Goal: Task Accomplishment & Management: Manage account settings

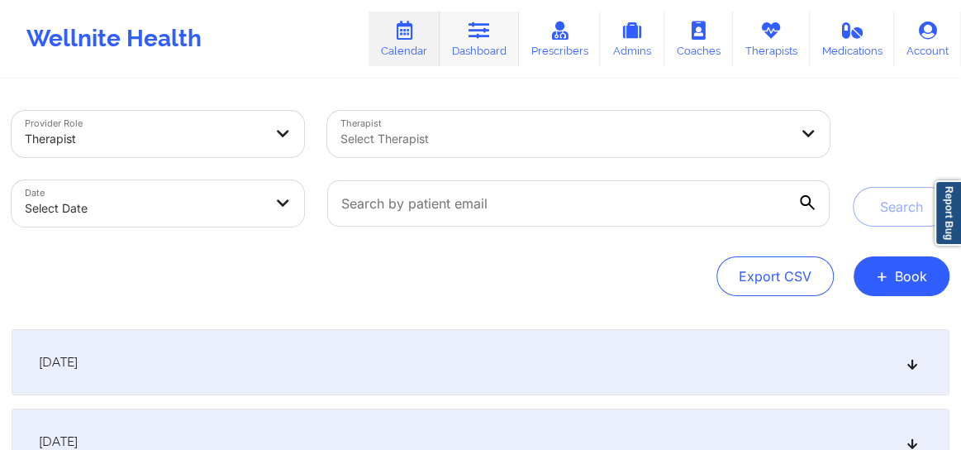
click at [486, 61] on link "Dashboard" at bounding box center [479, 39] width 79 height 55
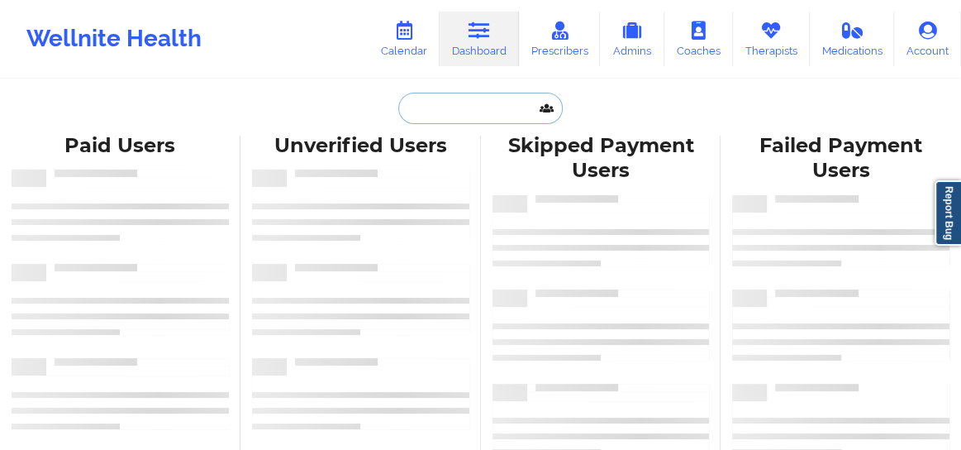
click at [499, 111] on input "text" at bounding box center [480, 108] width 164 height 31
paste input "[PERSON_NAME]"
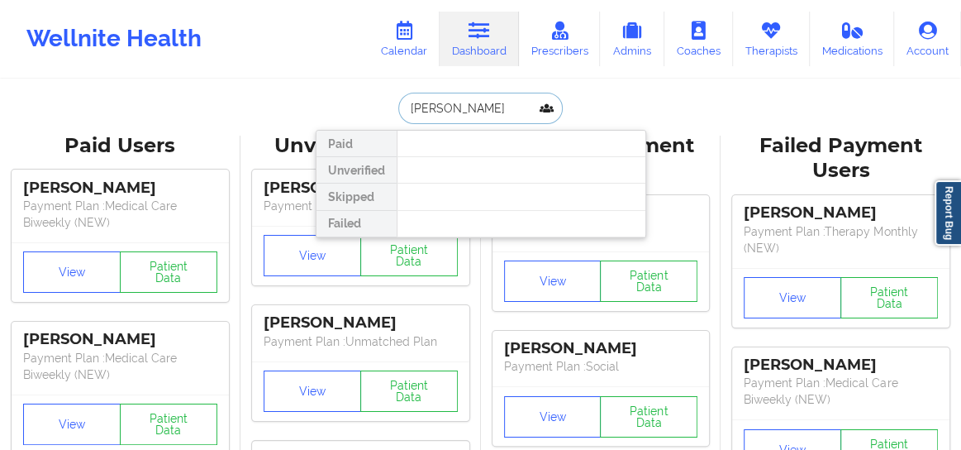
click at [405, 104] on input "[PERSON_NAME]" at bounding box center [480, 108] width 164 height 31
drag, startPoint x: 442, startPoint y: 107, endPoint x: 379, endPoint y: 117, distance: 63.6
click at [379, 117] on div "[PERSON_NAME] Unverified Skipped Failed" at bounding box center [481, 108] width 331 height 31
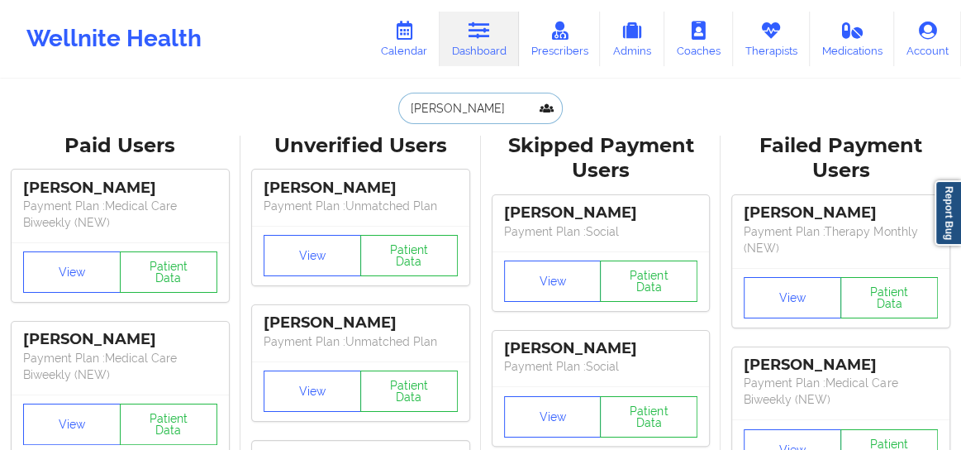
type input "[PERSON_NAME]"
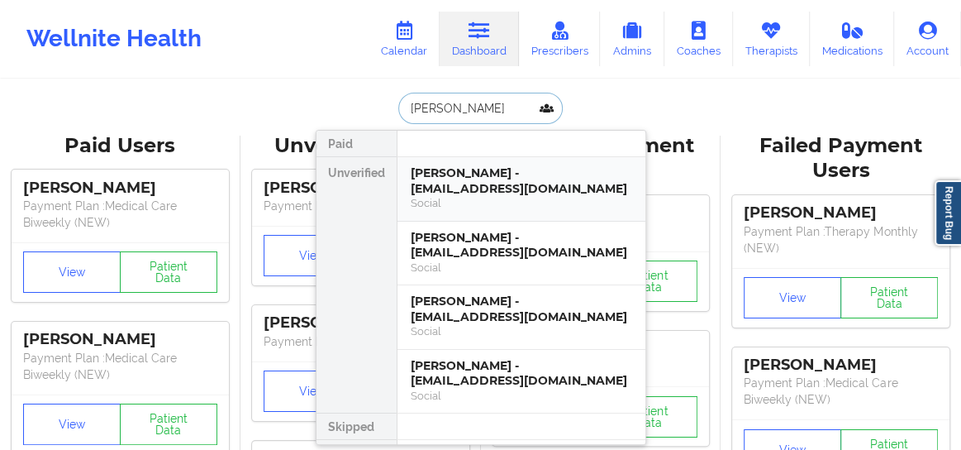
click at [467, 167] on div "[PERSON_NAME] - [EMAIL_ADDRESS][DOMAIN_NAME]" at bounding box center [522, 180] width 222 height 31
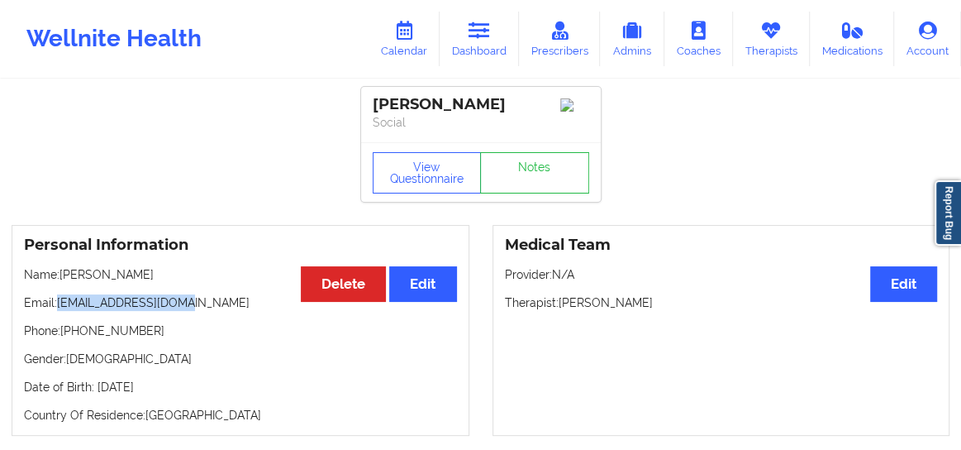
drag, startPoint x: 184, startPoint y: 309, endPoint x: 60, endPoint y: 311, distance: 124.8
click at [60, 311] on p "Email: [EMAIL_ADDRESS][DOMAIN_NAME]" at bounding box center [240, 302] width 433 height 17
copy p "[EMAIL_ADDRESS][DOMAIN_NAME]"
click at [398, 41] on link "Calendar" at bounding box center [404, 39] width 71 height 55
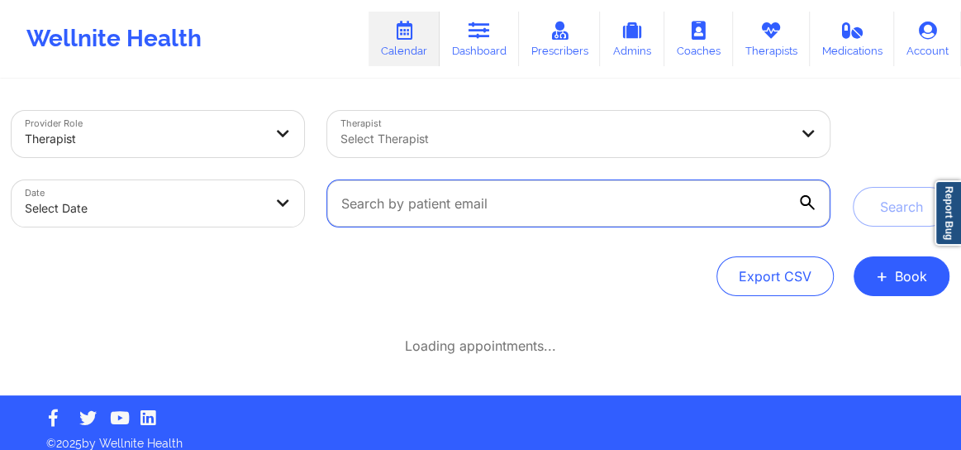
click at [398, 201] on input "text" at bounding box center [578, 203] width 503 height 46
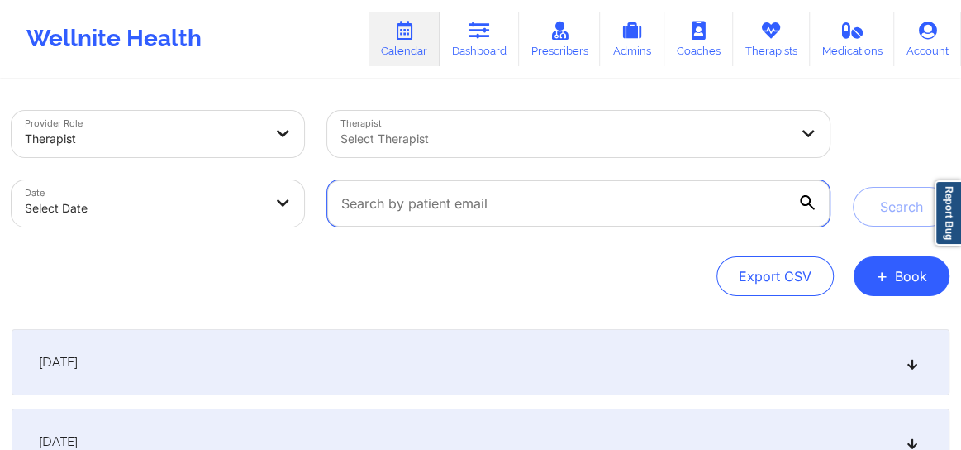
paste input "[EMAIL_ADDRESS][DOMAIN_NAME]"
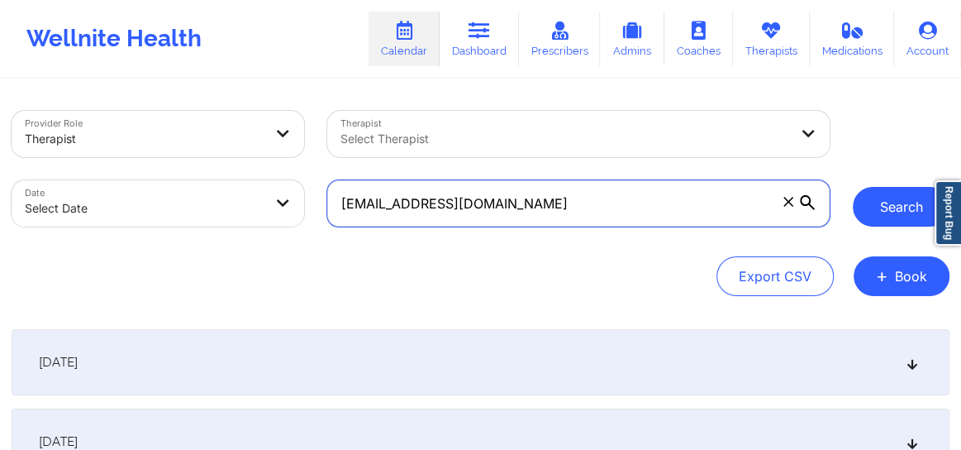
type input "[EMAIL_ADDRESS][DOMAIN_NAME]"
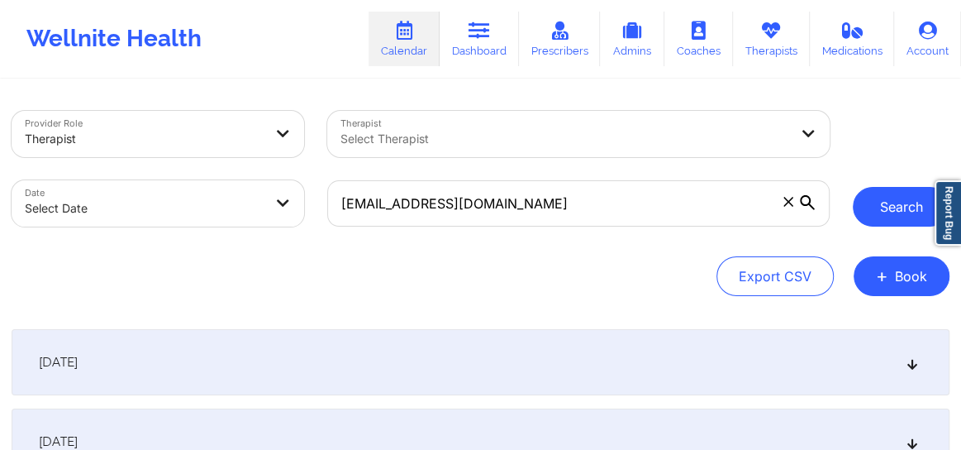
click at [895, 197] on button "Search" at bounding box center [901, 207] width 97 height 40
click at [871, 204] on button "Search" at bounding box center [901, 207] width 97 height 40
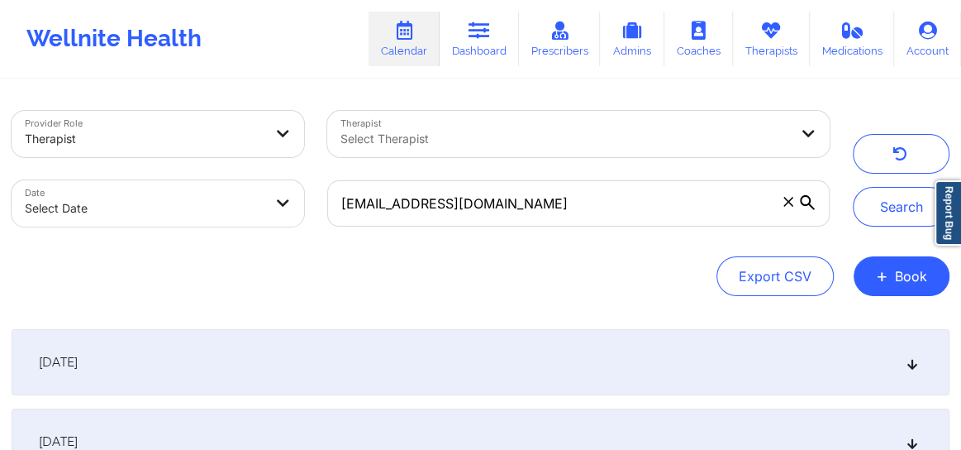
click at [916, 364] on icon at bounding box center [913, 362] width 14 height 12
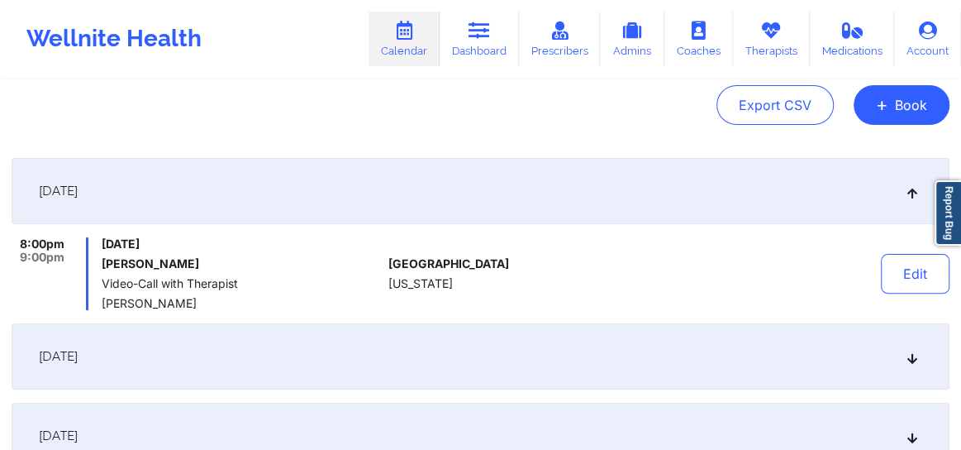
scroll to position [188, 0]
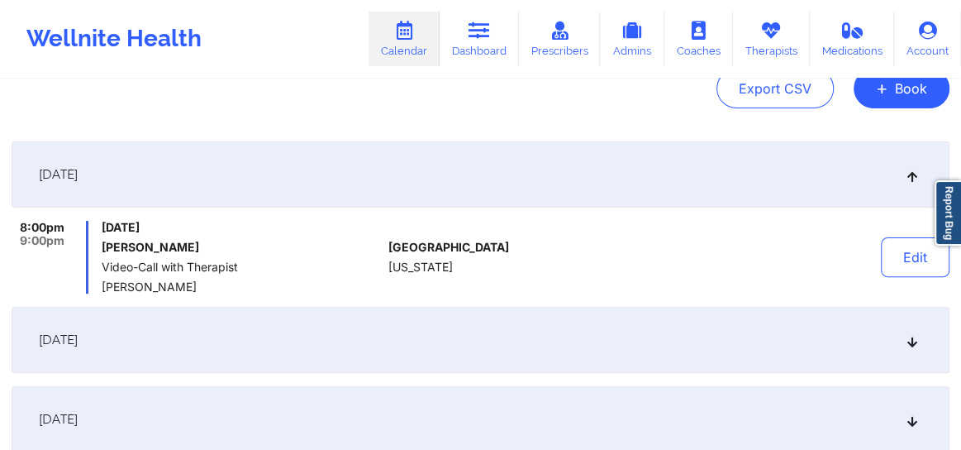
click at [911, 343] on icon at bounding box center [913, 340] width 14 height 12
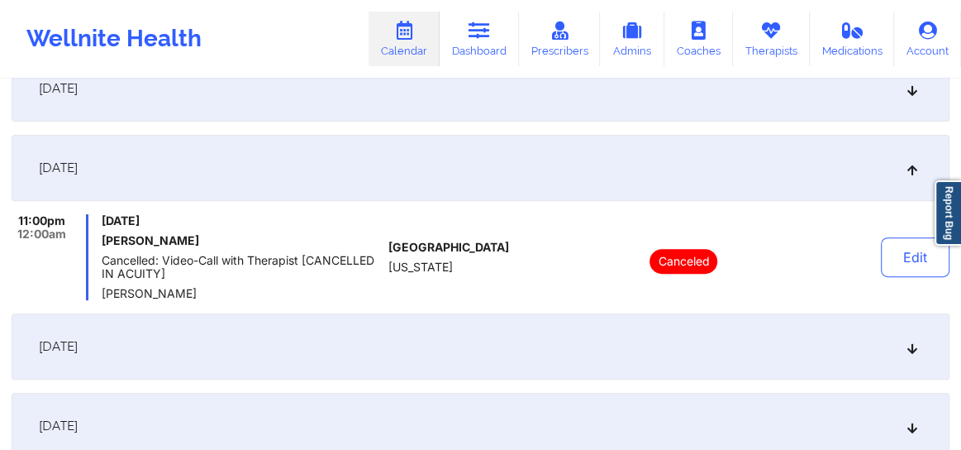
scroll to position [275, 0]
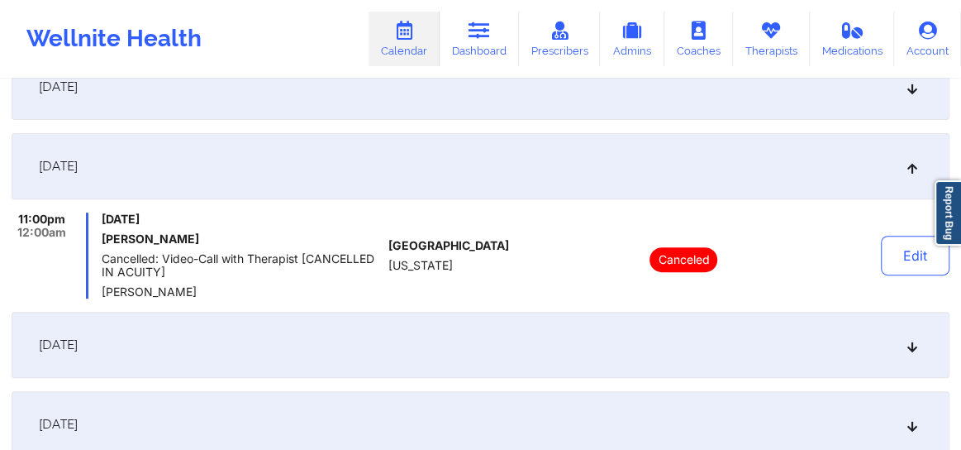
click at [909, 344] on icon at bounding box center [913, 345] width 14 height 12
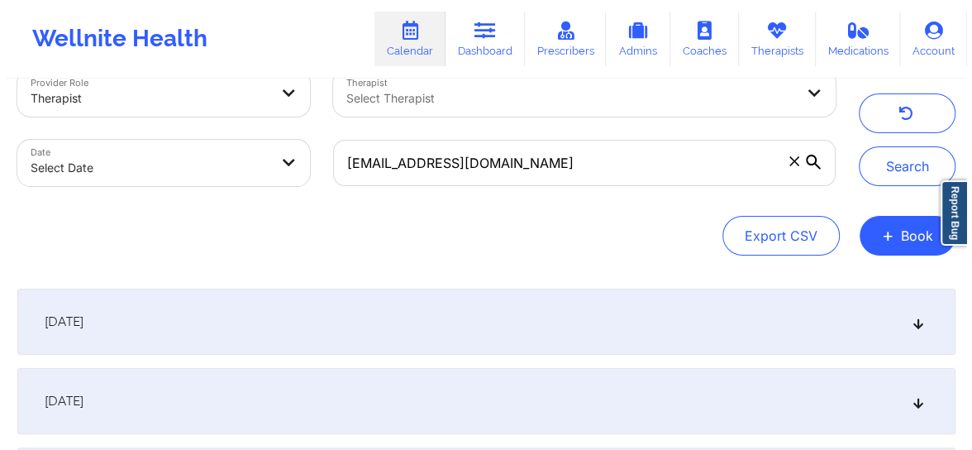
scroll to position [0, 0]
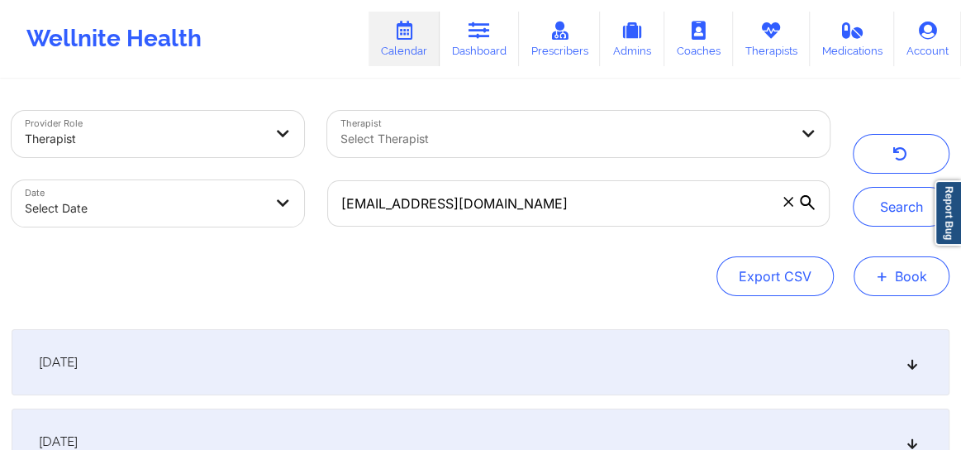
click at [909, 280] on button "+ Book" at bounding box center [902, 276] width 96 height 40
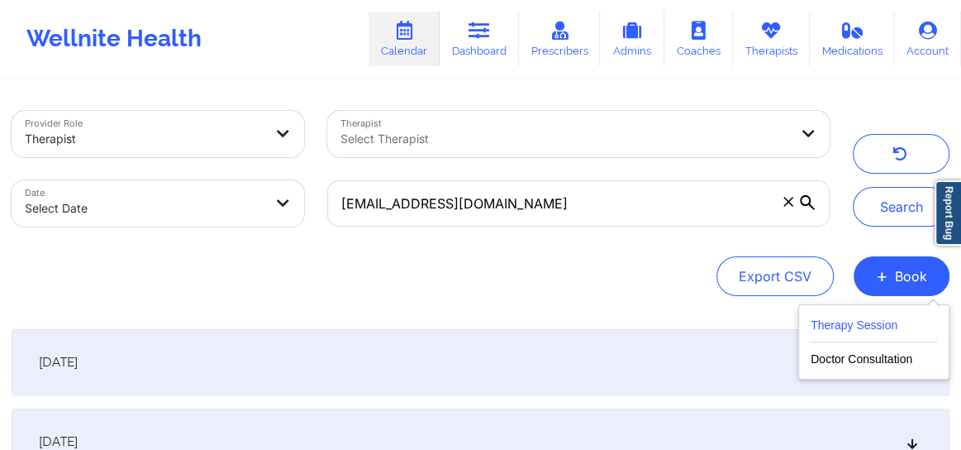
click at [839, 317] on button "Therapy Session" at bounding box center [874, 328] width 126 height 27
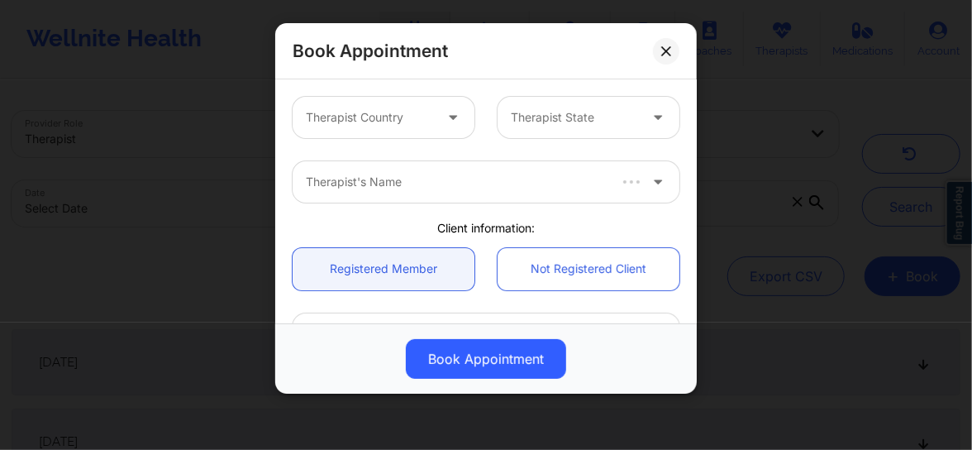
click at [338, 120] on div at bounding box center [369, 117] width 127 height 20
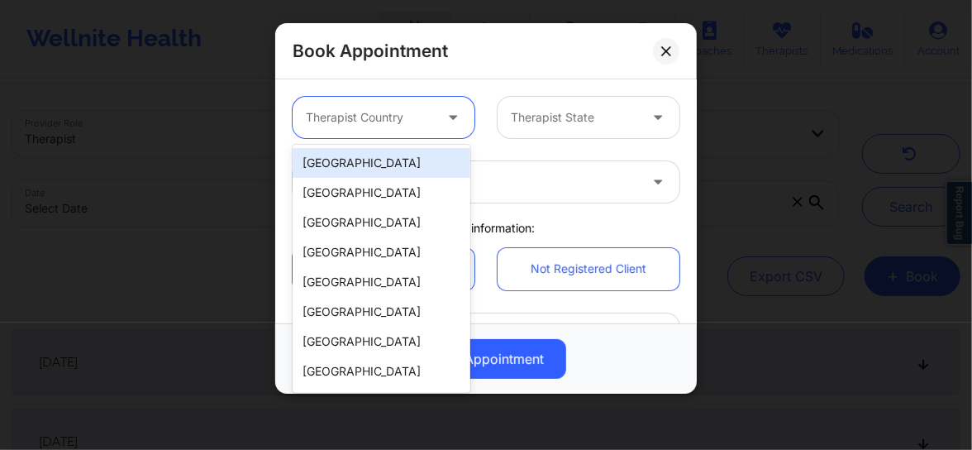
click at [348, 160] on div "[GEOGRAPHIC_DATA]" at bounding box center [382, 163] width 178 height 30
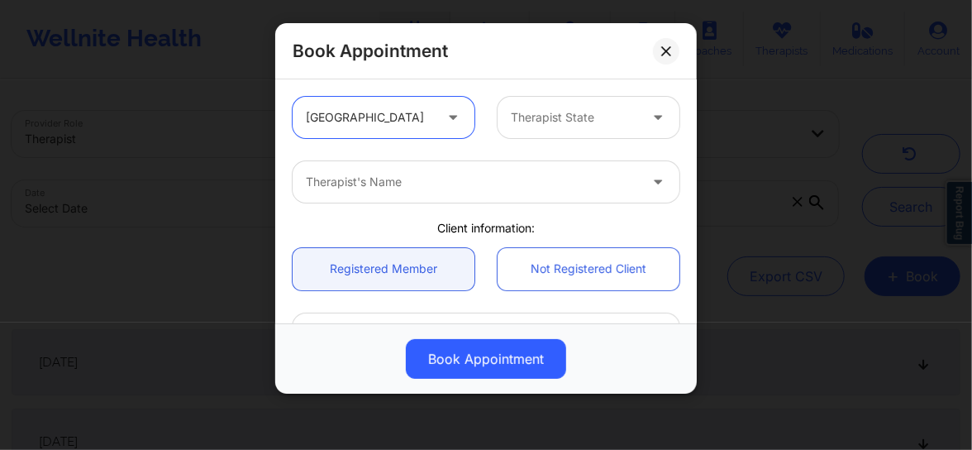
click at [574, 121] on div at bounding box center [574, 117] width 127 height 20
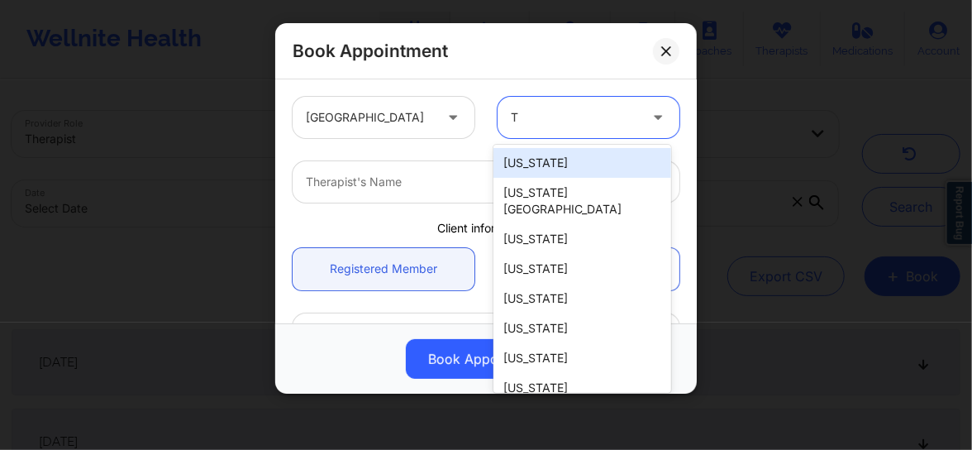
type input "Te"
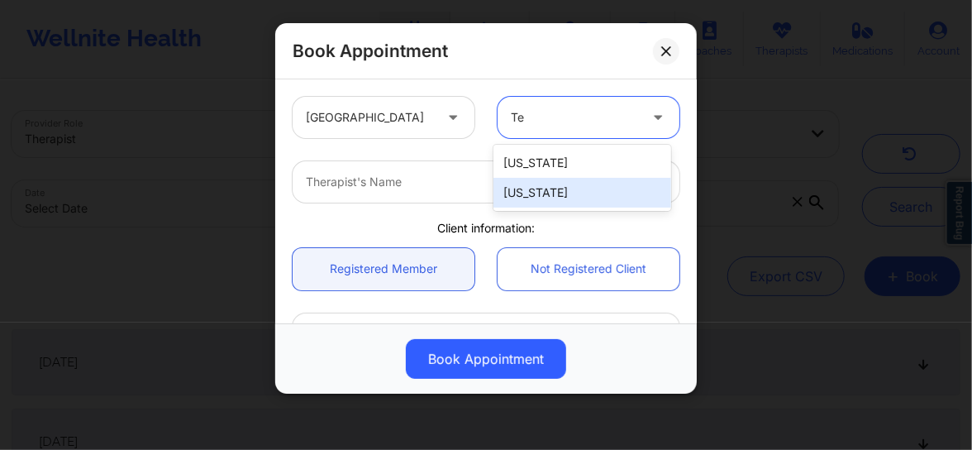
click at [534, 193] on div "[US_STATE]" at bounding box center [583, 193] width 178 height 30
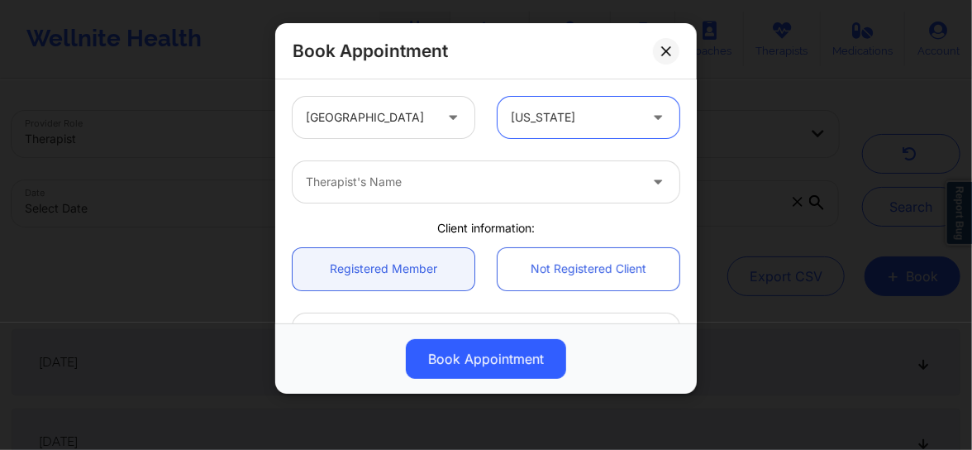
click at [432, 183] on div at bounding box center [472, 182] width 332 height 20
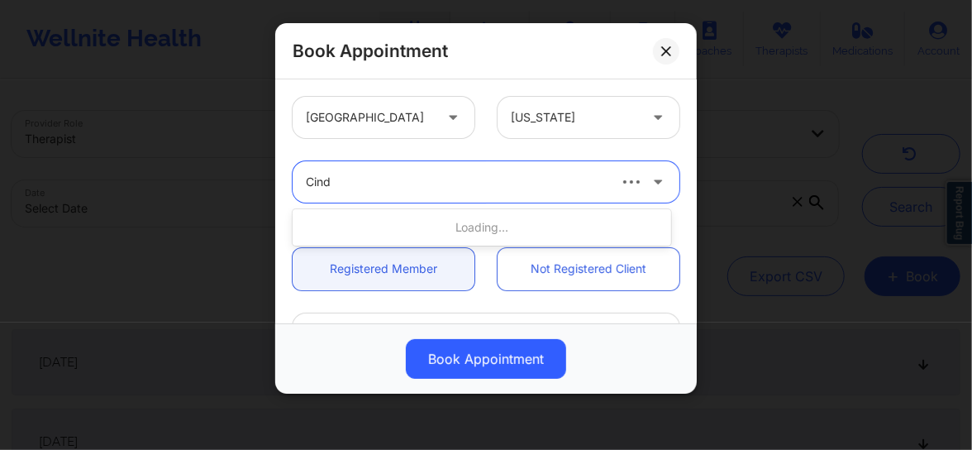
type input "[PERSON_NAME]"
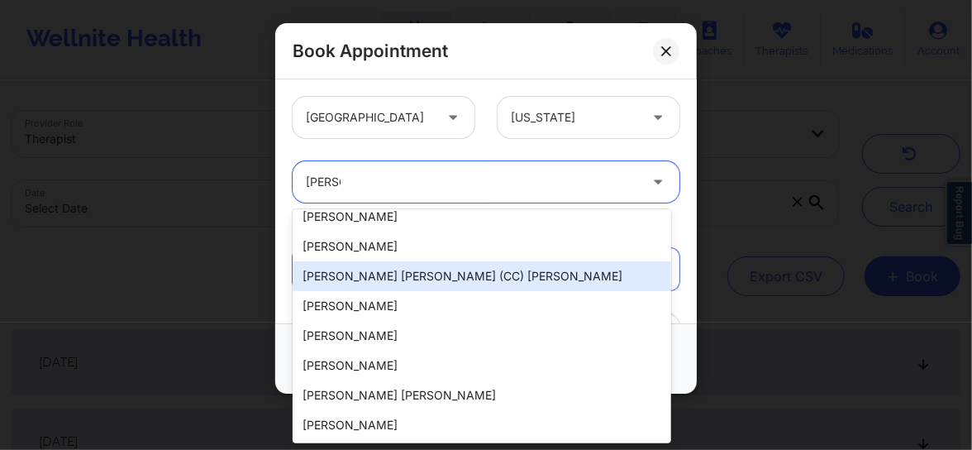
scroll to position [129, 0]
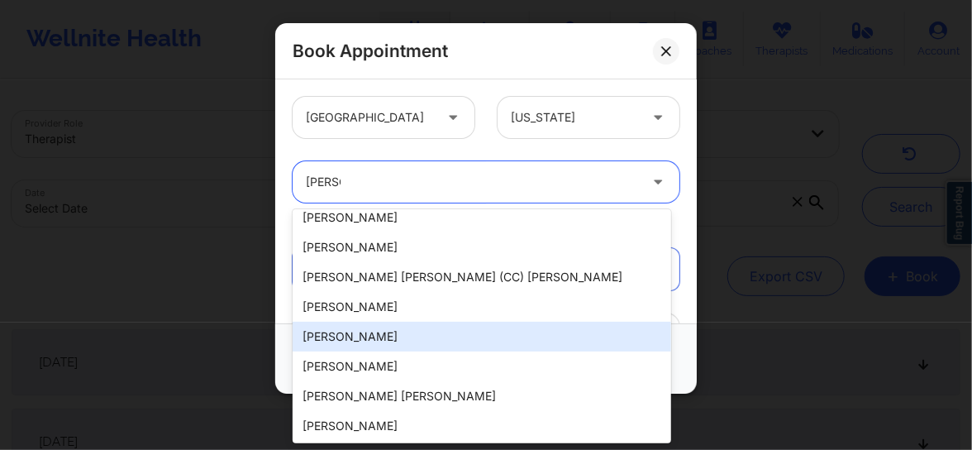
click at [401, 333] on div "[PERSON_NAME]" at bounding box center [482, 337] width 379 height 30
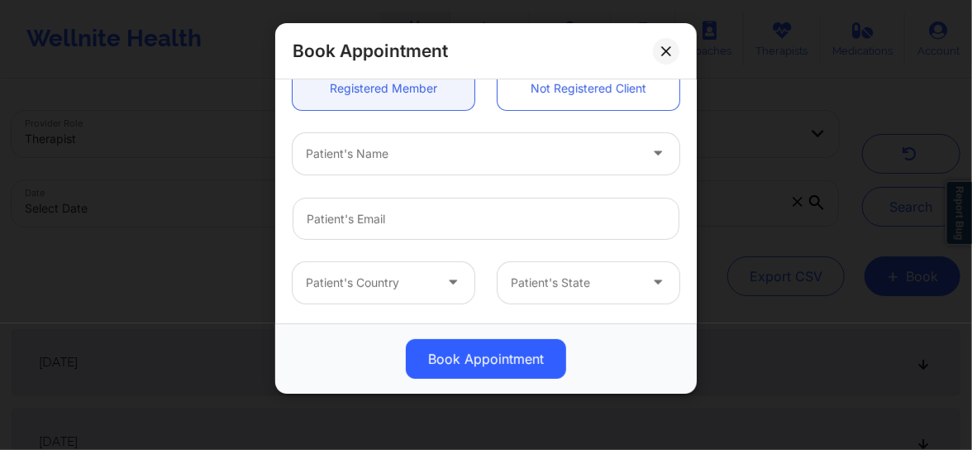
scroll to position [188, 0]
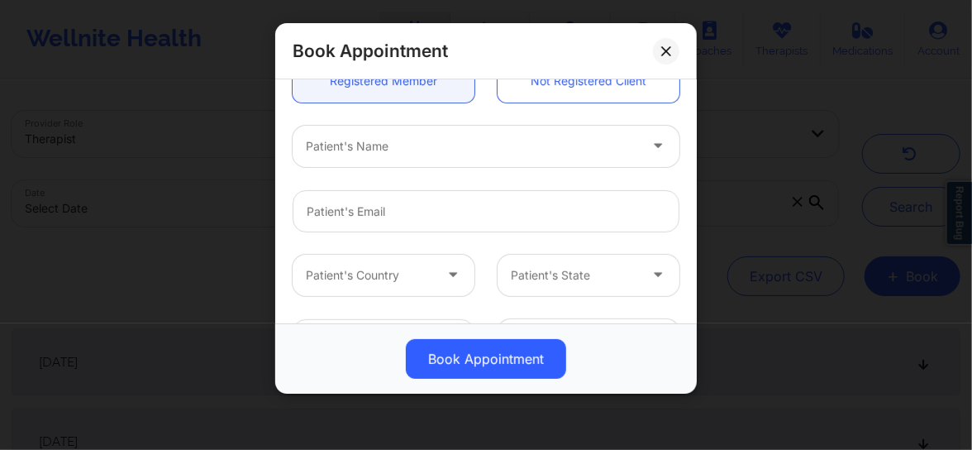
click at [351, 145] on div at bounding box center [472, 146] width 332 height 20
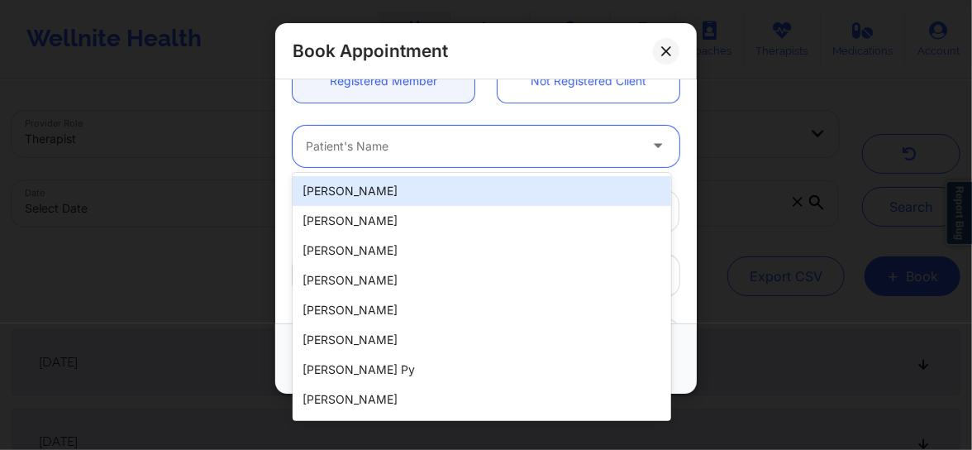
paste input "[PERSON_NAME][EMAIL_ADDRESS][PERSON_NAME][DOMAIN_NAME]"
type input "[PERSON_NAME][EMAIL_ADDRESS][PERSON_NAME][DOMAIN_NAME]"
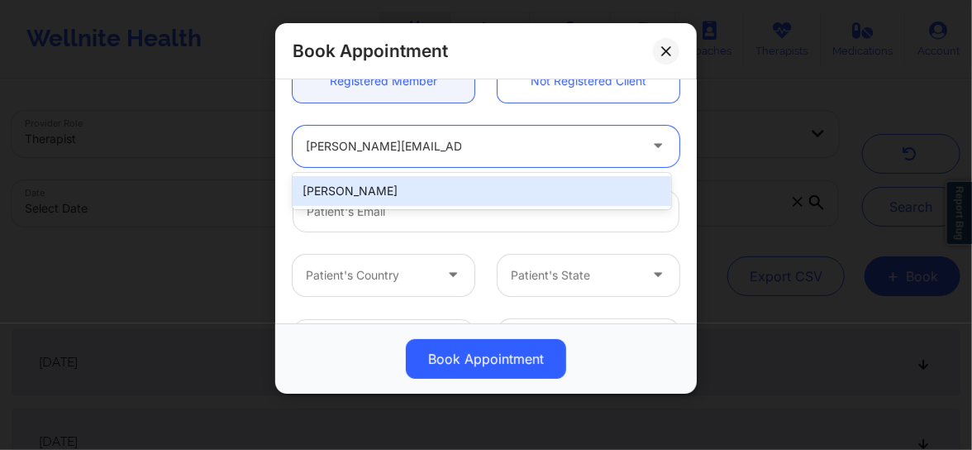
click at [341, 195] on div "[PERSON_NAME]" at bounding box center [482, 191] width 379 height 30
type input "[PERSON_NAME][EMAIL_ADDRESS][PERSON_NAME][DOMAIN_NAME]"
type input "[PHONE_NUMBER]"
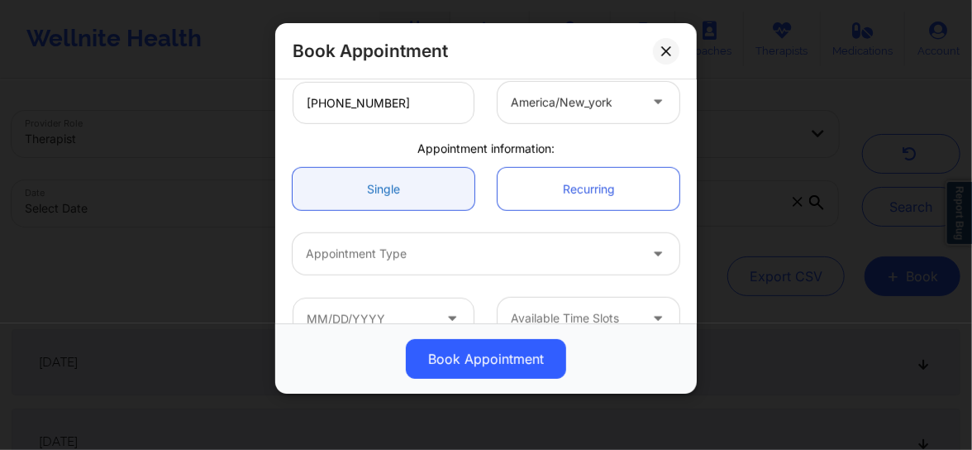
scroll to position [426, 0]
click at [394, 267] on div "Appointment Type" at bounding box center [466, 252] width 347 height 41
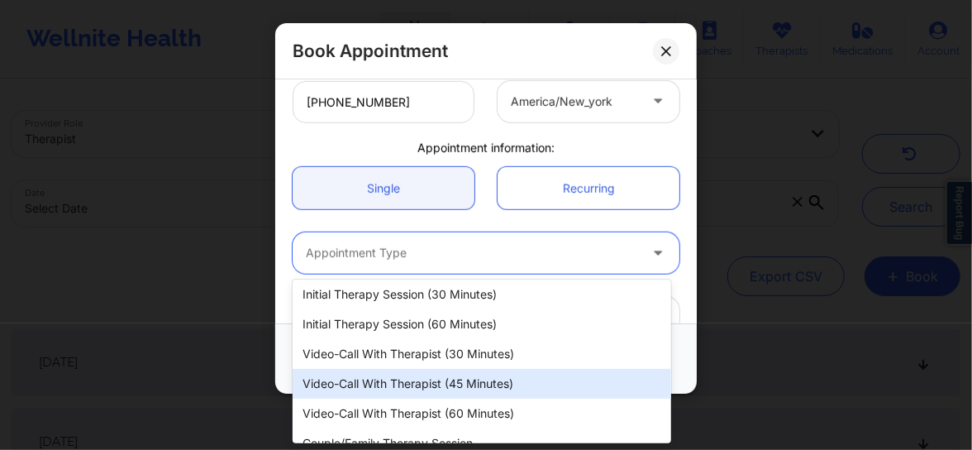
scroll to position [50, 0]
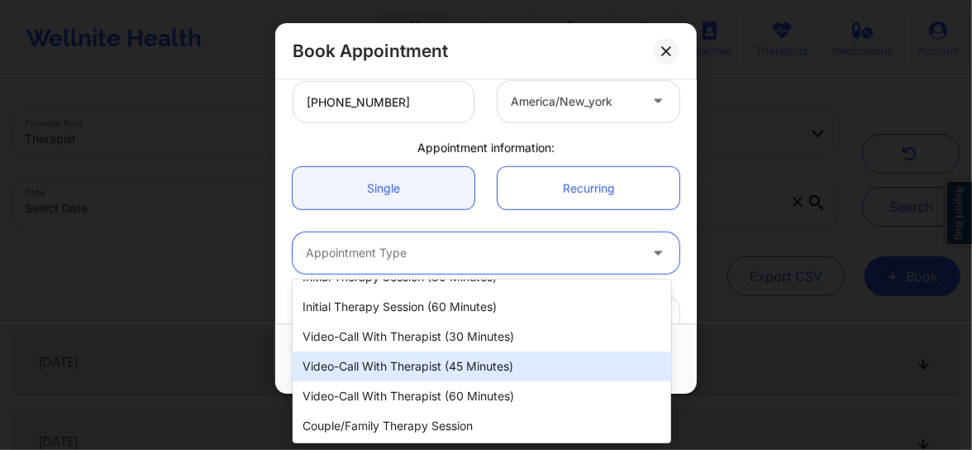
click at [411, 378] on div "Video-Call with Therapist (45 minutes)" at bounding box center [482, 366] width 379 height 30
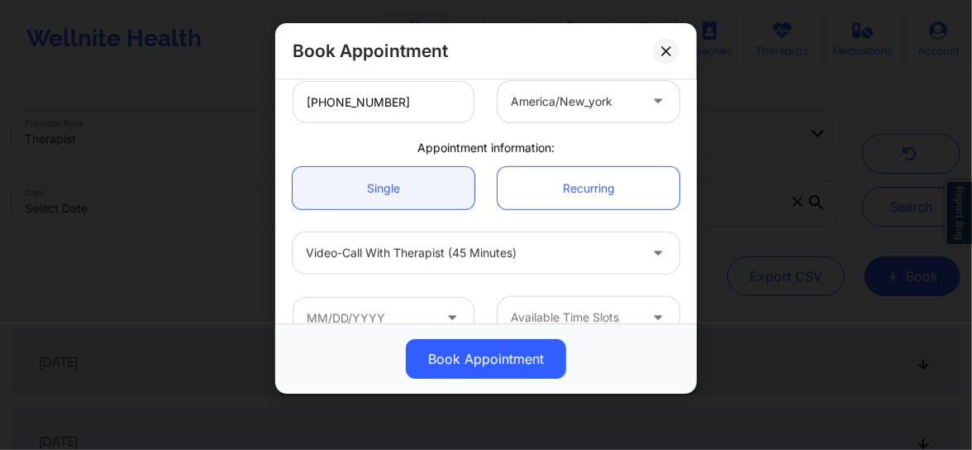
drag, startPoint x: 408, startPoint y: 388, endPoint x: 356, endPoint y: 332, distance: 76.6
click at [406, 388] on div "Book Appointment" at bounding box center [486, 358] width 422 height 70
click at [348, 263] on div "Video-Call with Therapist (45 minutes)" at bounding box center [472, 252] width 332 height 41
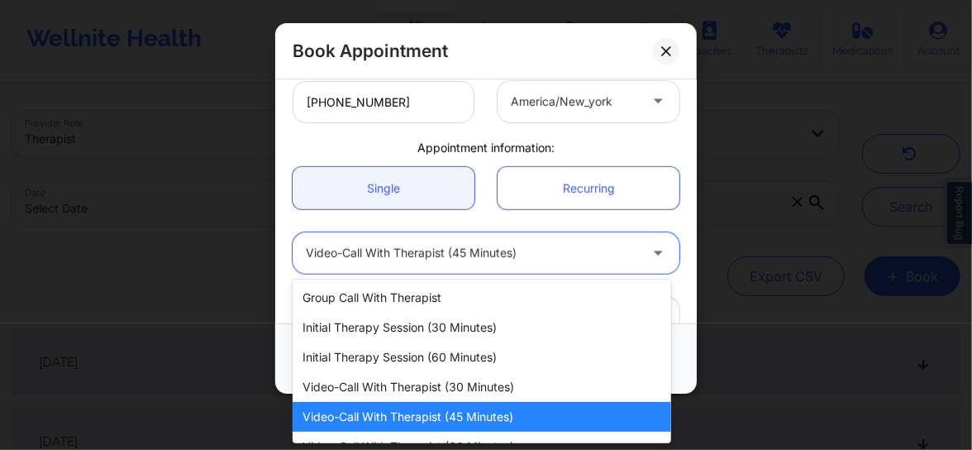
scroll to position [51, 0]
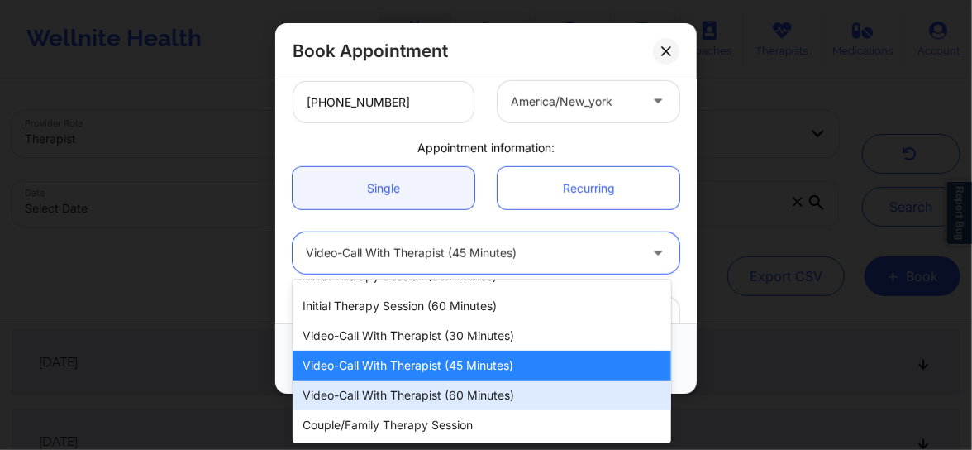
click at [381, 391] on div "Video-Call with Therapist (60 minutes)" at bounding box center [482, 395] width 379 height 30
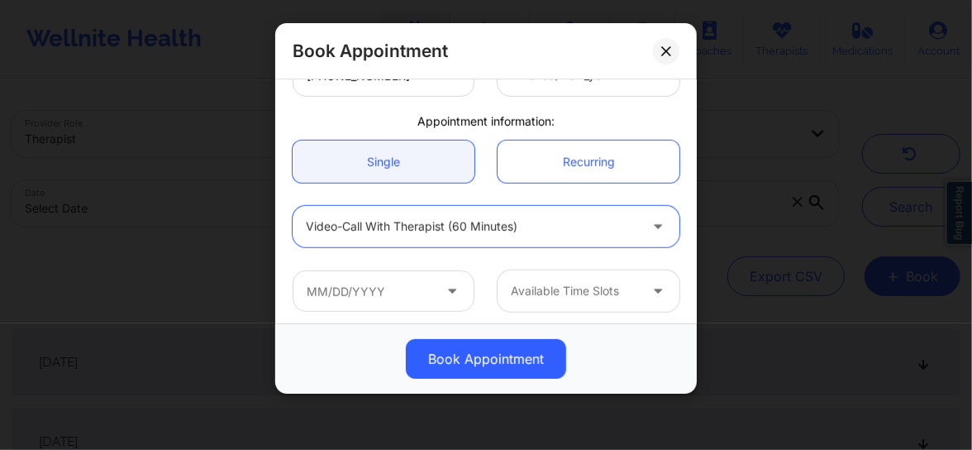
scroll to position [458, 0]
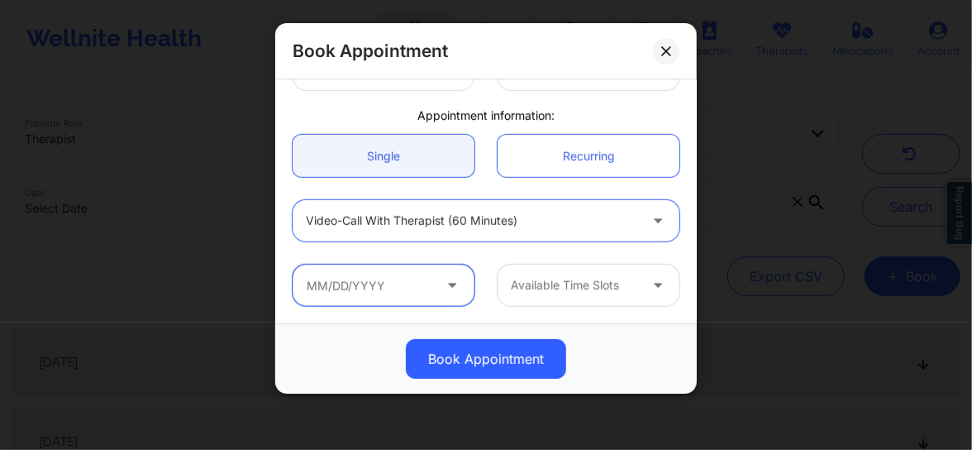
click at [371, 284] on input "text" at bounding box center [384, 285] width 182 height 41
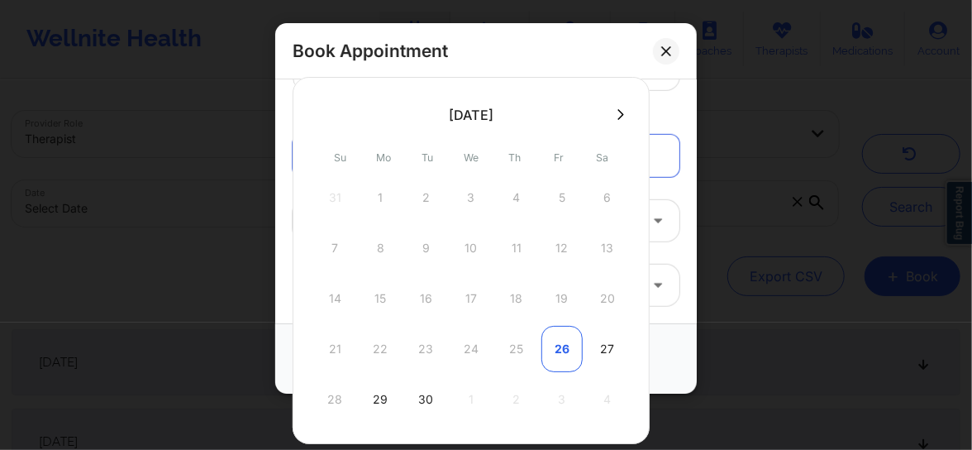
click at [554, 347] on div "26" at bounding box center [561, 349] width 41 height 46
type input "[DATE]"
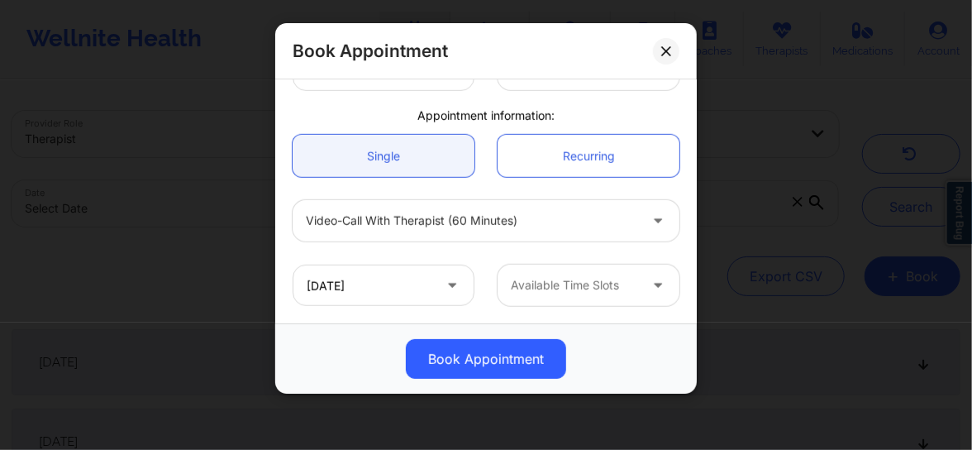
click at [570, 293] on div at bounding box center [574, 285] width 127 height 20
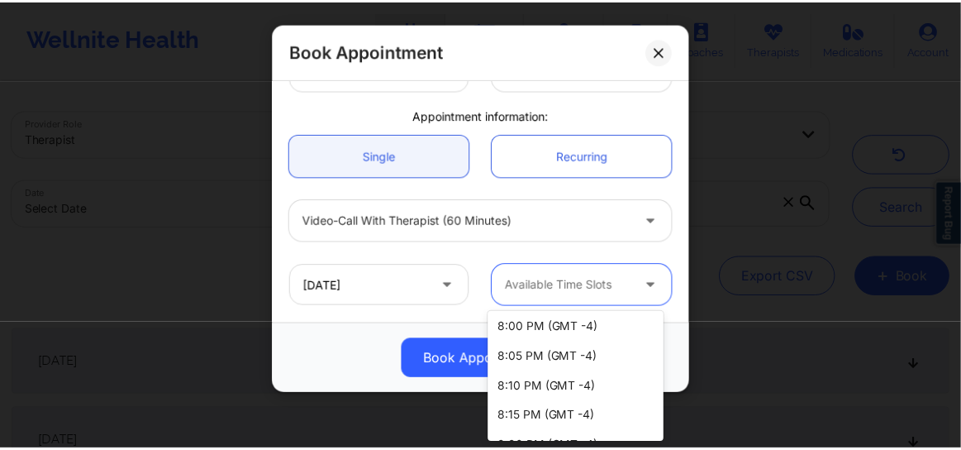
scroll to position [0, 0]
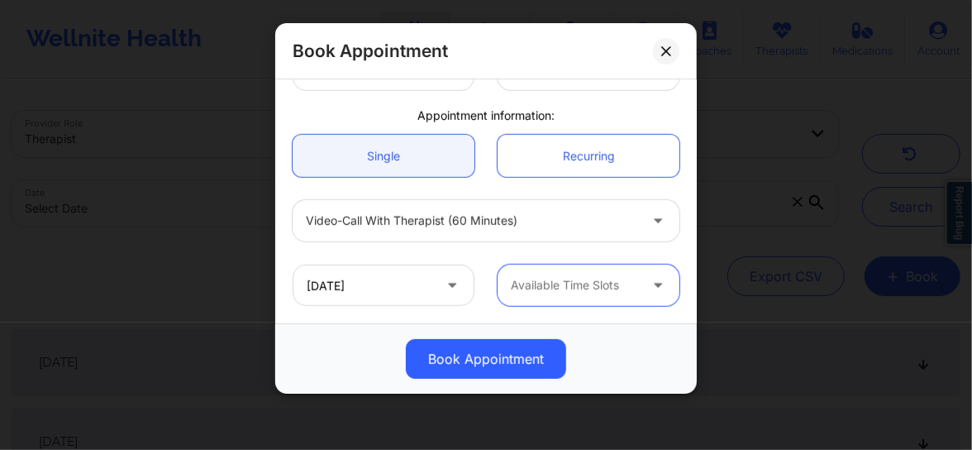
click at [557, 280] on div at bounding box center [574, 285] width 127 height 20
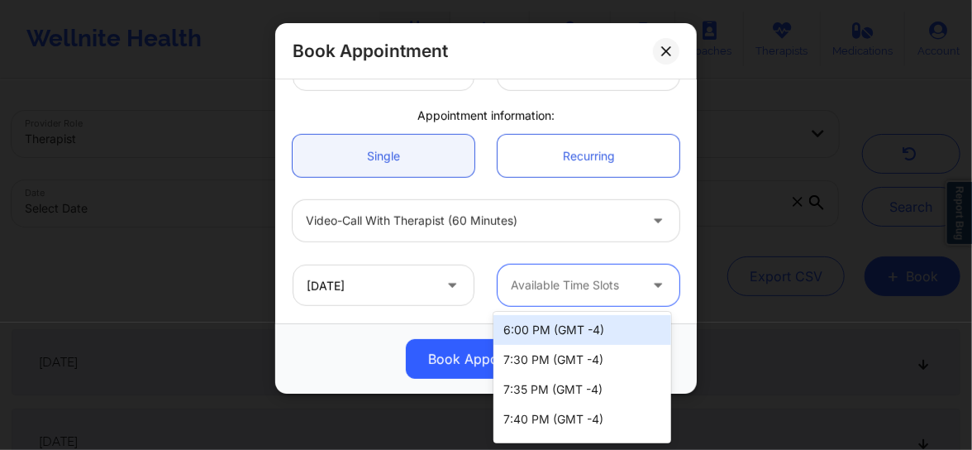
click at [661, 36] on div "Book Appointment" at bounding box center [486, 51] width 422 height 56
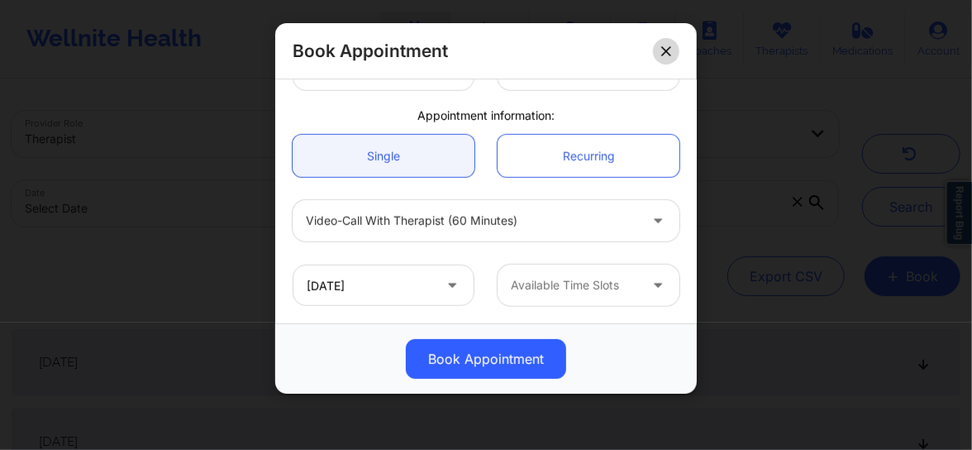
click at [675, 43] on button at bounding box center [666, 51] width 26 height 26
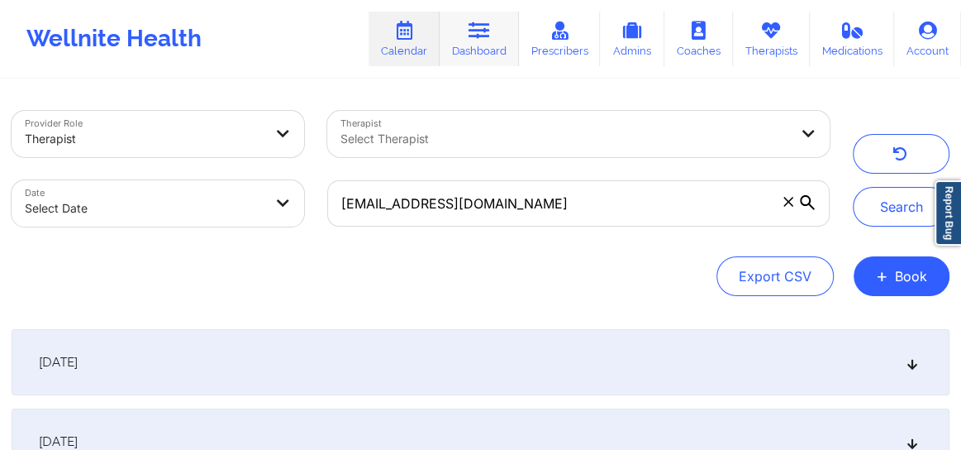
click at [470, 50] on link "Dashboard" at bounding box center [479, 39] width 79 height 55
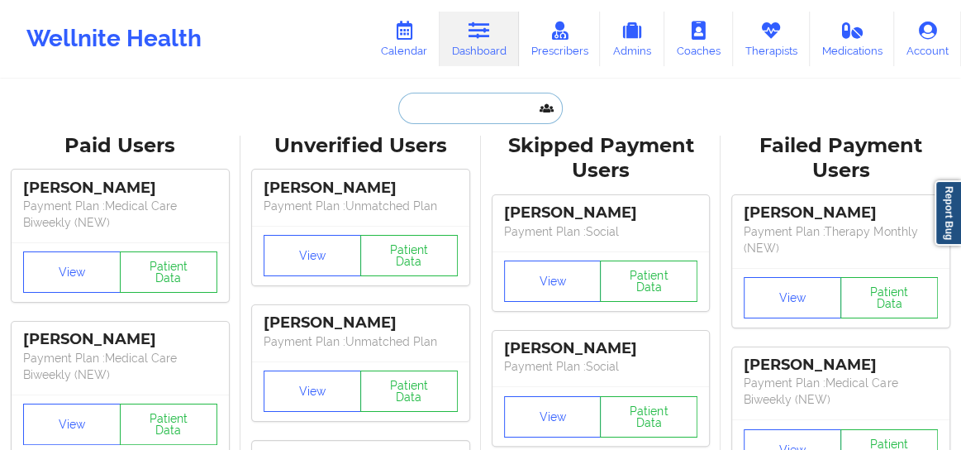
click at [470, 112] on input "text" at bounding box center [480, 108] width 164 height 31
paste input "[PERSON_NAME]"
type input "[PERSON_NAME]"
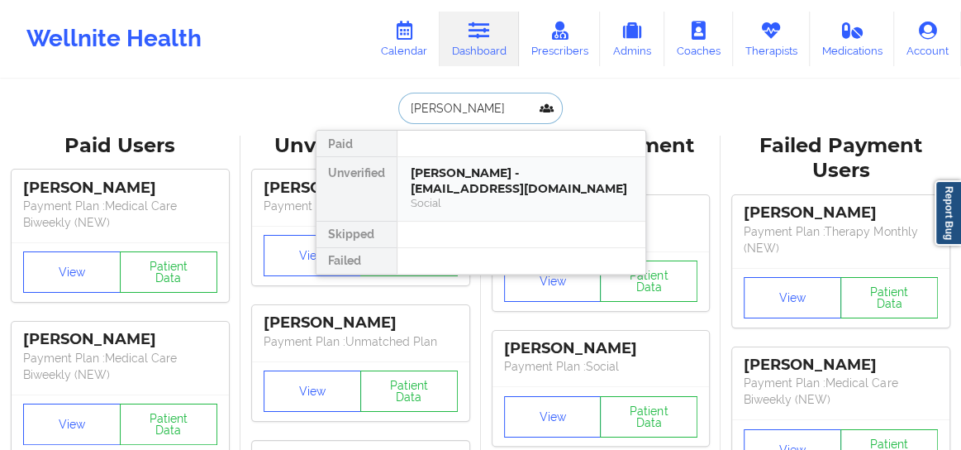
click at [470, 183] on div "[PERSON_NAME] - [EMAIL_ADDRESS][DOMAIN_NAME]" at bounding box center [522, 180] width 222 height 31
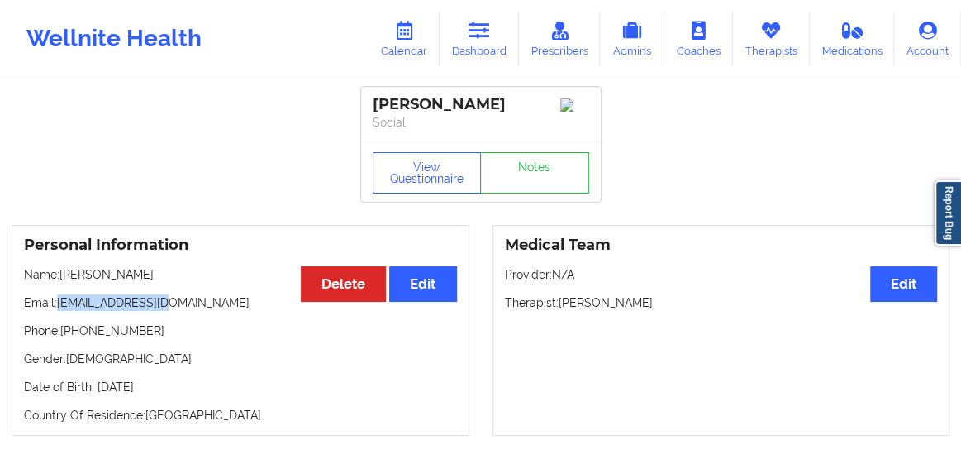
drag, startPoint x: 169, startPoint y: 311, endPoint x: 60, endPoint y: 308, distance: 109.2
click at [60, 308] on p "Email: [EMAIL_ADDRESS][DOMAIN_NAME]" at bounding box center [240, 302] width 433 height 17
copy p "[EMAIL_ADDRESS][DOMAIN_NAME]"
click at [413, 49] on link "Calendar" at bounding box center [404, 39] width 71 height 55
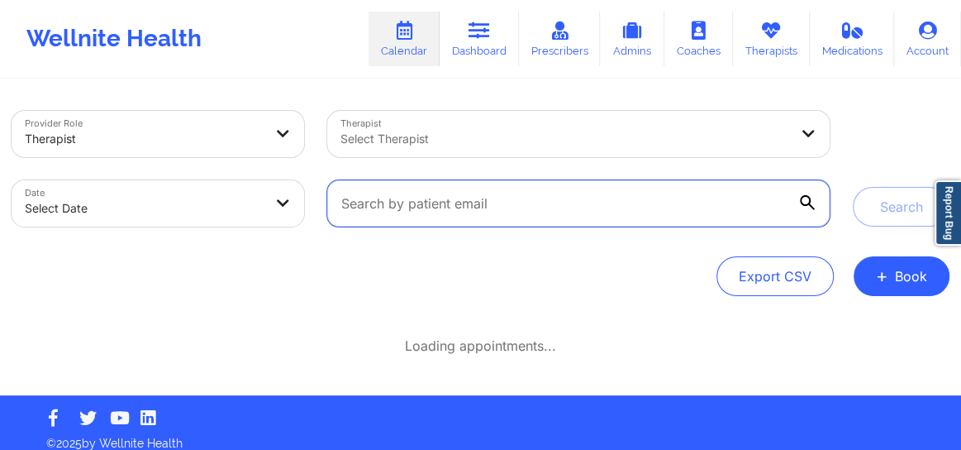
click at [454, 217] on input "text" at bounding box center [578, 203] width 503 height 46
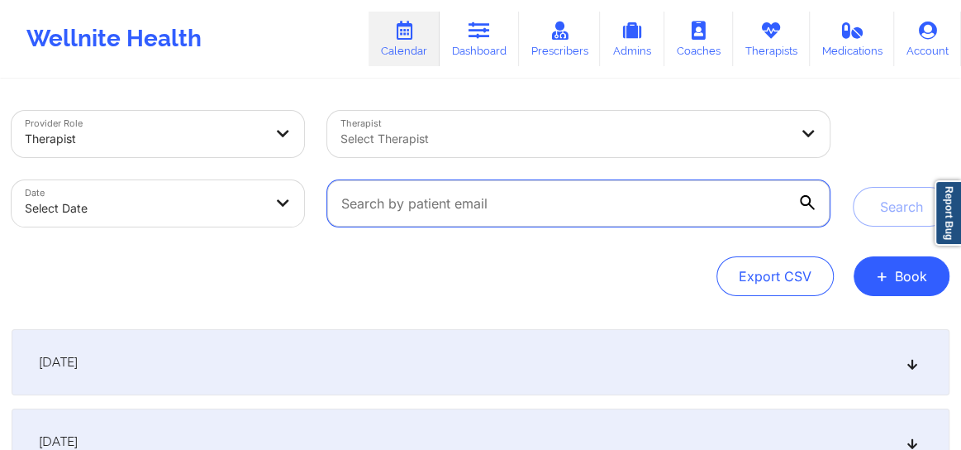
paste input "[EMAIL_ADDRESS][DOMAIN_NAME]"
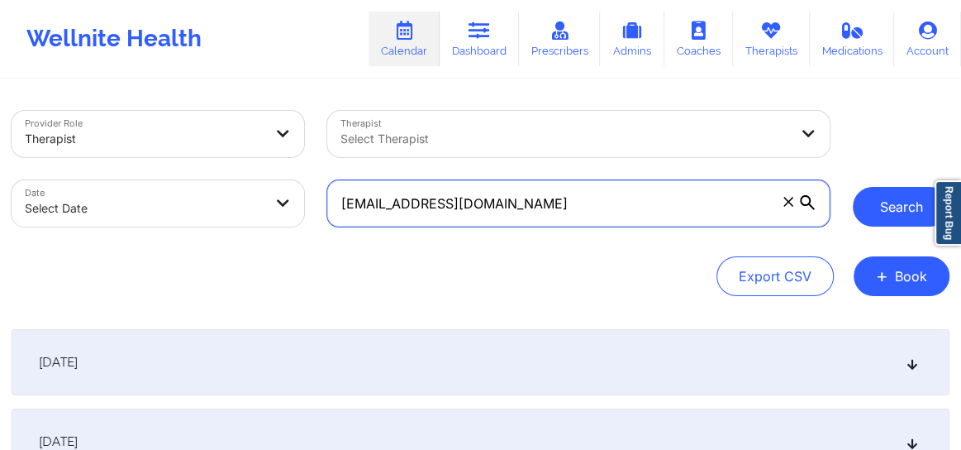
type input "[EMAIL_ADDRESS][DOMAIN_NAME]"
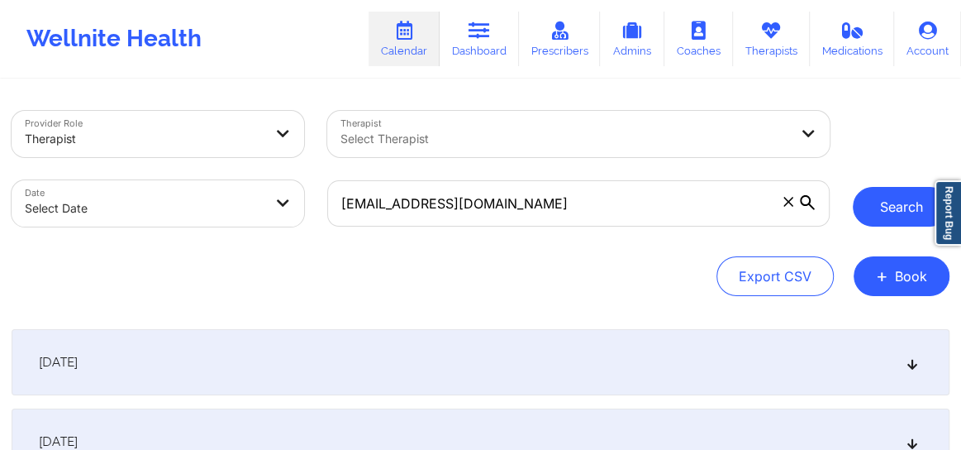
click at [907, 222] on button "Search" at bounding box center [901, 207] width 97 height 40
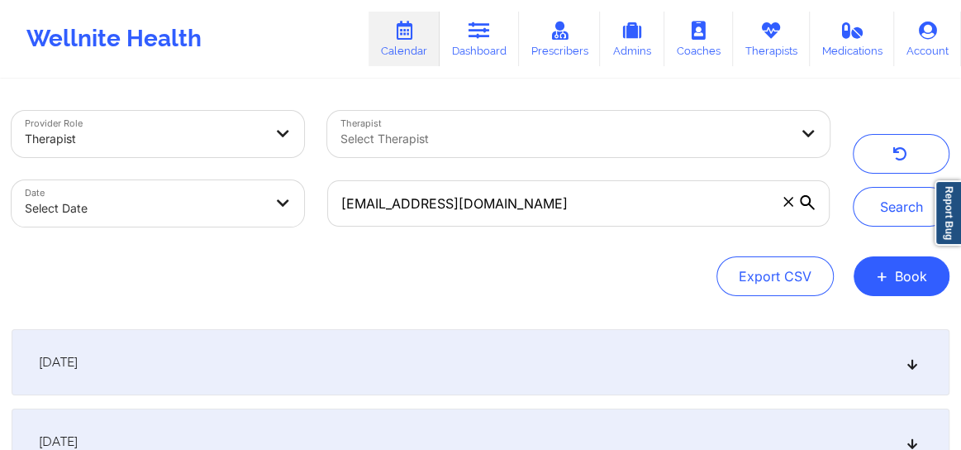
click at [910, 363] on icon at bounding box center [913, 362] width 14 height 12
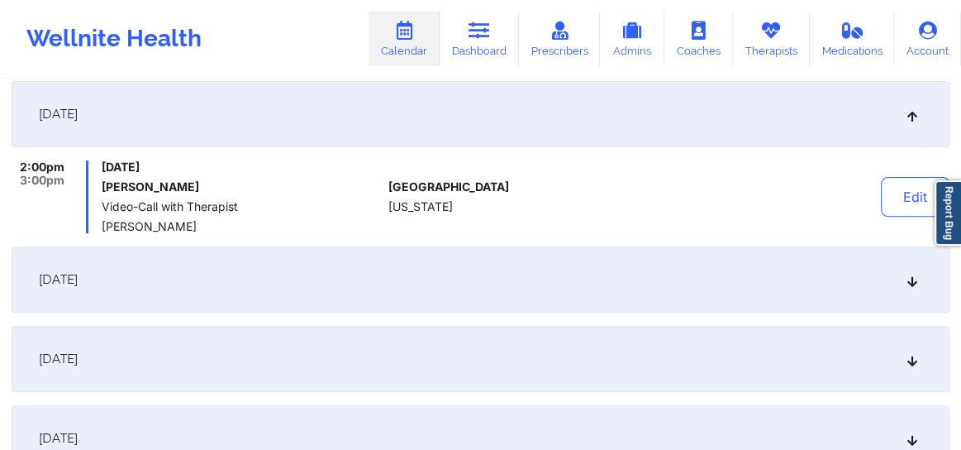
scroll to position [250, 0]
click at [906, 282] on icon at bounding box center [913, 278] width 14 height 12
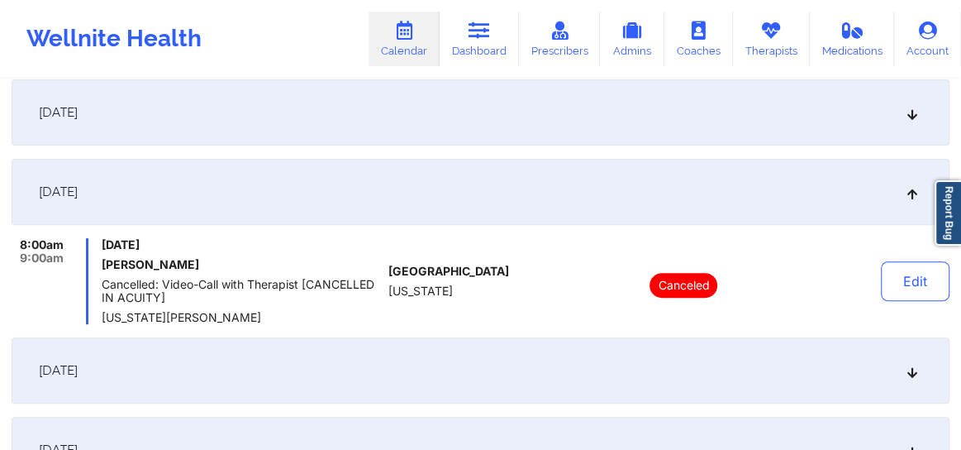
click at [909, 371] on icon at bounding box center [913, 371] width 14 height 12
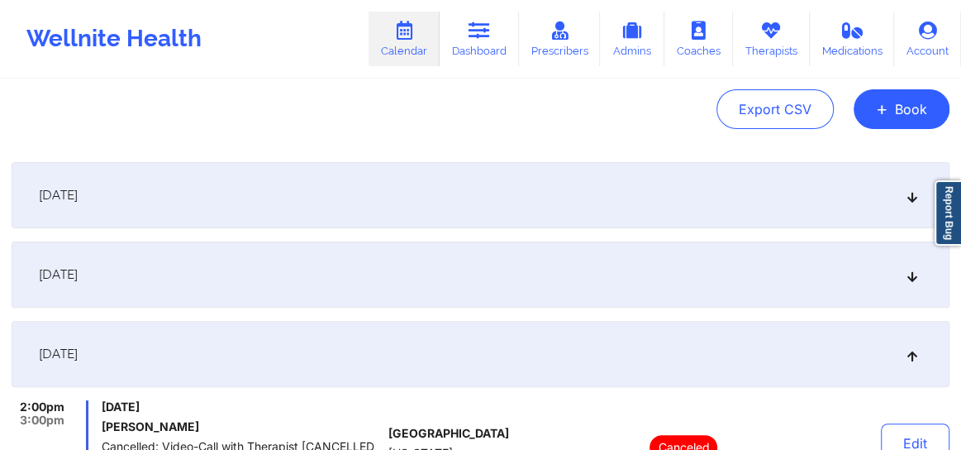
scroll to position [150, 0]
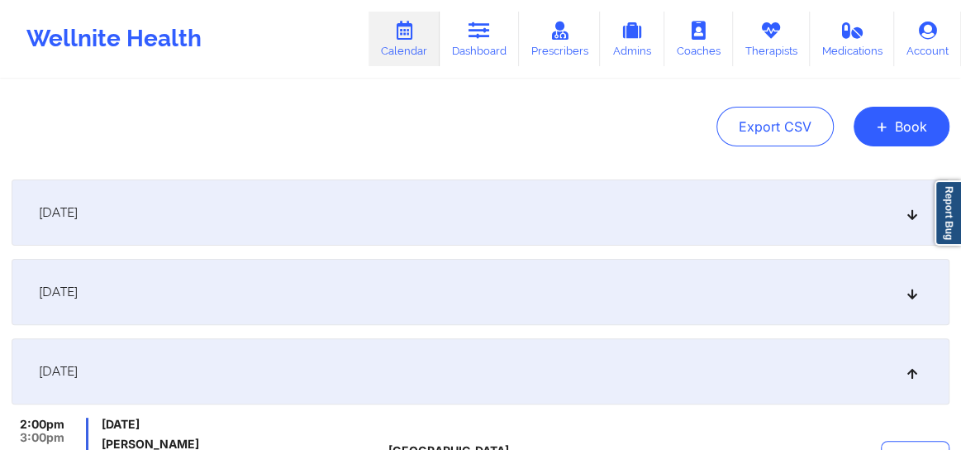
click at [539, 234] on div "[DATE]" at bounding box center [481, 212] width 938 height 66
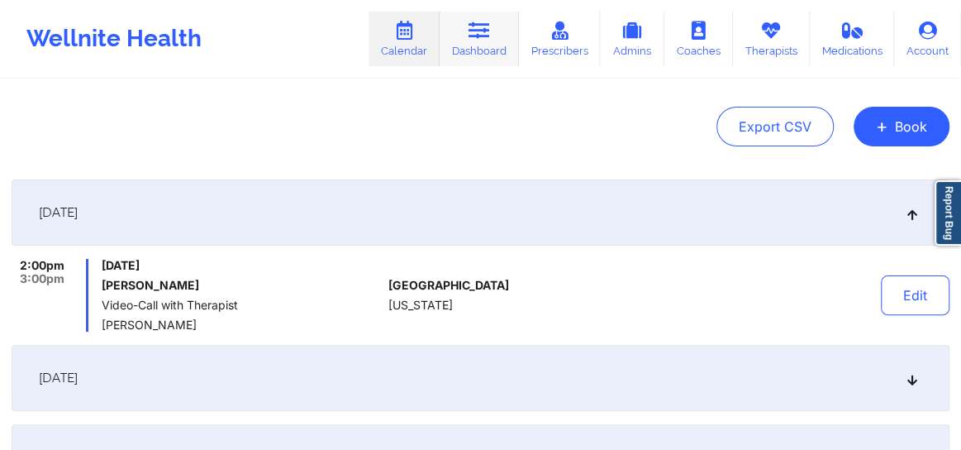
click at [488, 55] on link "Dashboard" at bounding box center [479, 39] width 79 height 55
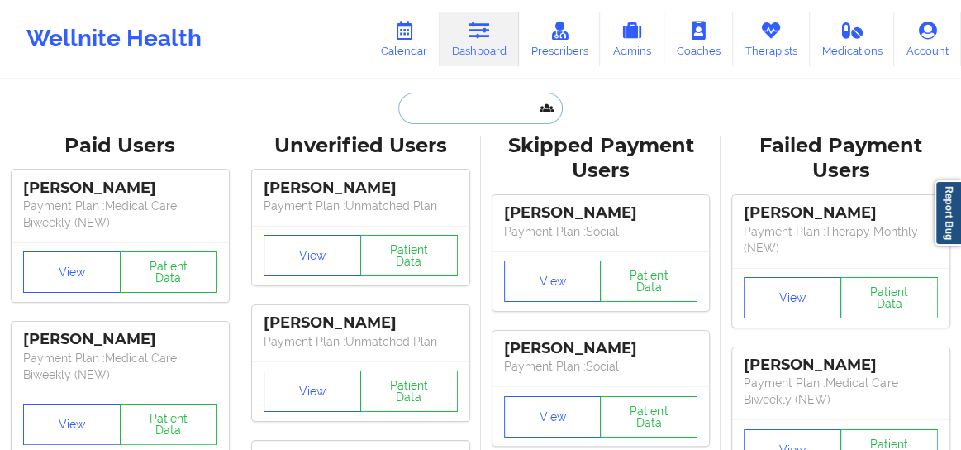
click at [447, 110] on input "text" at bounding box center [480, 108] width 164 height 31
paste input "[EMAIL_ADDRESS][DOMAIN_NAME]"
type input "[EMAIL_ADDRESS][DOMAIN_NAME]"
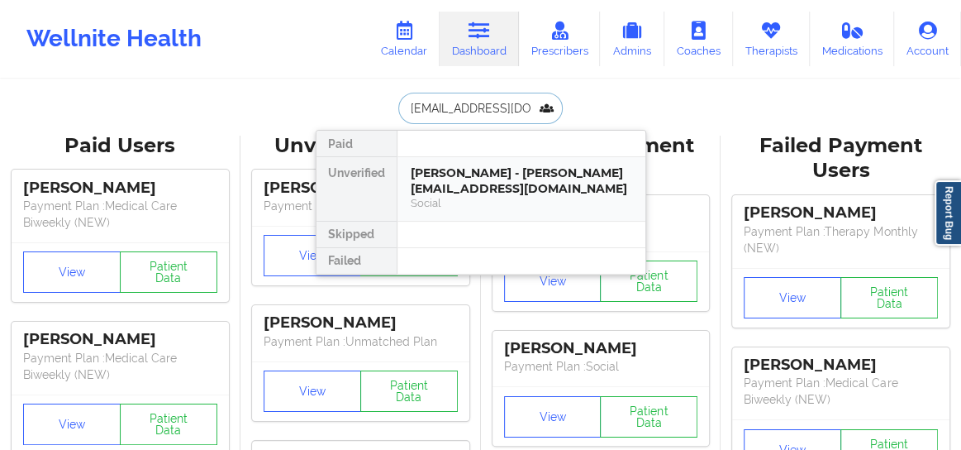
click at [464, 179] on div "[PERSON_NAME] - [PERSON_NAME][EMAIL_ADDRESS][DOMAIN_NAME]" at bounding box center [522, 180] width 222 height 31
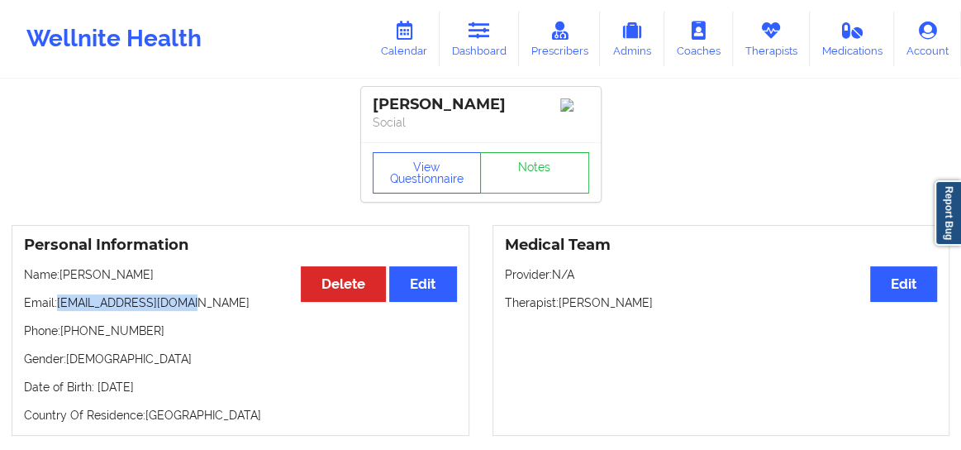
drag, startPoint x: 182, startPoint y: 306, endPoint x: 61, endPoint y: 302, distance: 120.8
click at [61, 302] on p "Email: [EMAIL_ADDRESS][DOMAIN_NAME]" at bounding box center [240, 302] width 433 height 17
copy p "[EMAIL_ADDRESS][DOMAIN_NAME]"
click at [393, 56] on link "Calendar" at bounding box center [404, 39] width 71 height 55
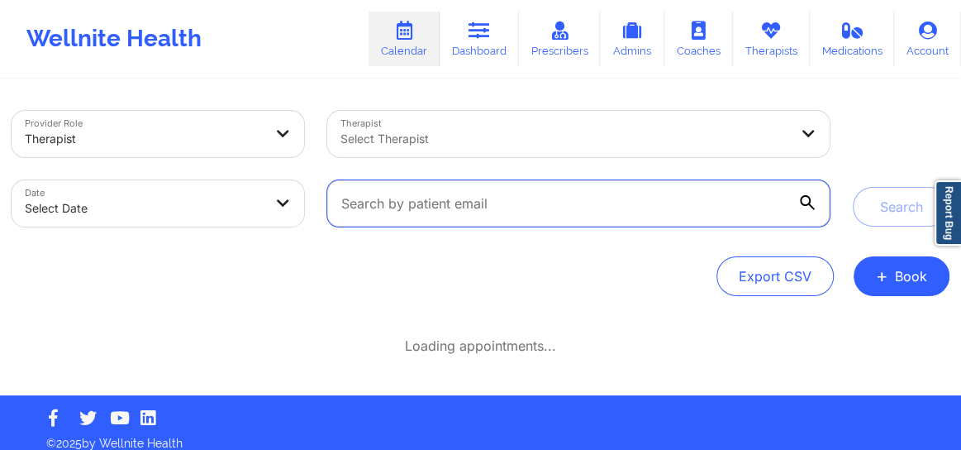
click at [421, 206] on input "text" at bounding box center [578, 203] width 503 height 46
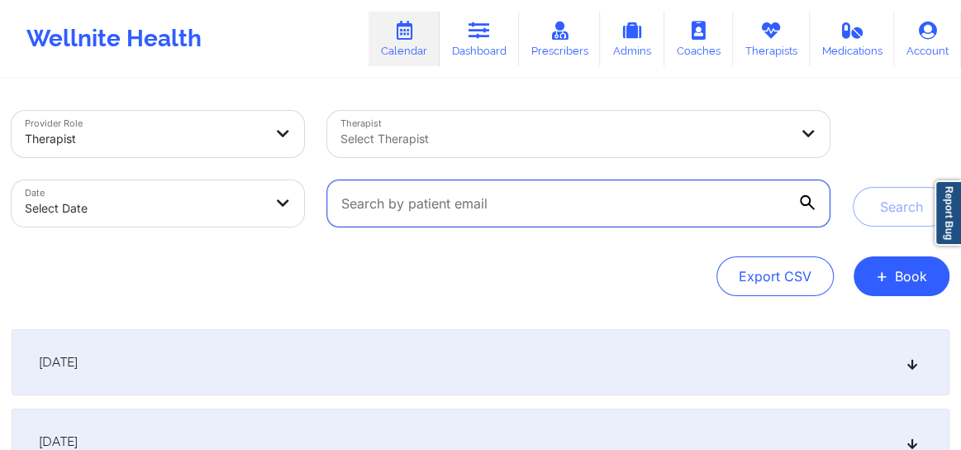
paste input "[EMAIL_ADDRESS][DOMAIN_NAME]"
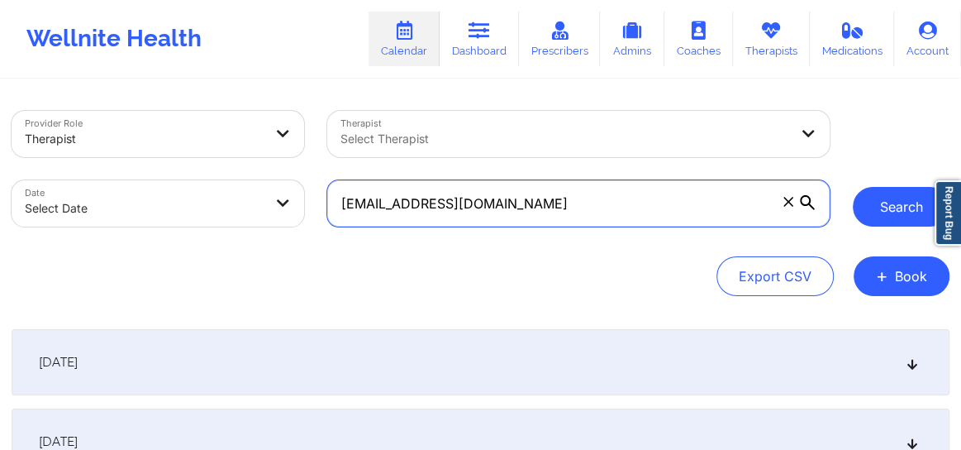
type input "[EMAIL_ADDRESS][DOMAIN_NAME]"
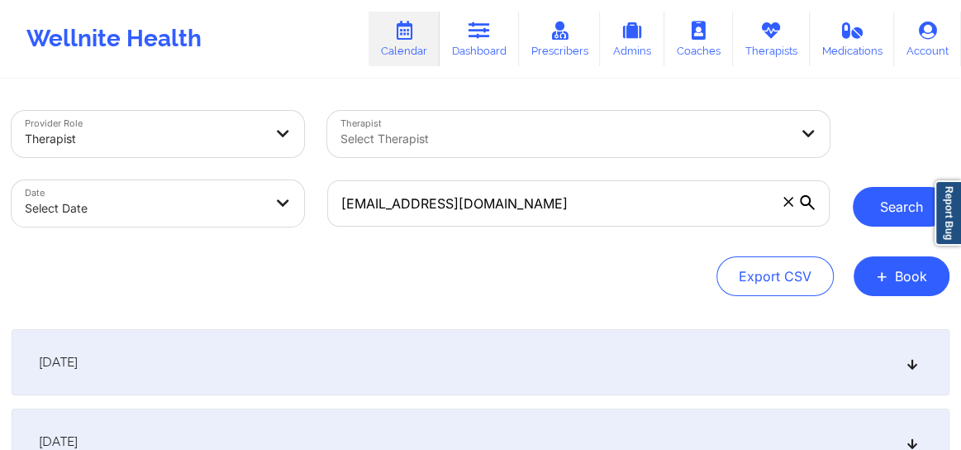
click at [876, 209] on button "Search" at bounding box center [901, 207] width 97 height 40
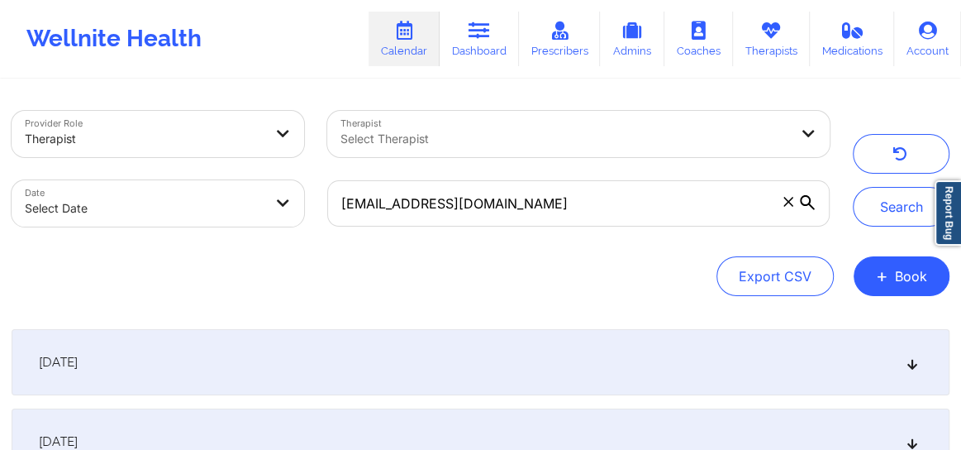
click at [913, 365] on icon at bounding box center [913, 362] width 14 height 12
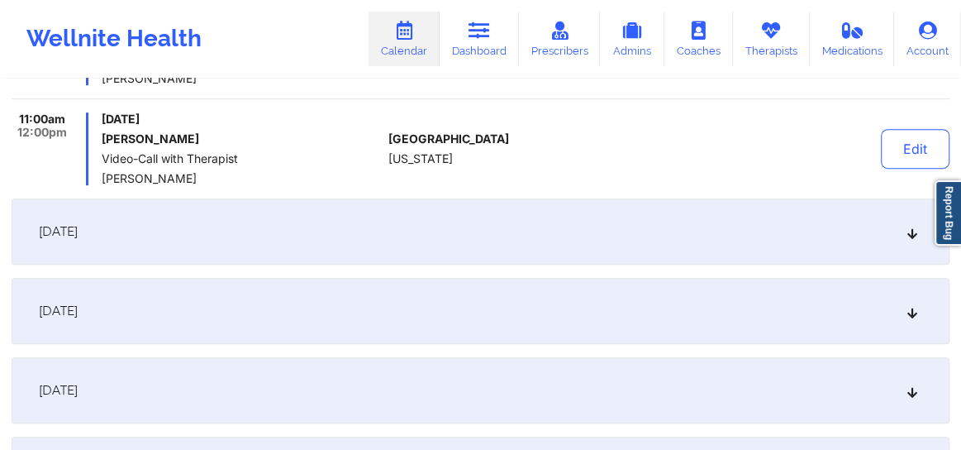
scroll to position [426, 0]
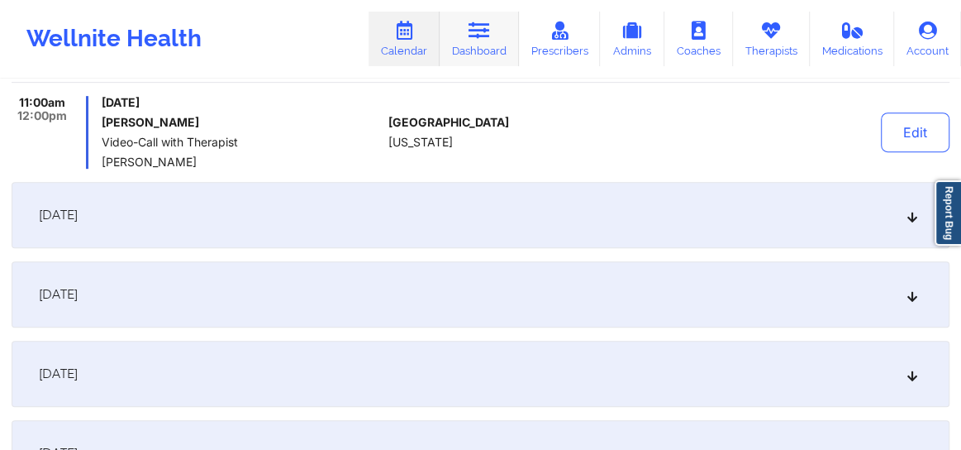
click at [475, 45] on link "Dashboard" at bounding box center [479, 39] width 79 height 55
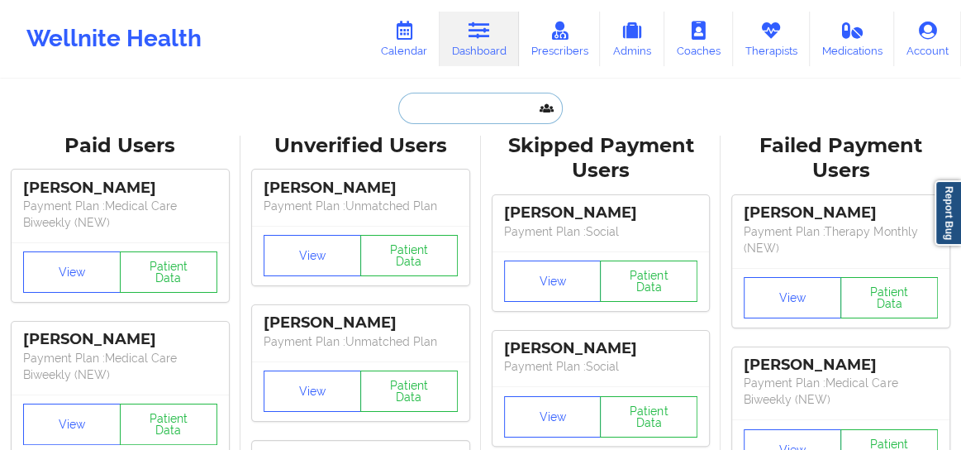
click at [438, 109] on input "text" at bounding box center [480, 108] width 164 height 31
paste input "[PERSON_NAME]"
type input "[PERSON_NAME]"
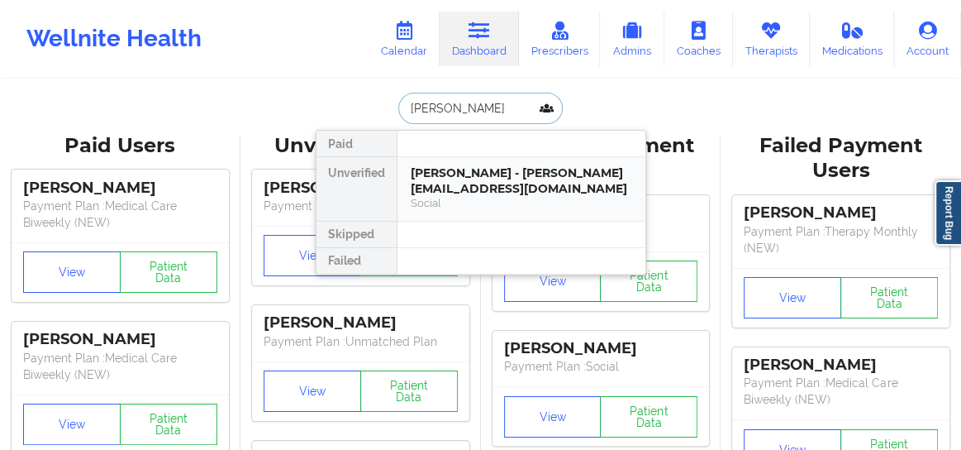
click at [451, 197] on div "Social" at bounding box center [522, 203] width 222 height 14
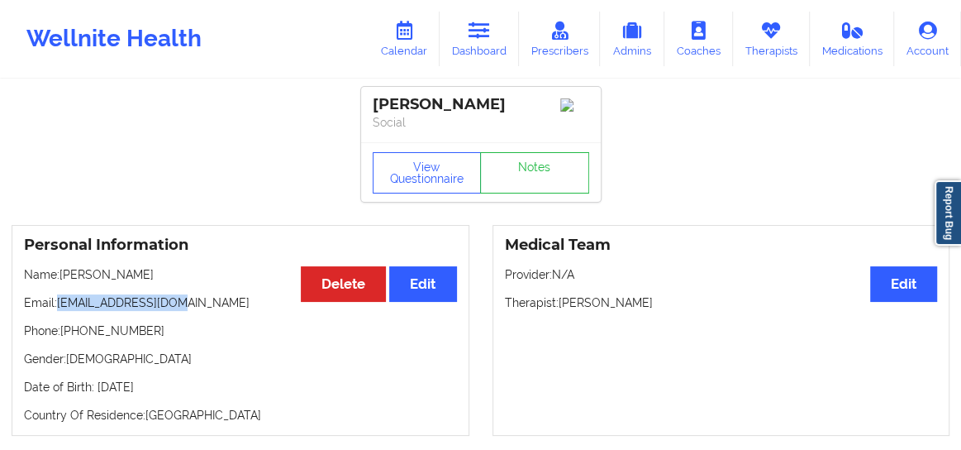
drag, startPoint x: 182, startPoint y: 313, endPoint x: 58, endPoint y: 308, distance: 124.1
click at [58, 308] on p "Email: [EMAIL_ADDRESS][DOMAIN_NAME]" at bounding box center [240, 302] width 433 height 17
copy p "[EMAIL_ADDRESS][DOMAIN_NAME]"
click at [411, 43] on link "Calendar" at bounding box center [404, 39] width 71 height 55
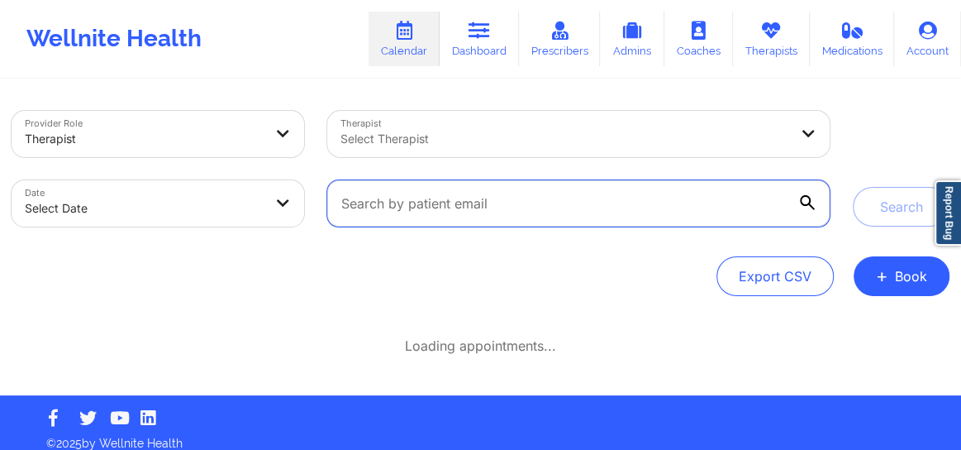
click at [428, 208] on input "text" at bounding box center [578, 203] width 503 height 46
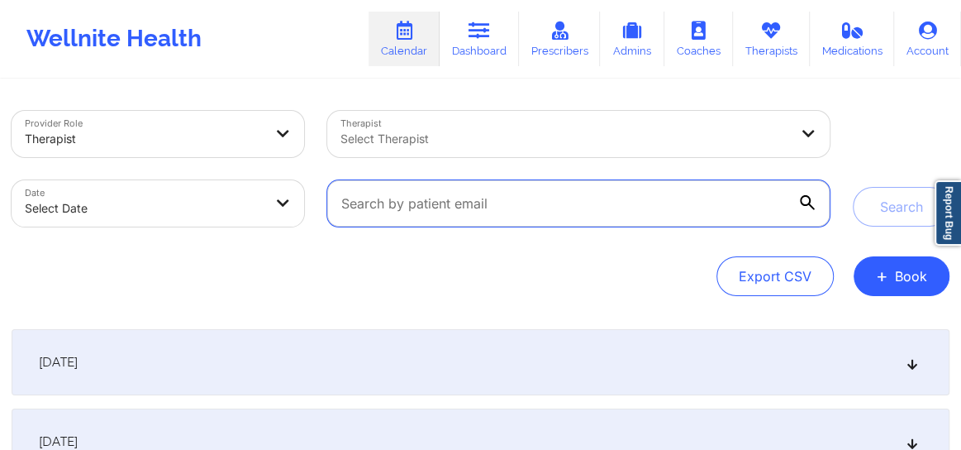
paste input "[EMAIL_ADDRESS][DOMAIN_NAME]"
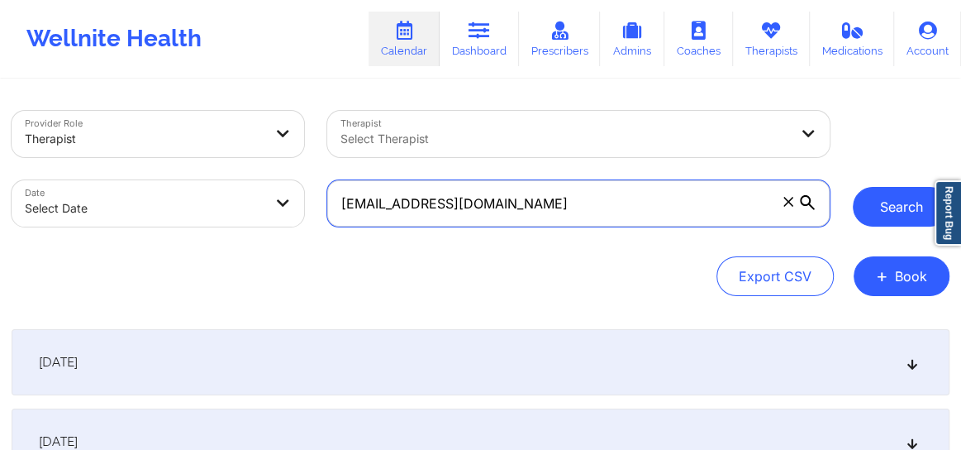
type input "[EMAIL_ADDRESS][DOMAIN_NAME]"
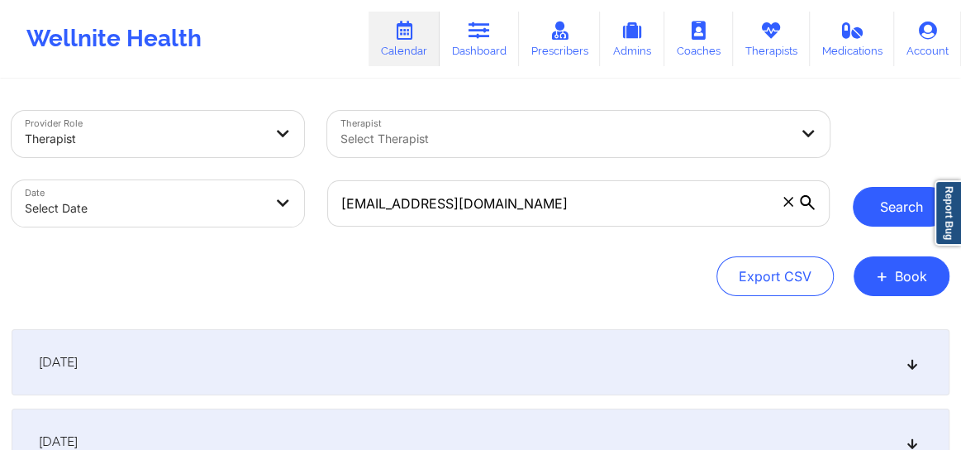
click at [901, 207] on button "Search" at bounding box center [901, 207] width 97 height 40
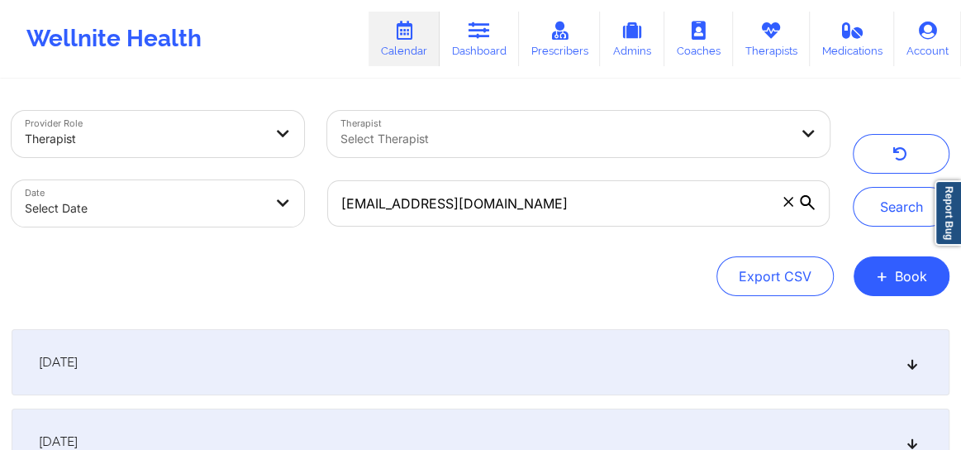
click at [919, 362] on div "[DATE]" at bounding box center [481, 362] width 938 height 66
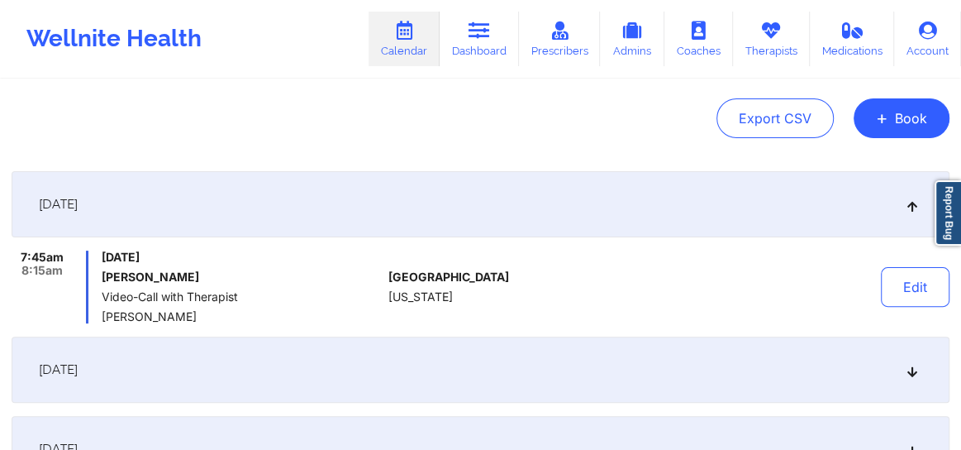
scroll to position [174, 0]
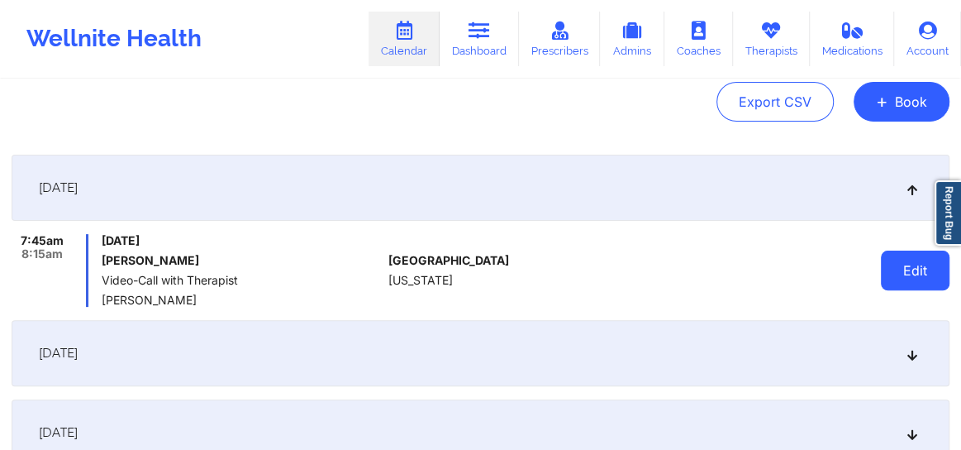
click at [913, 271] on button "Edit" at bounding box center [915, 270] width 69 height 40
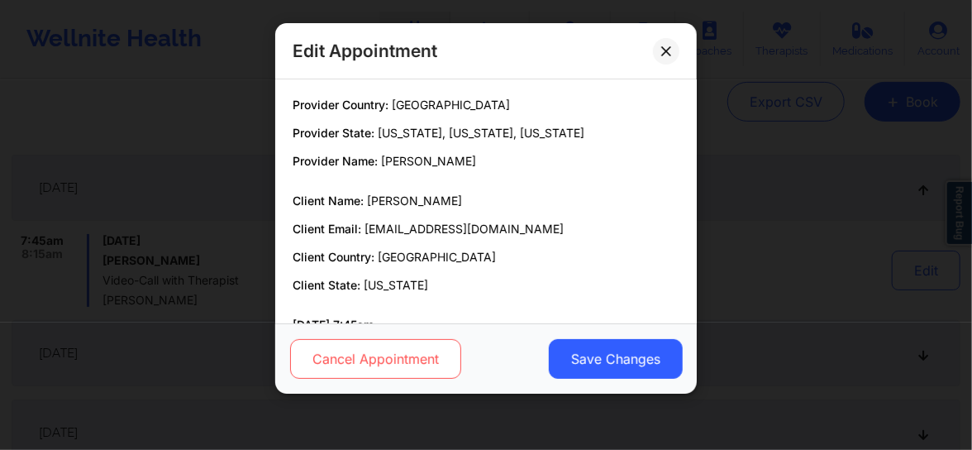
click at [427, 360] on button "Cancel Appointment" at bounding box center [375, 359] width 171 height 40
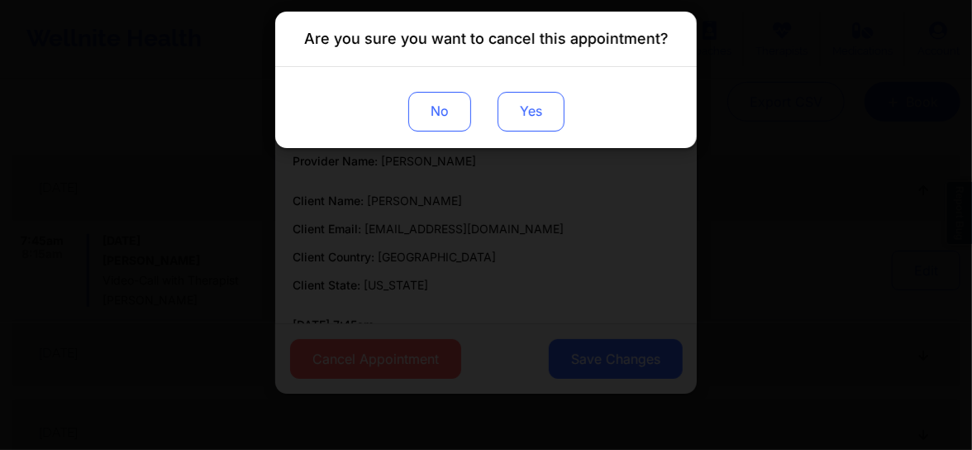
click at [537, 103] on button "Yes" at bounding box center [531, 112] width 67 height 40
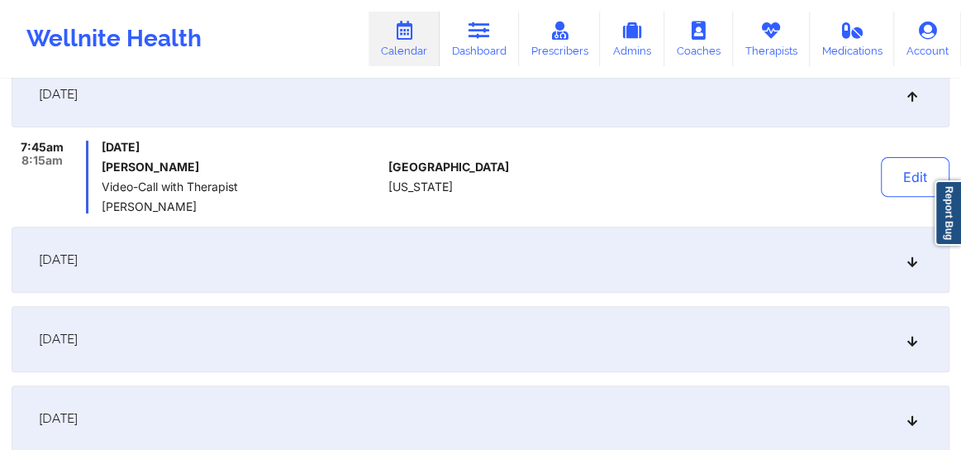
scroll to position [300, 0]
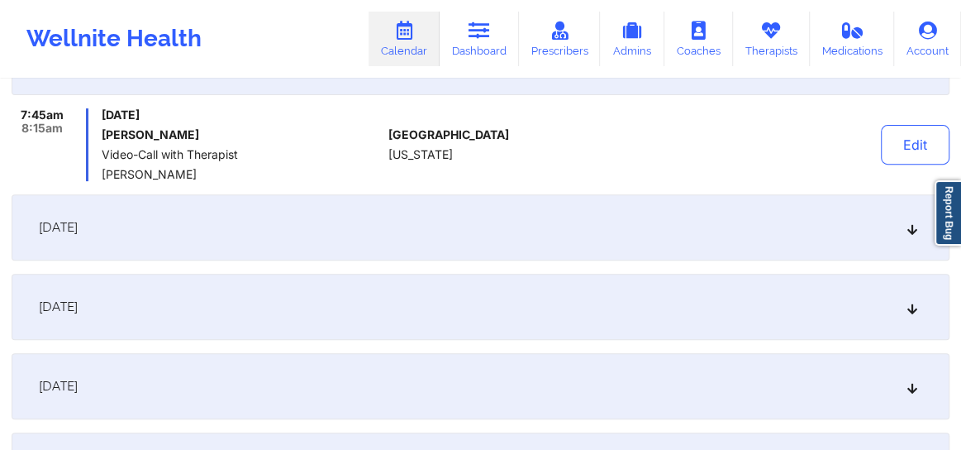
click at [906, 223] on icon at bounding box center [913, 228] width 14 height 12
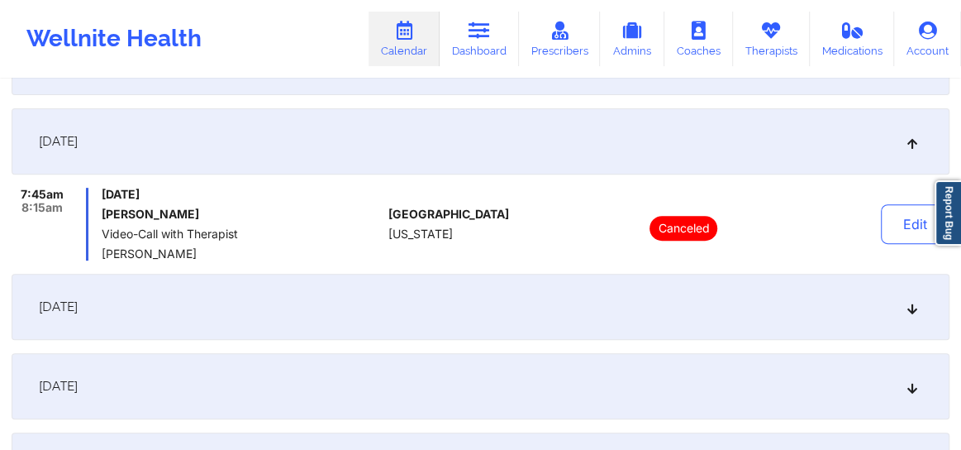
click at [915, 309] on icon at bounding box center [913, 307] width 14 height 12
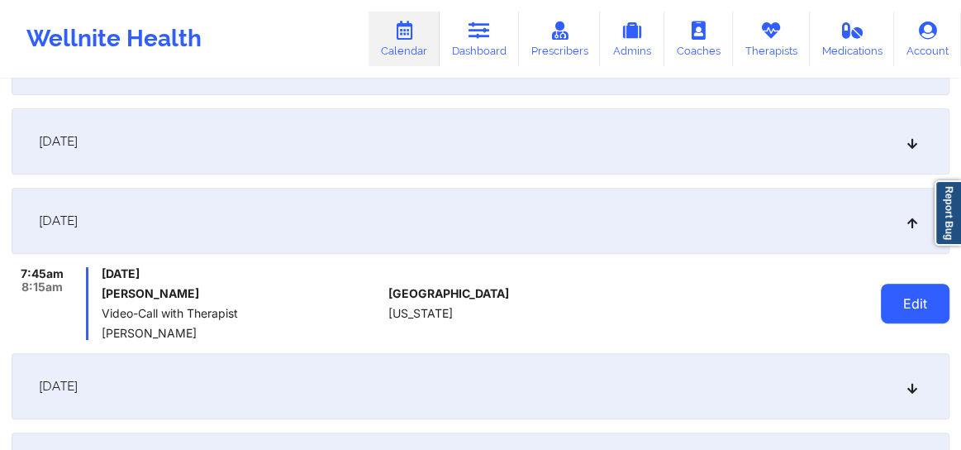
click at [914, 309] on button "Edit" at bounding box center [915, 304] width 69 height 40
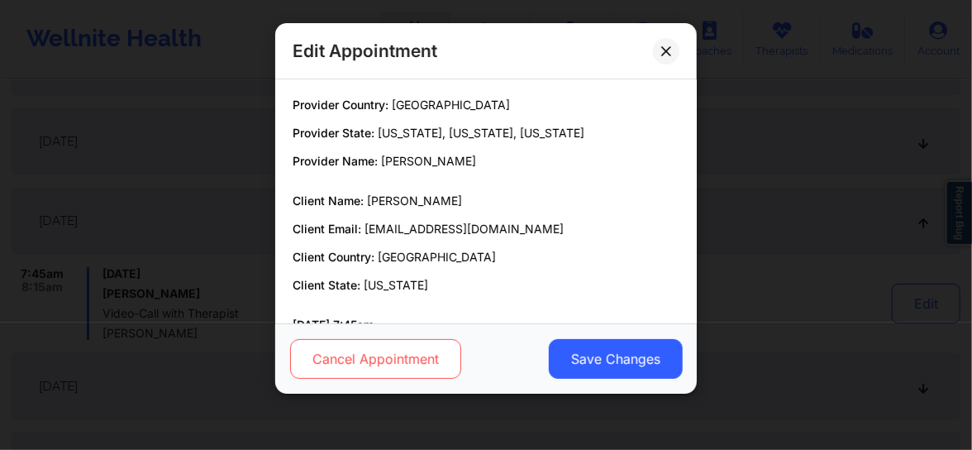
click at [376, 365] on button "Cancel Appointment" at bounding box center [375, 359] width 171 height 40
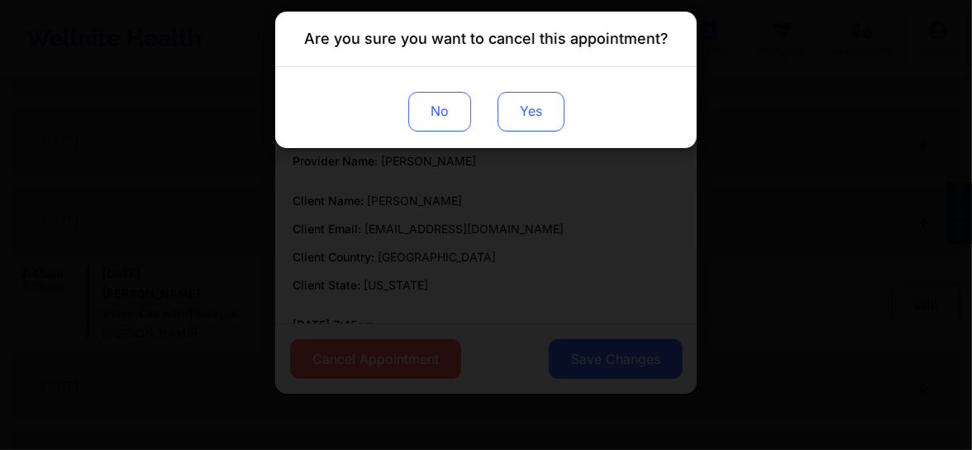
click at [522, 104] on button "Yes" at bounding box center [531, 112] width 67 height 40
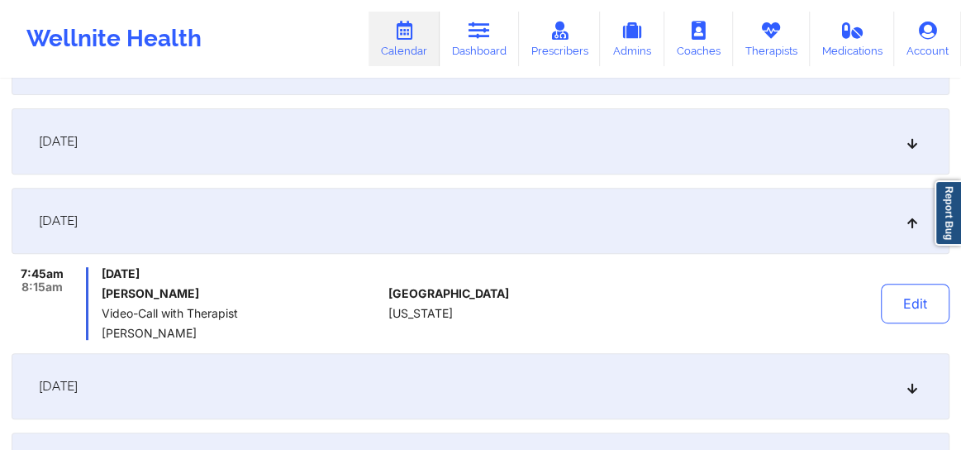
click at [906, 377] on div "[DATE]" at bounding box center [481, 386] width 938 height 66
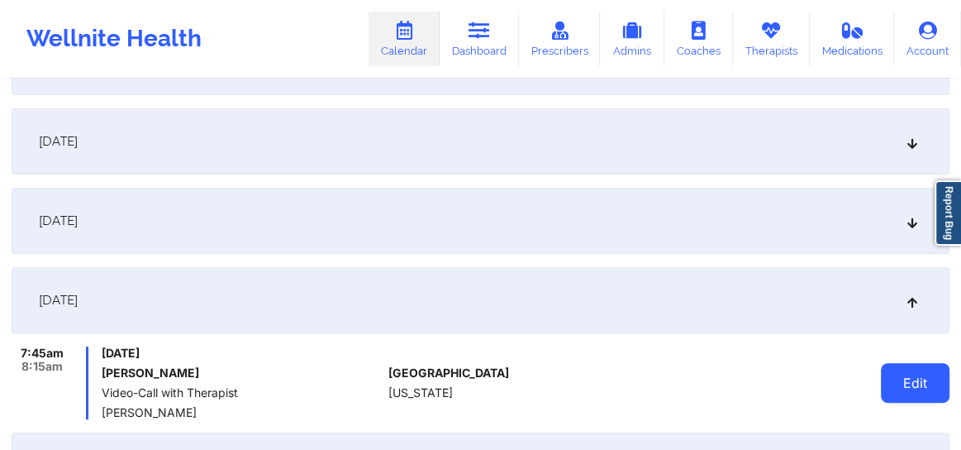
click at [908, 377] on button "Edit" at bounding box center [915, 383] width 69 height 40
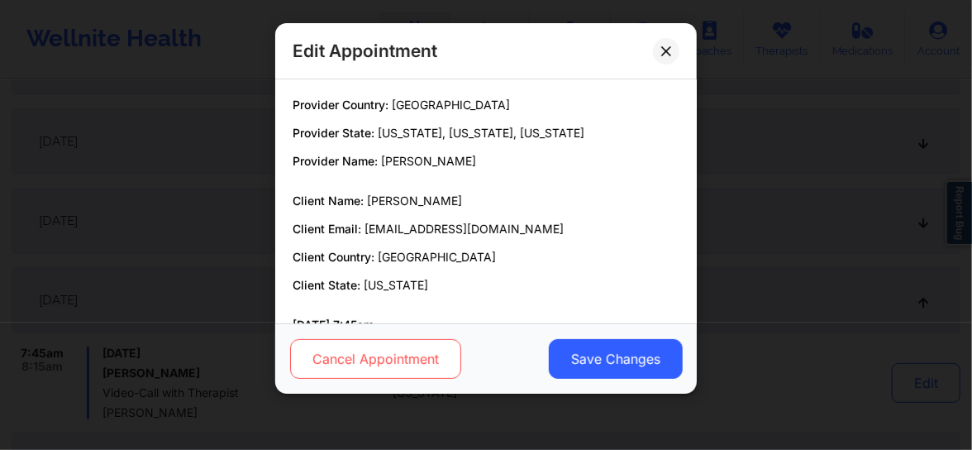
click at [438, 363] on button "Cancel Appointment" at bounding box center [375, 359] width 171 height 40
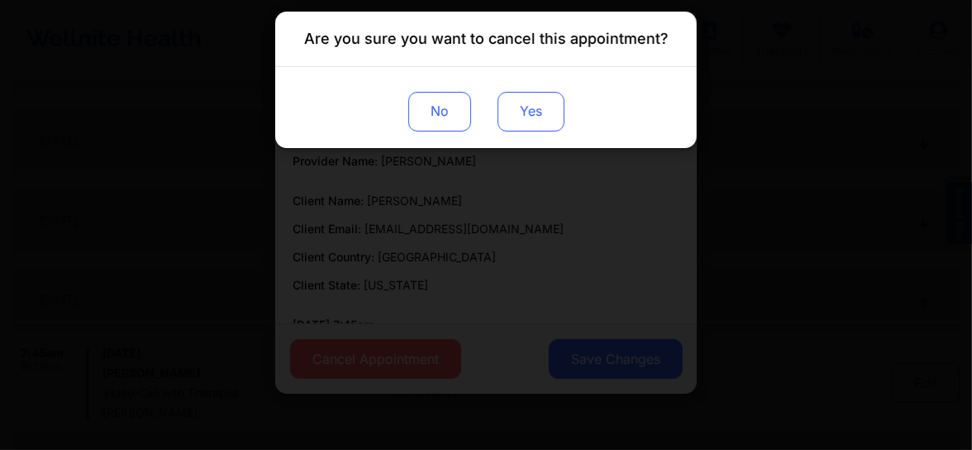
click at [532, 116] on button "Yes" at bounding box center [531, 112] width 67 height 40
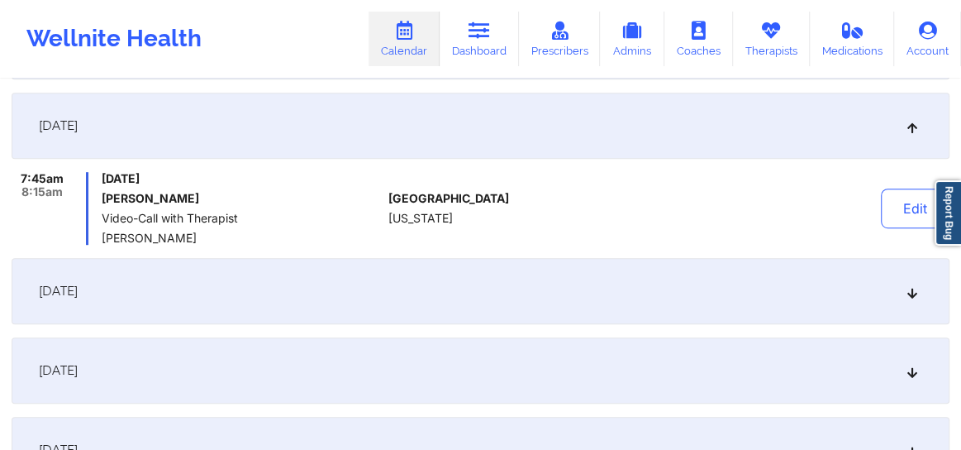
scroll to position [475, 0]
click at [926, 298] on div "[DATE]" at bounding box center [481, 290] width 938 height 66
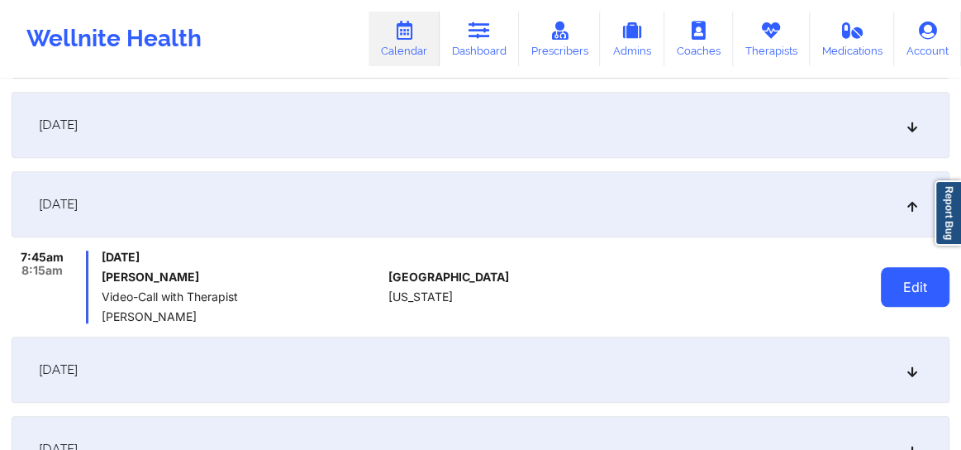
click at [914, 295] on button "Edit" at bounding box center [915, 287] width 69 height 40
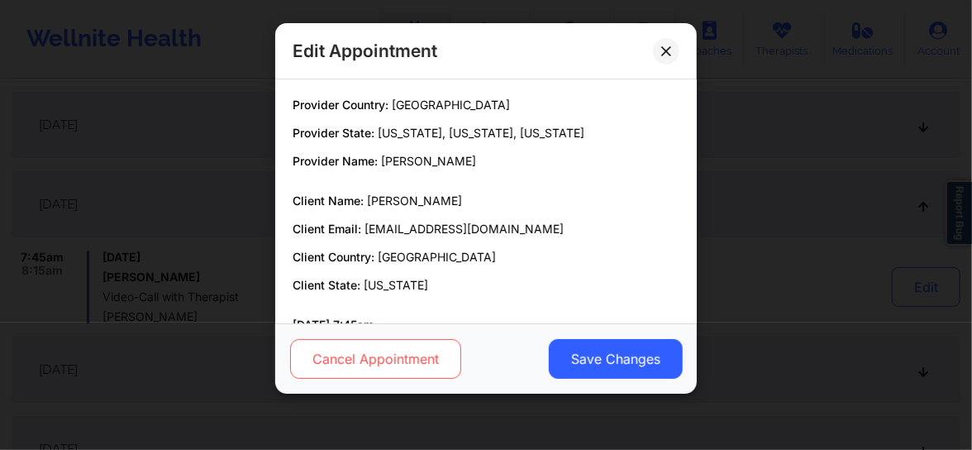
click at [332, 358] on button "Cancel Appointment" at bounding box center [375, 359] width 171 height 40
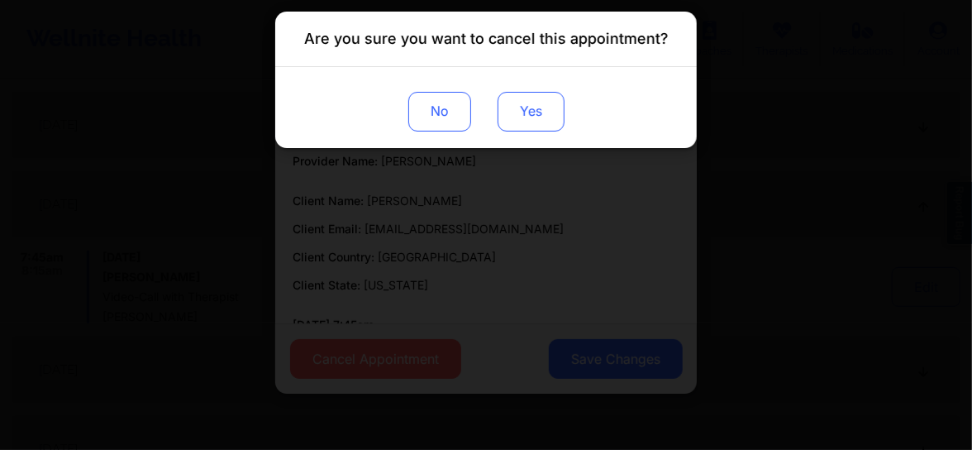
click at [518, 109] on button "Yes" at bounding box center [531, 112] width 67 height 40
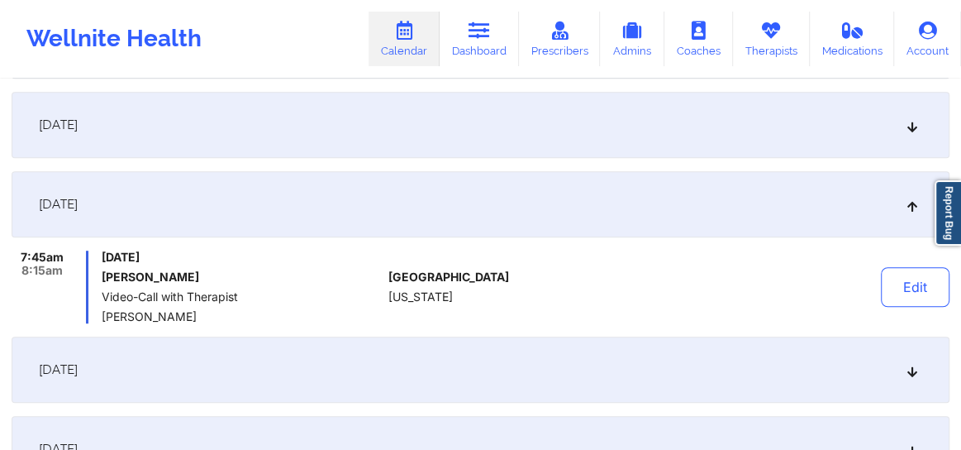
click at [918, 368] on icon at bounding box center [913, 370] width 14 height 12
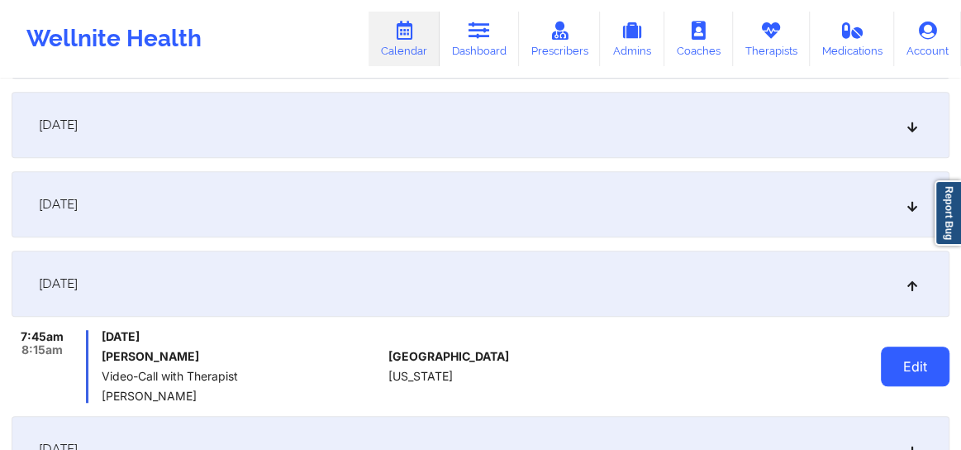
click at [911, 355] on button "Edit" at bounding box center [915, 366] width 69 height 40
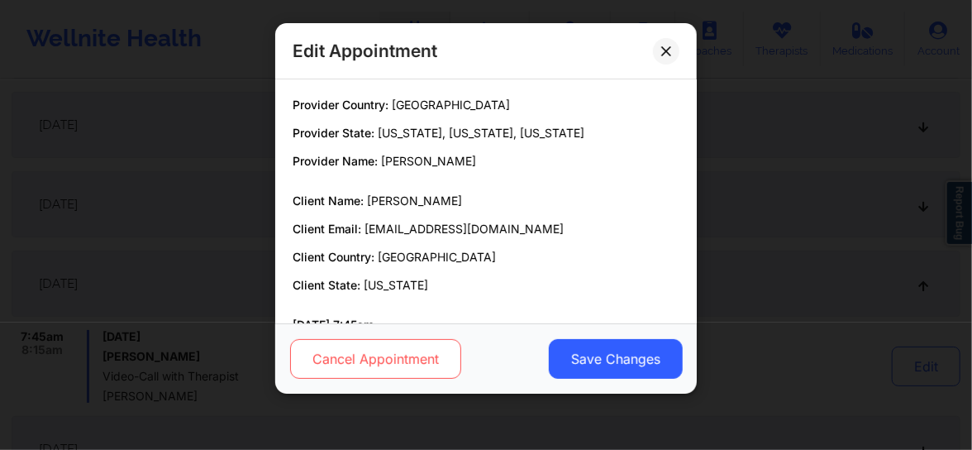
click at [387, 355] on button "Cancel Appointment" at bounding box center [375, 359] width 171 height 40
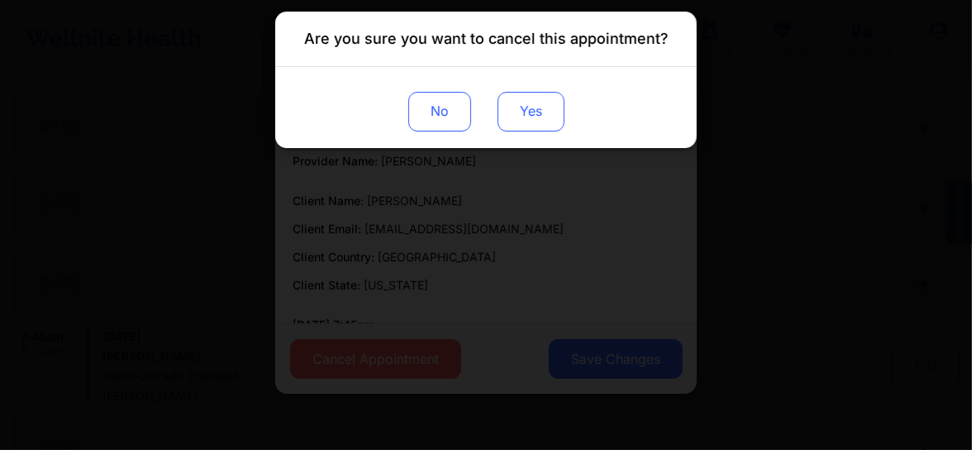
click at [541, 100] on button "Yes" at bounding box center [531, 112] width 67 height 40
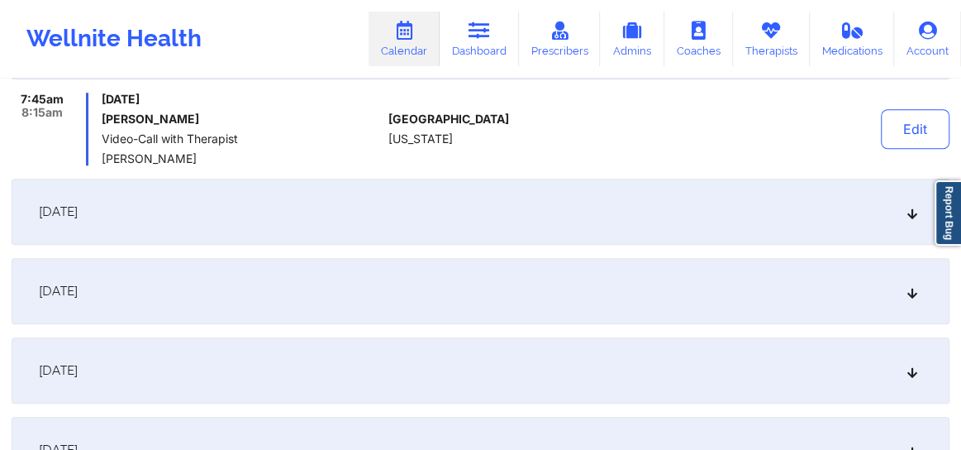
scroll to position [713, 0]
click at [906, 211] on icon at bounding box center [913, 211] width 14 height 12
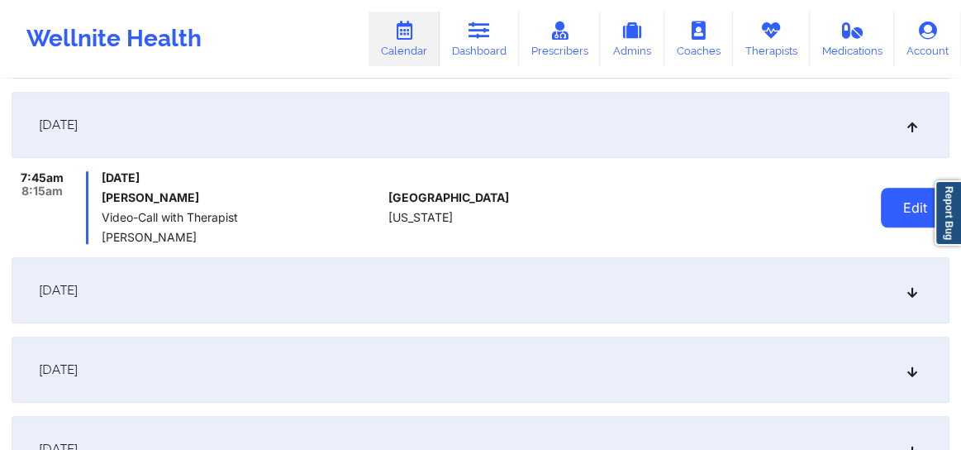
click at [906, 212] on button "Edit" at bounding box center [915, 208] width 69 height 40
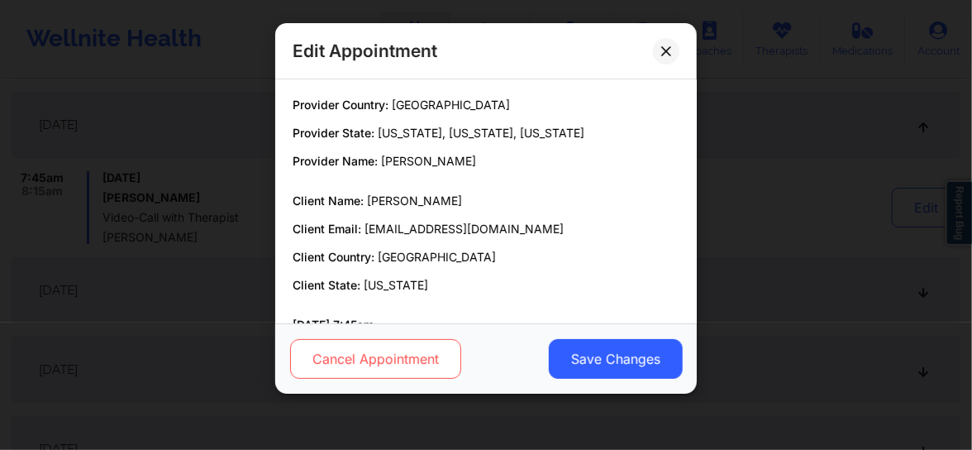
click at [404, 356] on button "Cancel Appointment" at bounding box center [375, 359] width 171 height 40
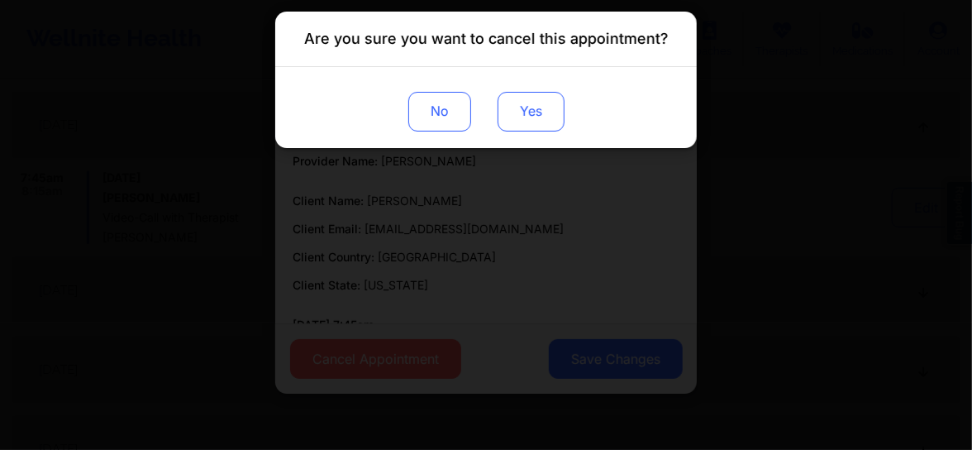
click at [513, 121] on button "Yes" at bounding box center [531, 112] width 67 height 40
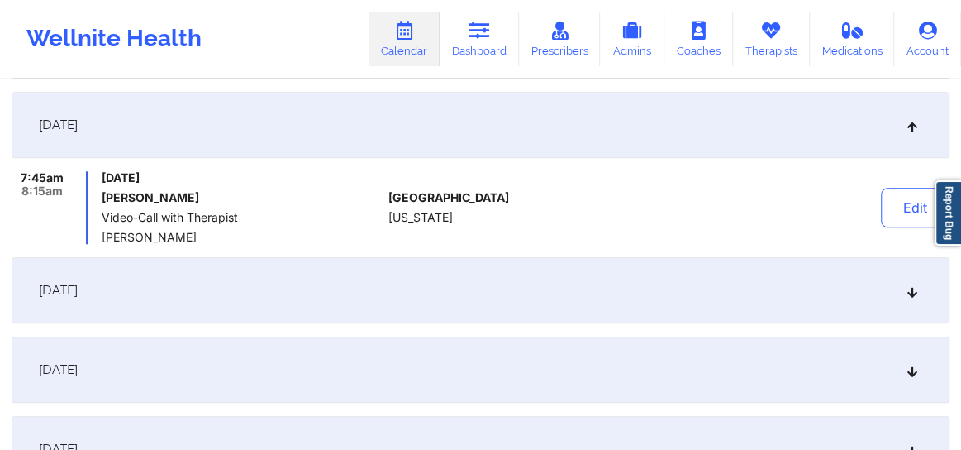
click at [915, 292] on icon at bounding box center [913, 290] width 14 height 12
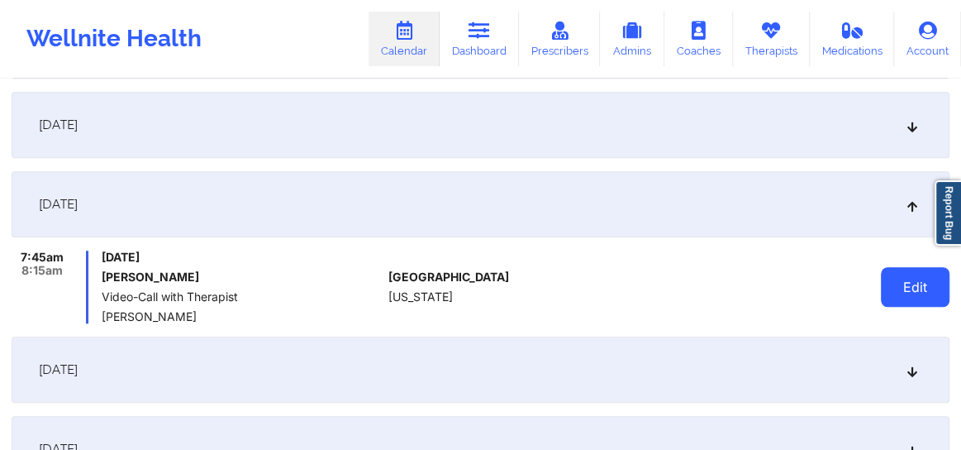
click at [904, 289] on button "Edit" at bounding box center [915, 287] width 69 height 40
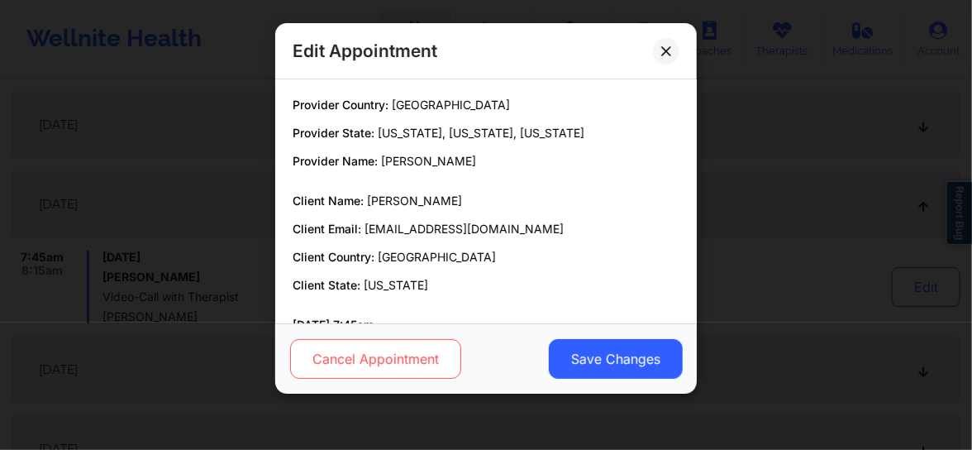
click at [413, 354] on button "Cancel Appointment" at bounding box center [375, 359] width 171 height 40
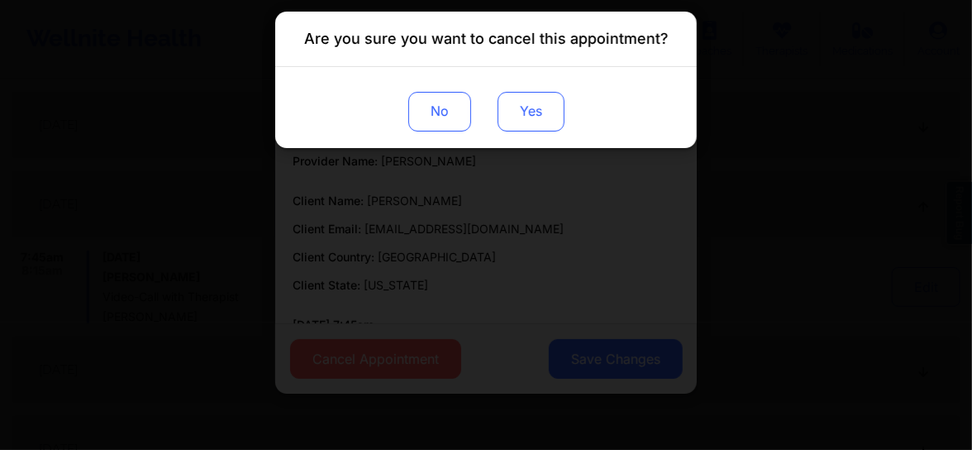
click at [535, 109] on button "Yes" at bounding box center [531, 112] width 67 height 40
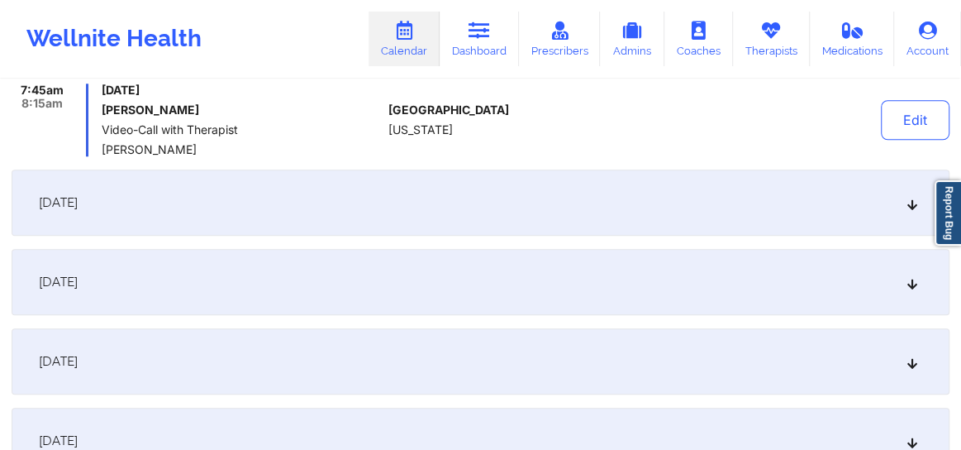
scroll to position [914, 0]
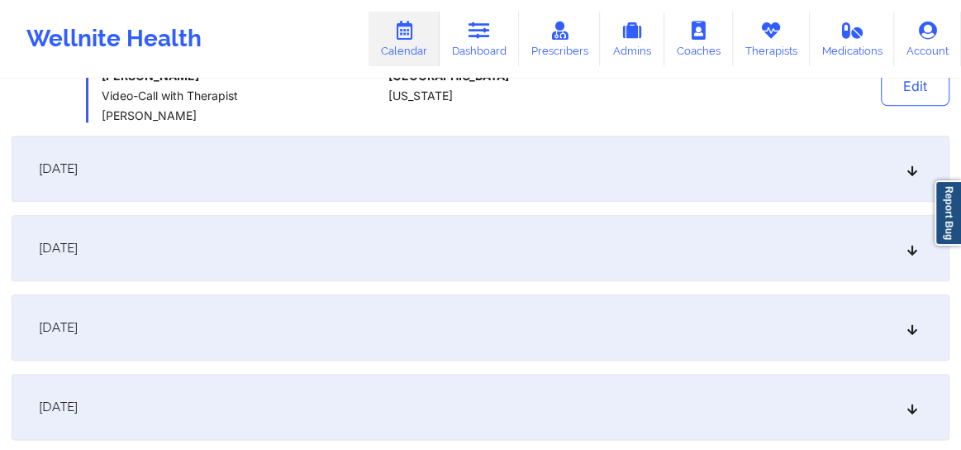
click at [909, 168] on icon at bounding box center [913, 169] width 14 height 12
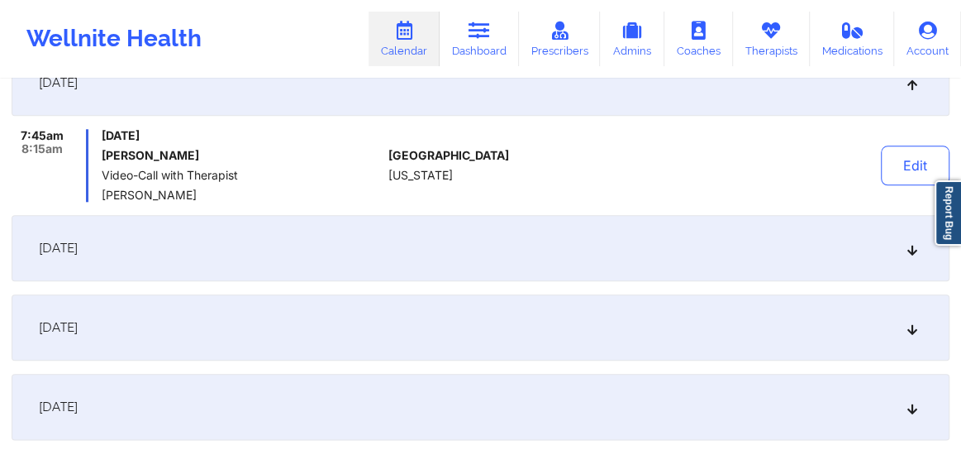
click at [909, 168] on button "Edit" at bounding box center [915, 165] width 69 height 40
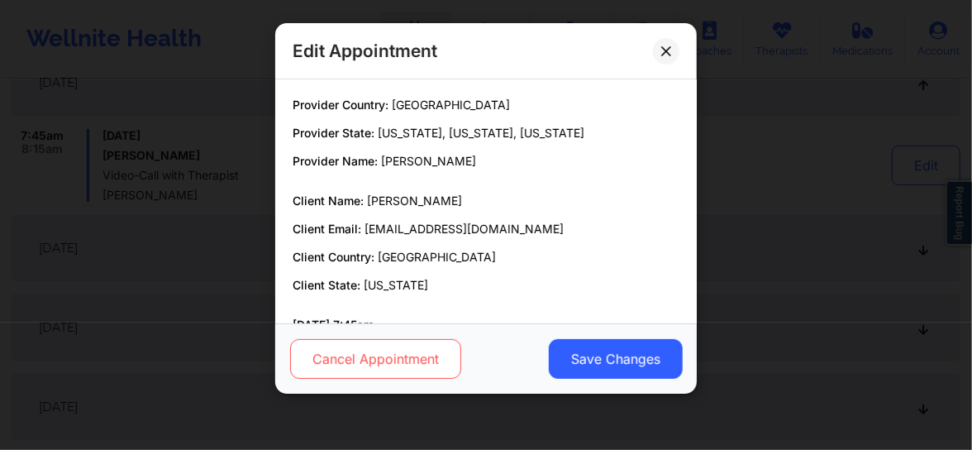
click at [378, 351] on button "Cancel Appointment" at bounding box center [375, 359] width 171 height 40
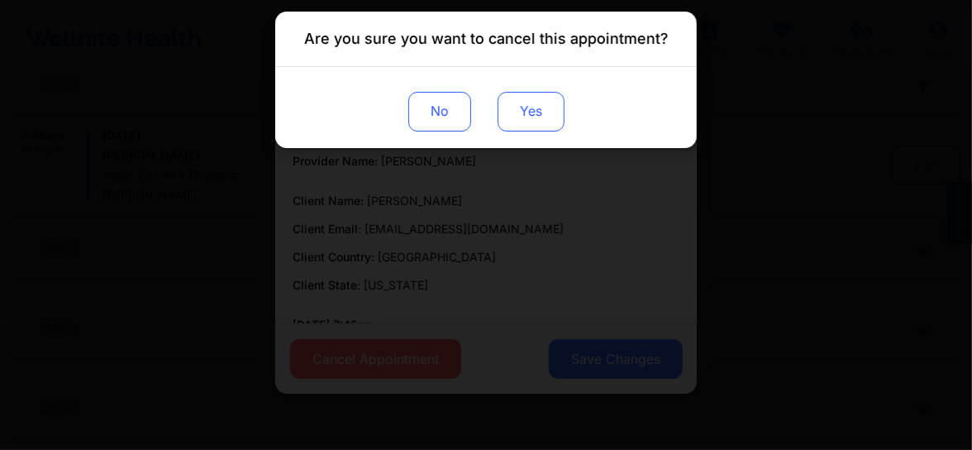
click at [546, 97] on button "Yes" at bounding box center [531, 112] width 67 height 40
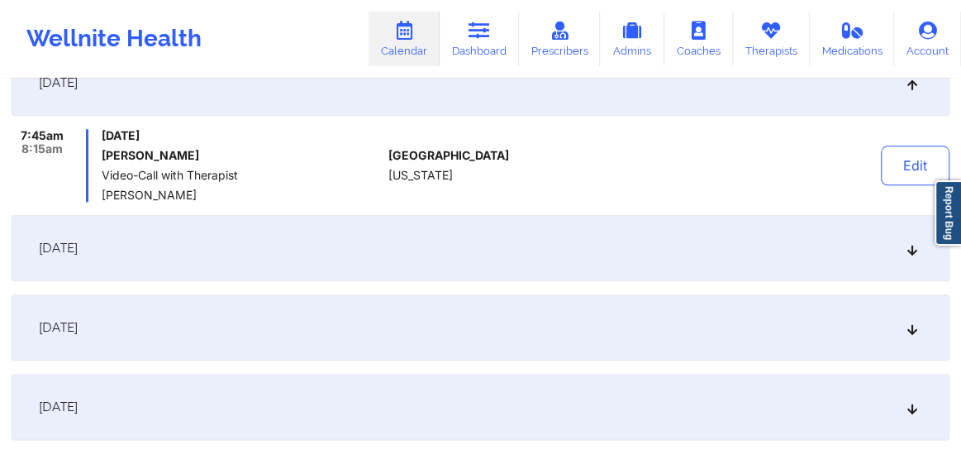
click at [909, 250] on icon at bounding box center [913, 248] width 14 height 12
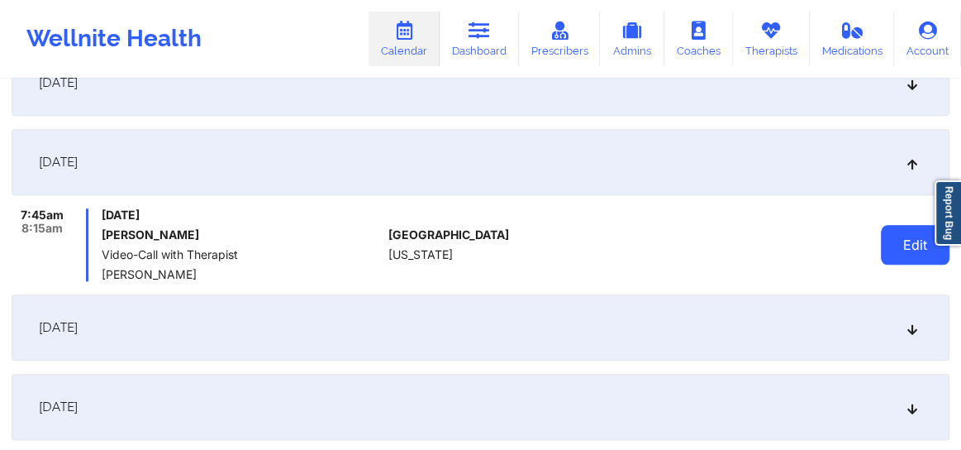
click at [909, 250] on button "Edit" at bounding box center [915, 245] width 69 height 40
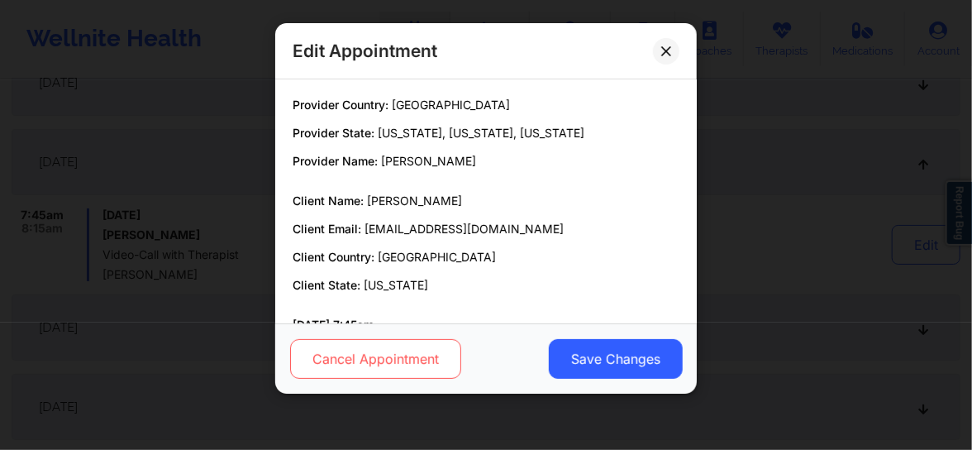
click at [336, 366] on button "Cancel Appointment" at bounding box center [375, 359] width 171 height 40
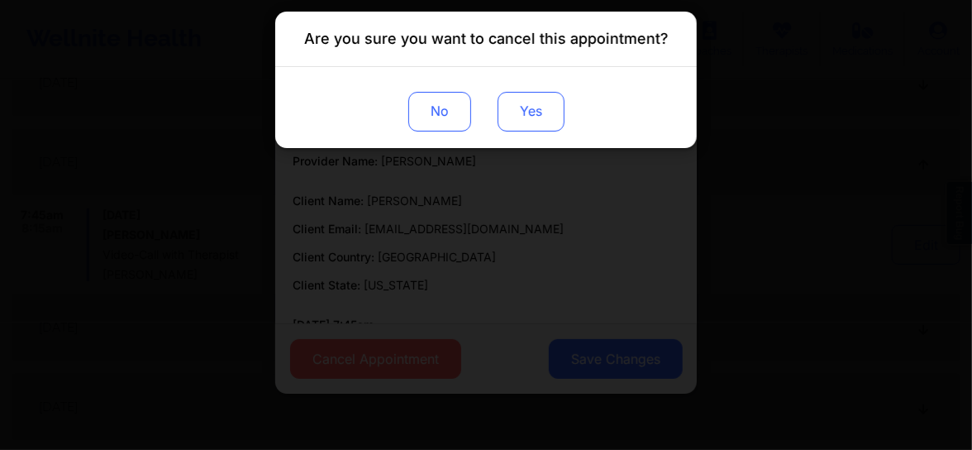
click at [540, 107] on button "Yes" at bounding box center [531, 112] width 67 height 40
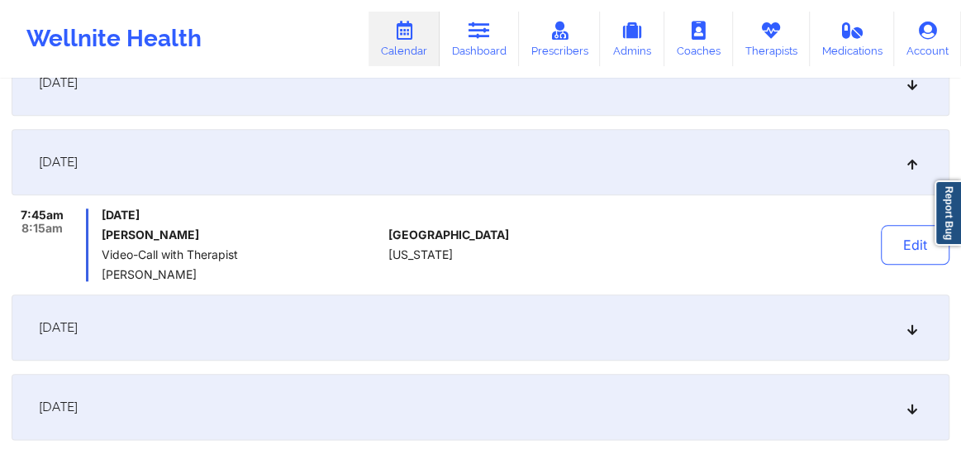
click at [911, 327] on icon at bounding box center [913, 328] width 14 height 12
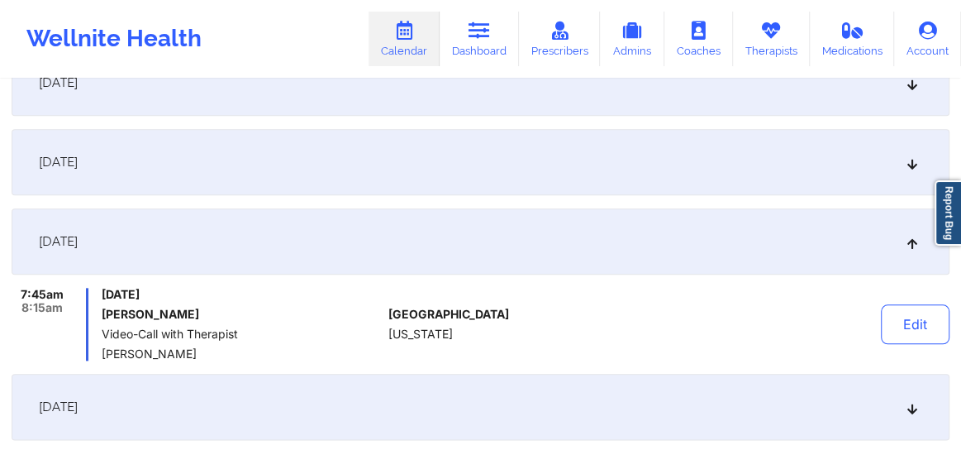
click at [911, 327] on button "Edit" at bounding box center [915, 324] width 69 height 40
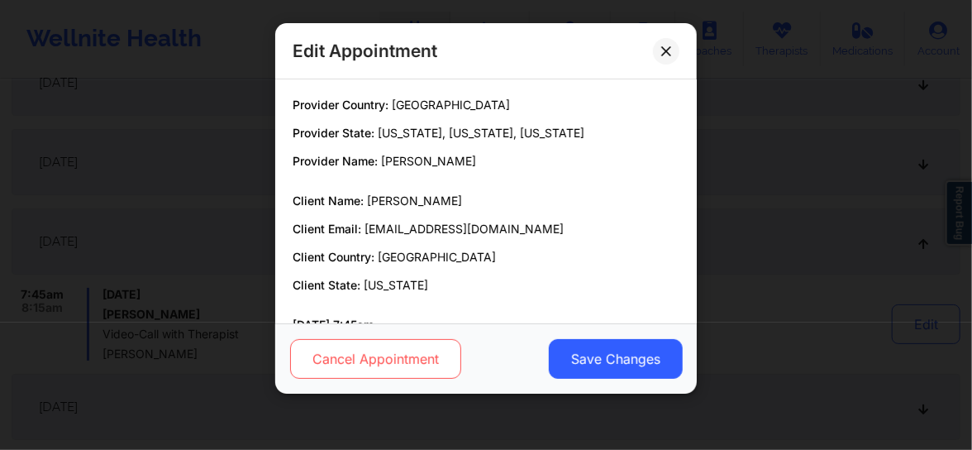
click at [341, 357] on button "Cancel Appointment" at bounding box center [375, 359] width 171 height 40
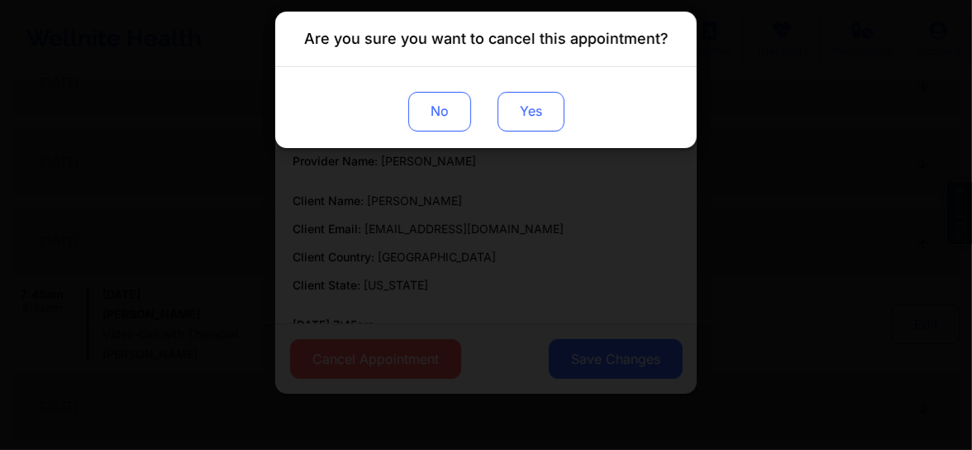
click at [526, 119] on button "Yes" at bounding box center [531, 112] width 67 height 40
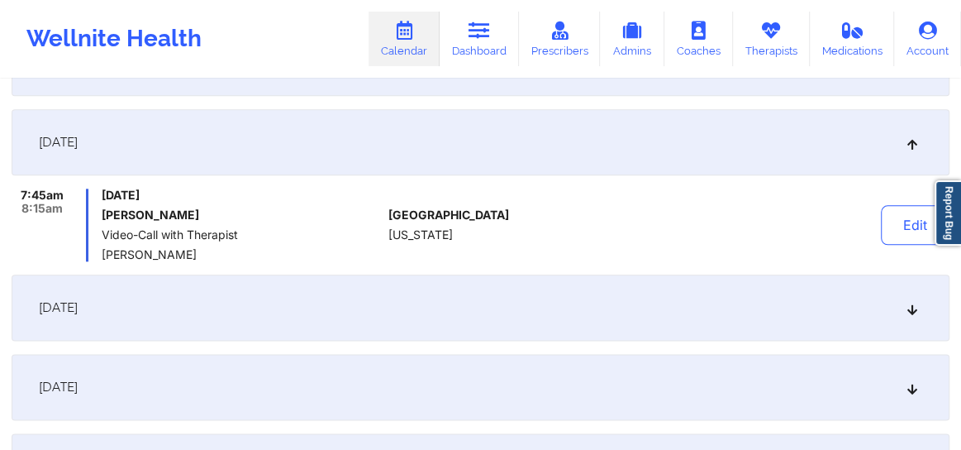
scroll to position [1039, 0]
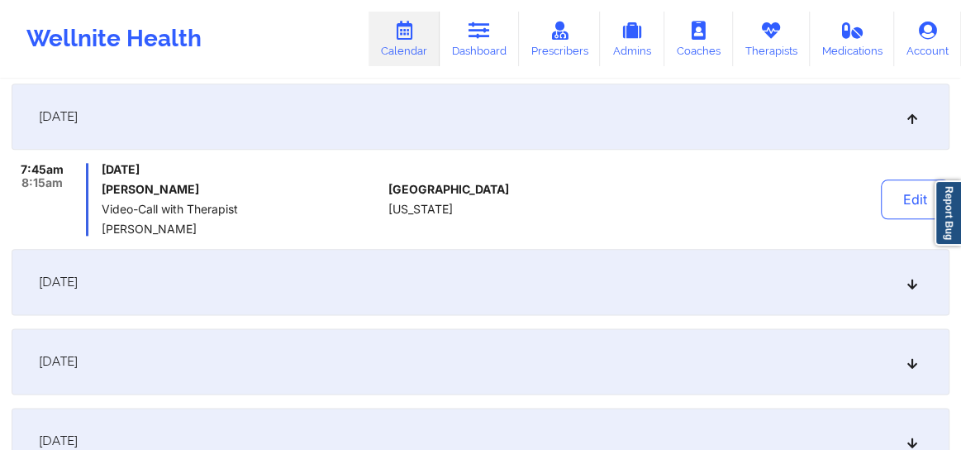
click at [911, 282] on icon at bounding box center [913, 282] width 14 height 12
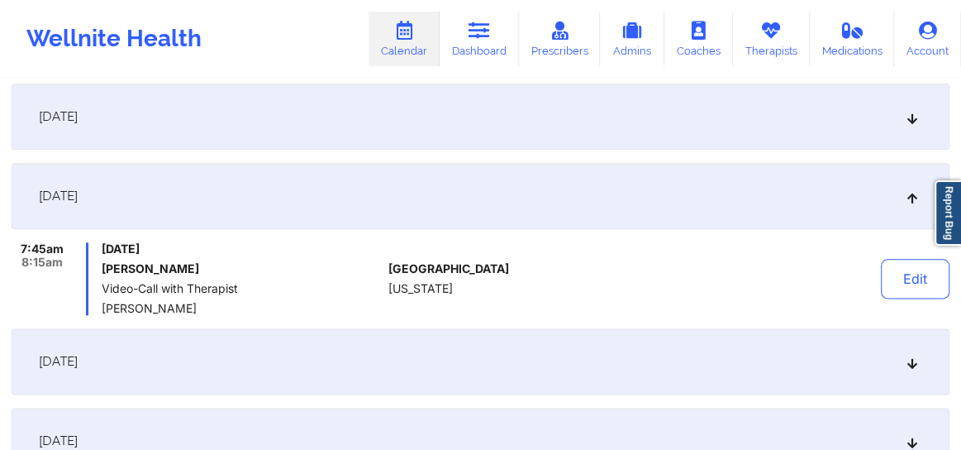
click at [911, 282] on button "Edit" at bounding box center [915, 279] width 69 height 40
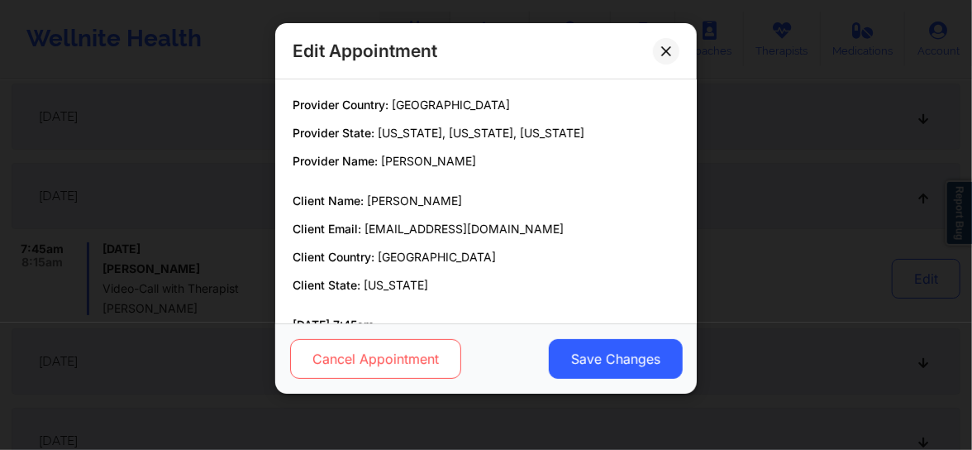
click at [398, 365] on button "Cancel Appointment" at bounding box center [375, 359] width 171 height 40
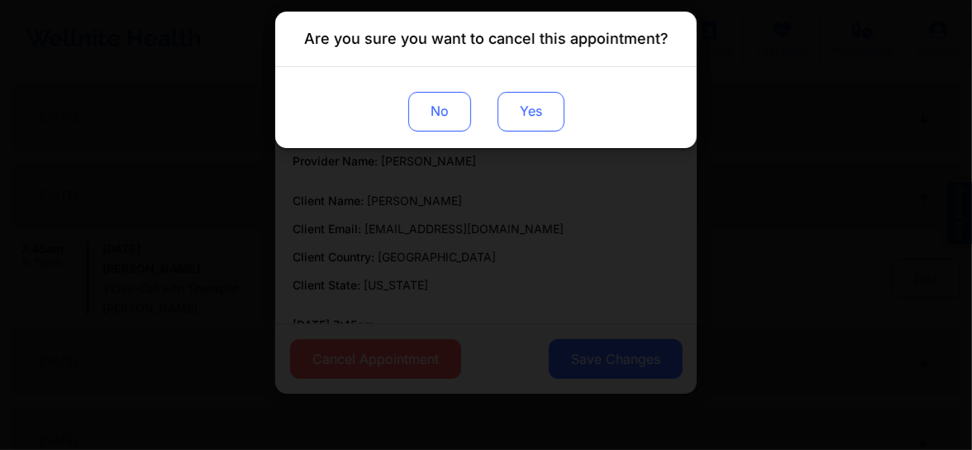
click at [546, 112] on button "Yes" at bounding box center [531, 112] width 67 height 40
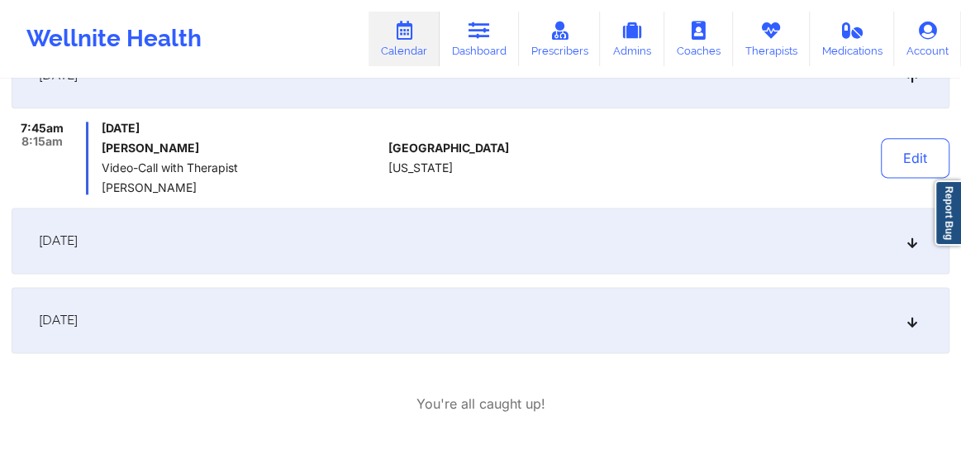
scroll to position [1177, 0]
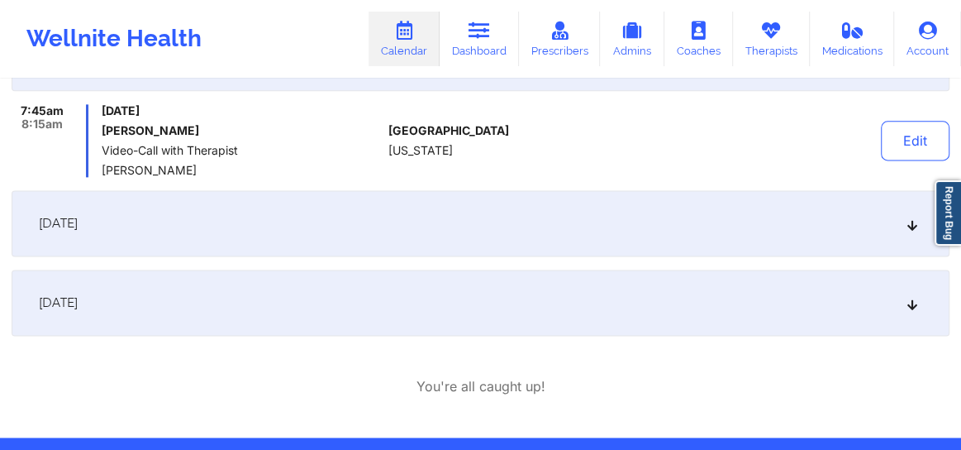
click at [906, 227] on icon at bounding box center [913, 223] width 14 height 12
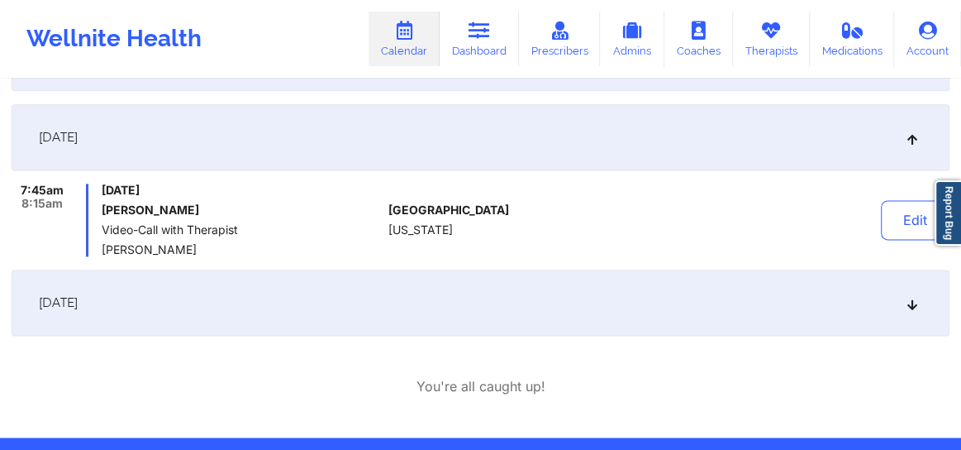
click at [906, 227] on button "Edit" at bounding box center [915, 220] width 69 height 40
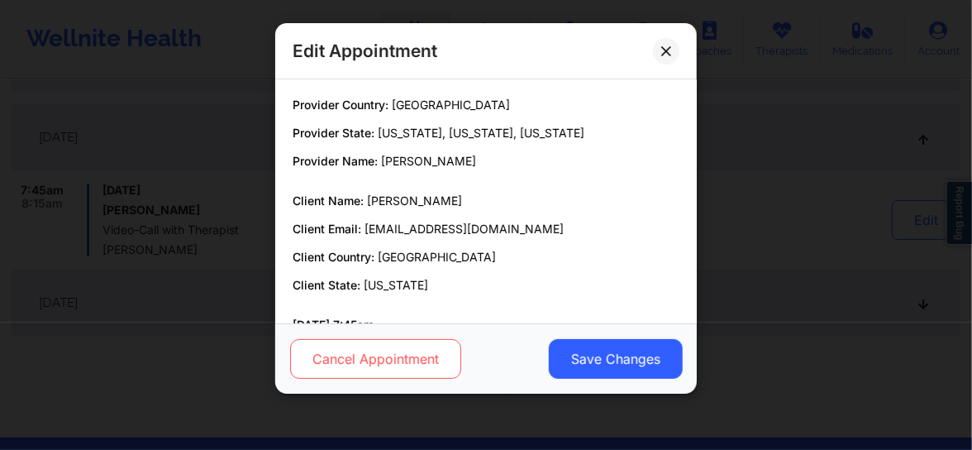
click at [421, 363] on button "Cancel Appointment" at bounding box center [375, 359] width 171 height 40
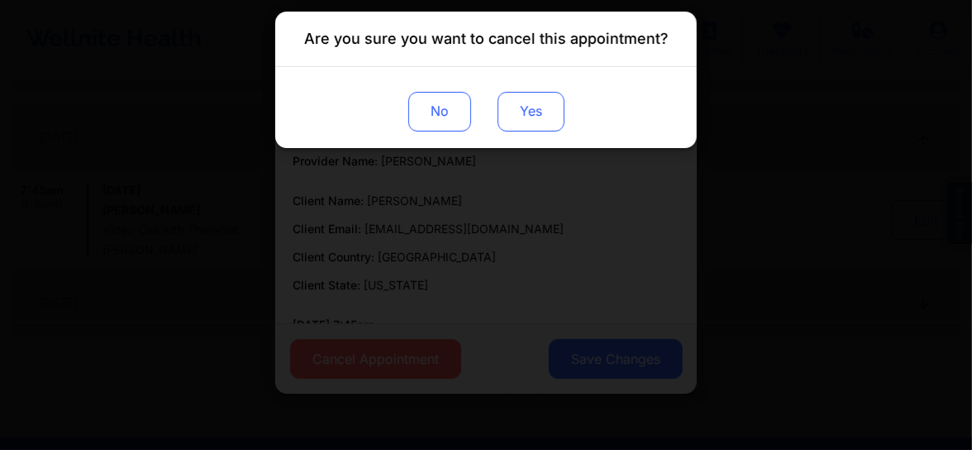
click at [523, 93] on button "Yes" at bounding box center [531, 112] width 67 height 40
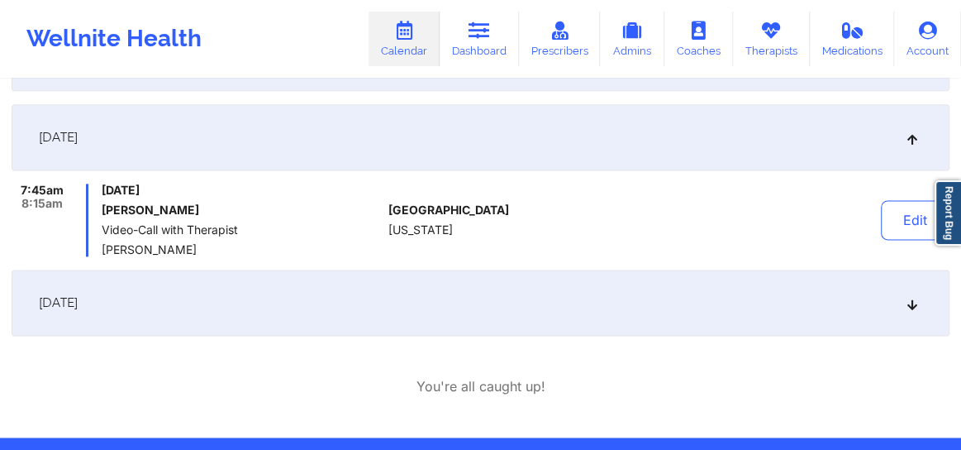
click at [914, 298] on icon at bounding box center [913, 303] width 14 height 12
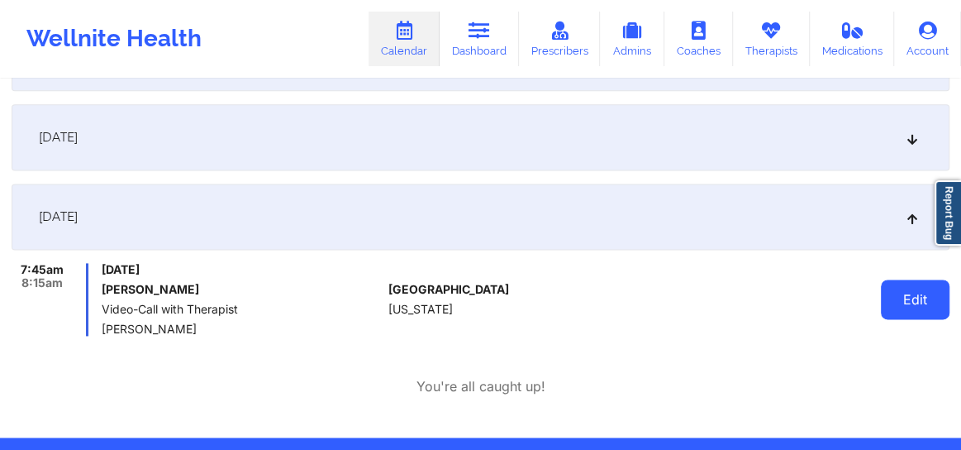
click at [903, 302] on button "Edit" at bounding box center [915, 299] width 69 height 40
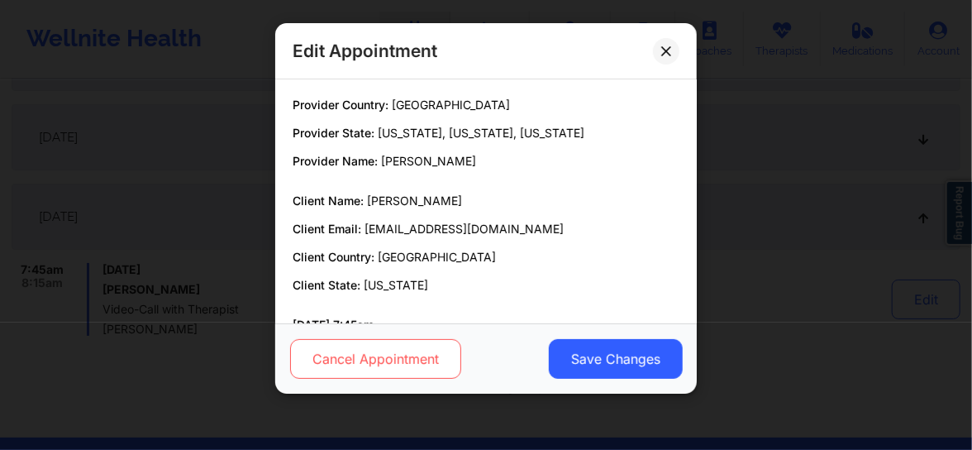
click at [368, 355] on button "Cancel Appointment" at bounding box center [375, 359] width 171 height 40
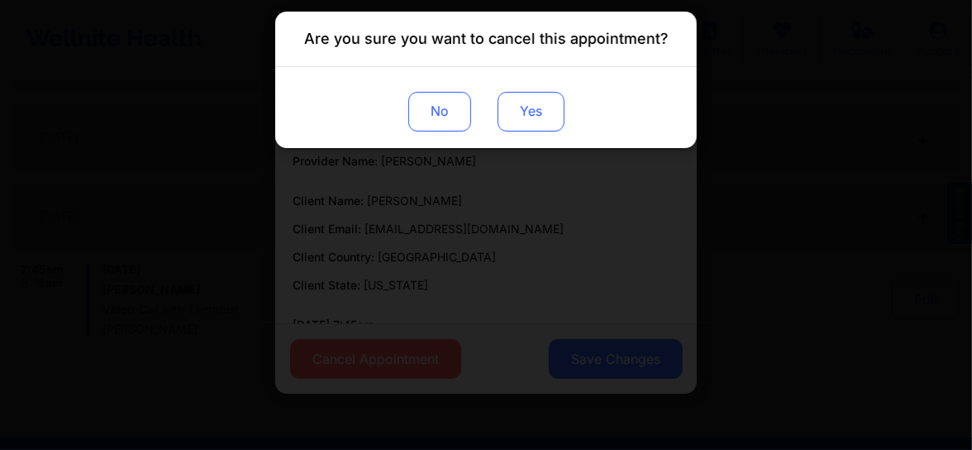
click at [532, 117] on button "Yes" at bounding box center [531, 112] width 67 height 40
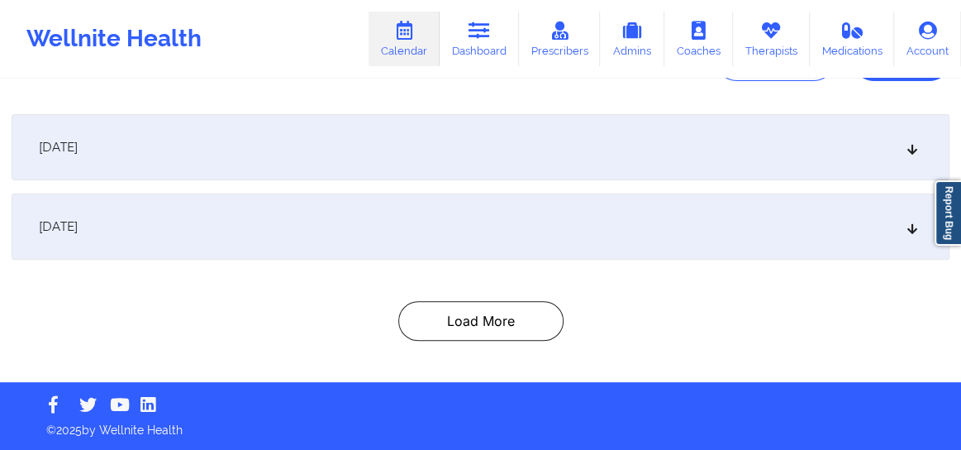
drag, startPoint x: 488, startPoint y: 312, endPoint x: 496, endPoint y: 243, distance: 69.9
click at [496, 243] on div "September 25, 2025 8:00pm 9:00pm Thursday, September 25, 2025 Borka Van Hemelri…" at bounding box center [481, 227] width 938 height 227
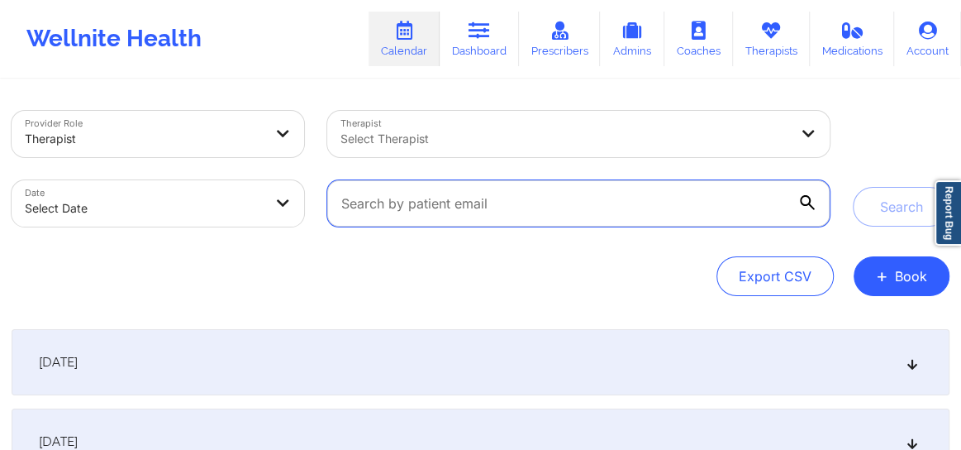
click at [423, 205] on input "text" at bounding box center [578, 203] width 503 height 46
paste input "[EMAIL_ADDRESS][DOMAIN_NAME]"
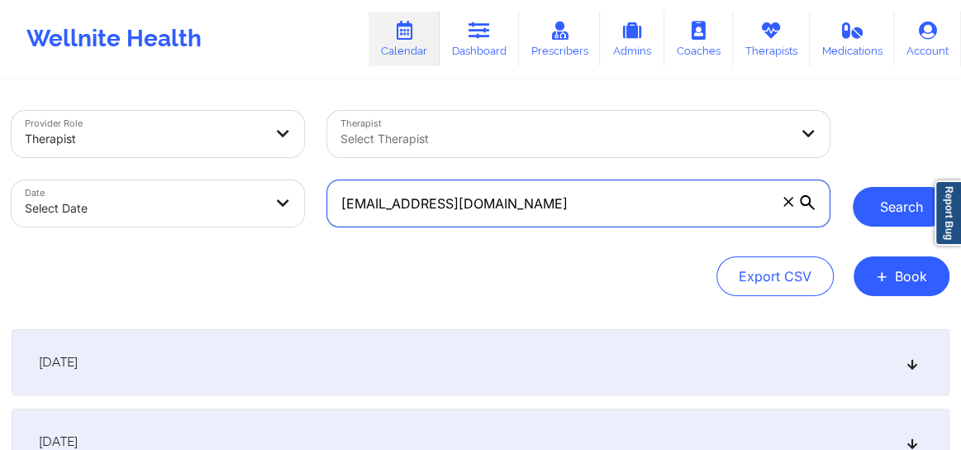
type input "[EMAIL_ADDRESS][DOMAIN_NAME]"
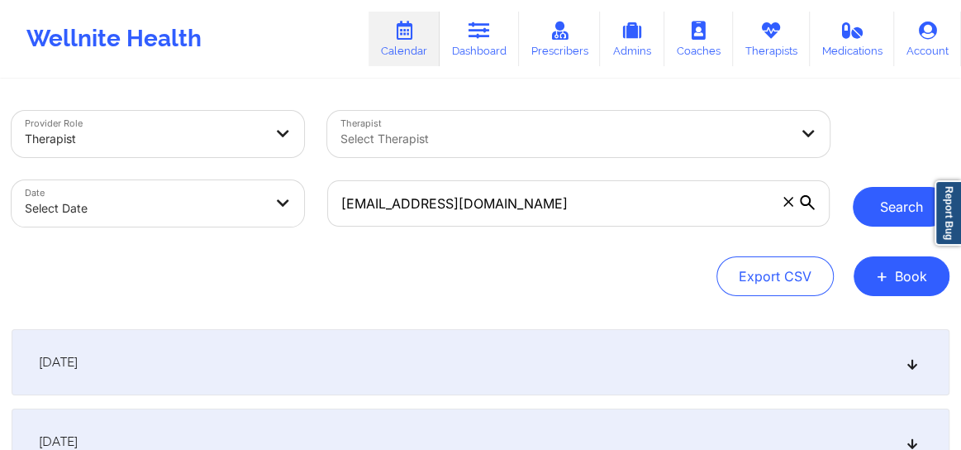
click at [889, 214] on button "Search" at bounding box center [901, 207] width 97 height 40
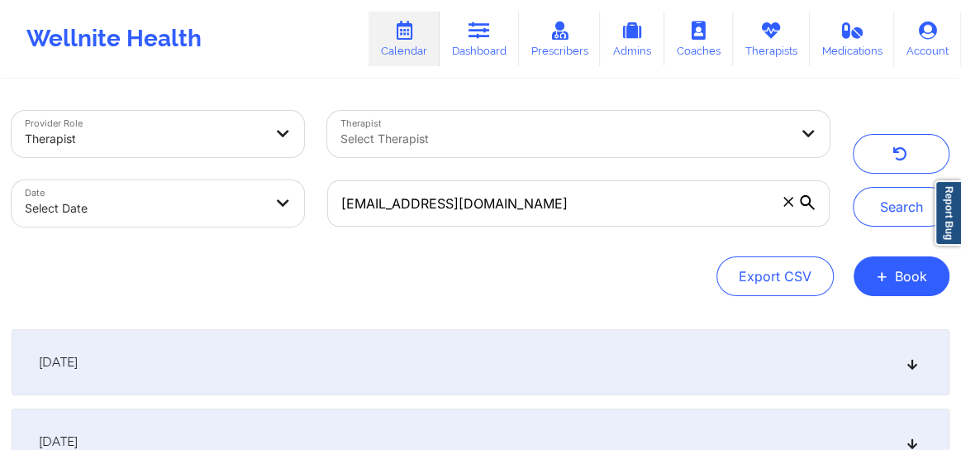
scroll to position [400, 0]
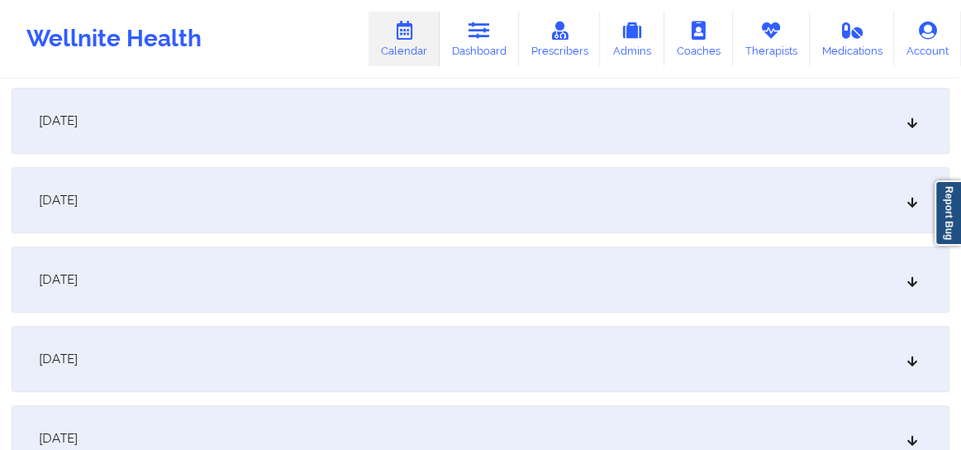
click at [413, 287] on div "[DATE]" at bounding box center [481, 279] width 938 height 66
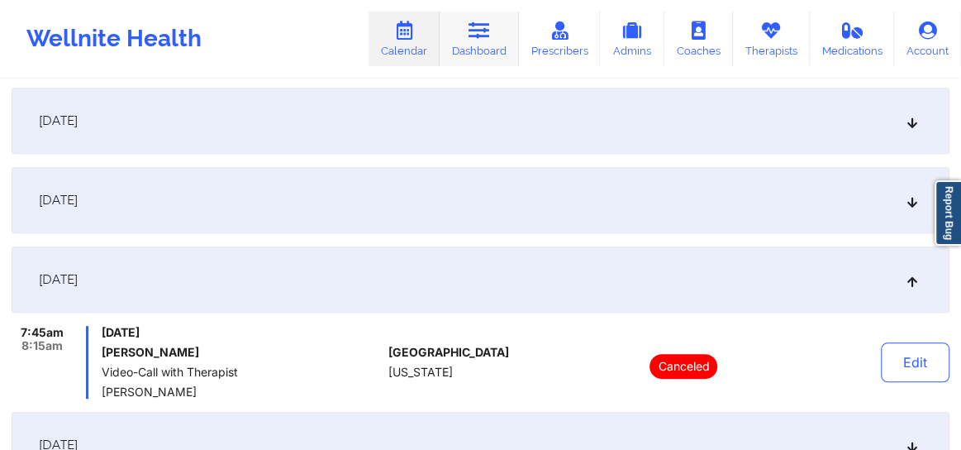
click at [479, 49] on link "Dashboard" at bounding box center [479, 39] width 79 height 55
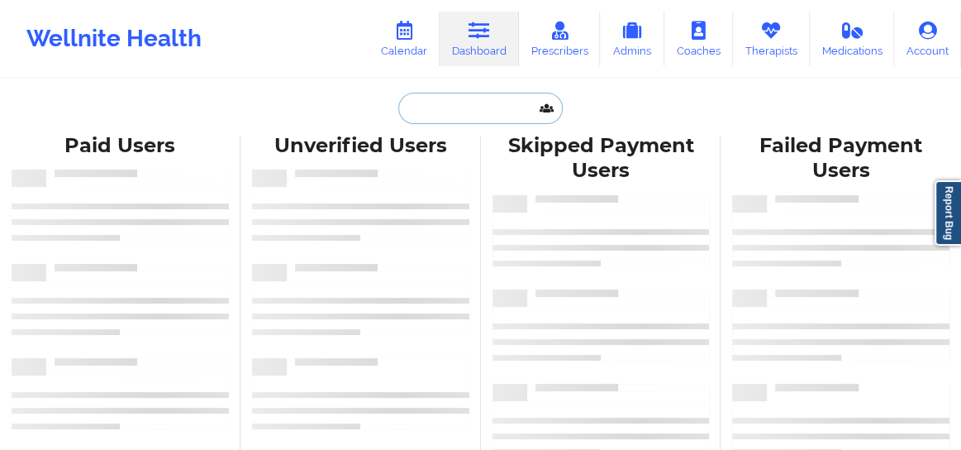
click at [432, 105] on input "text" at bounding box center [480, 108] width 164 height 31
paste input "elizabethbrizuela@ymail.com"
type input "elizabethbrizuela@ymail.com"
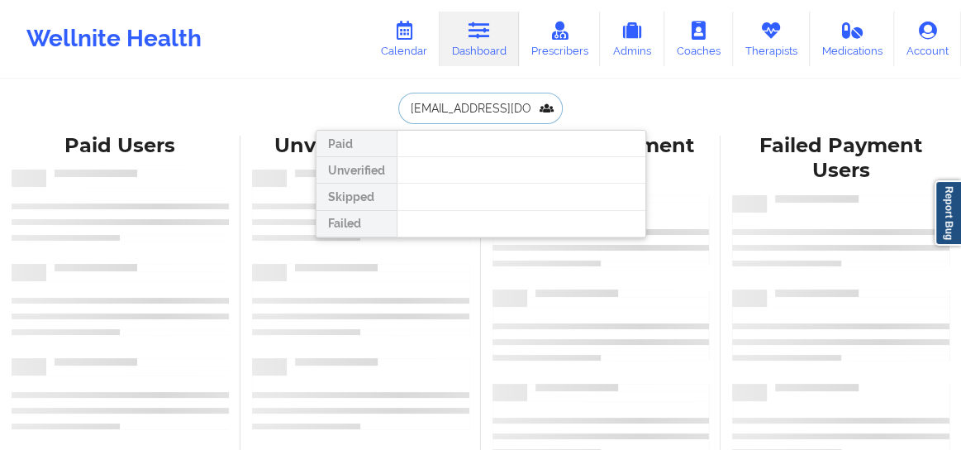
scroll to position [0, 23]
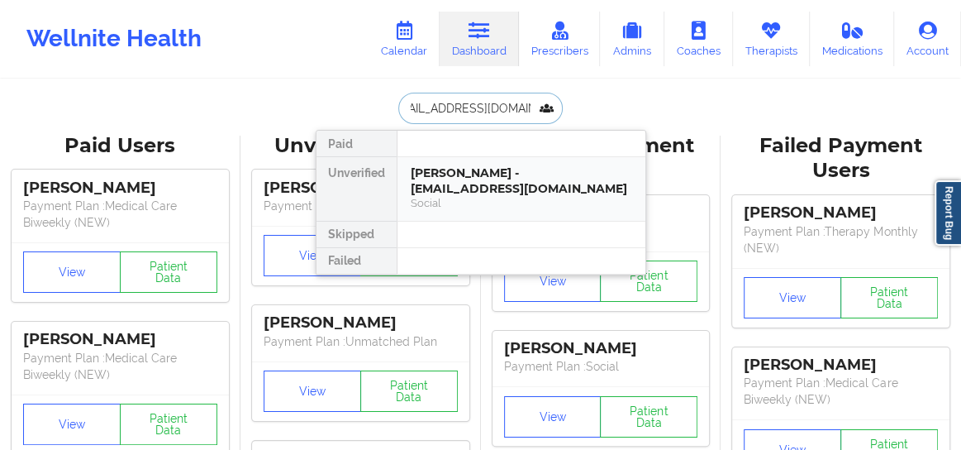
click at [484, 184] on div "Elizabeth Brizuela - elizabethbrizuela@ymail.com" at bounding box center [522, 180] width 222 height 31
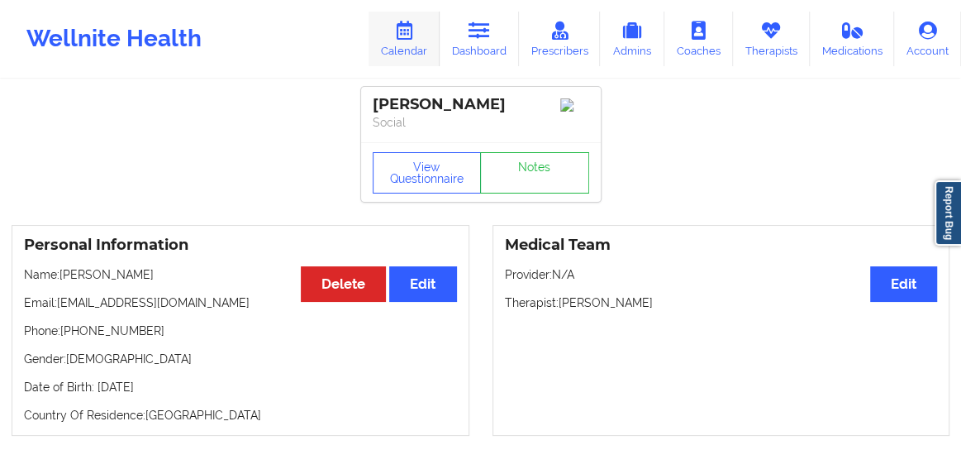
click at [389, 45] on link "Calendar" at bounding box center [404, 39] width 71 height 55
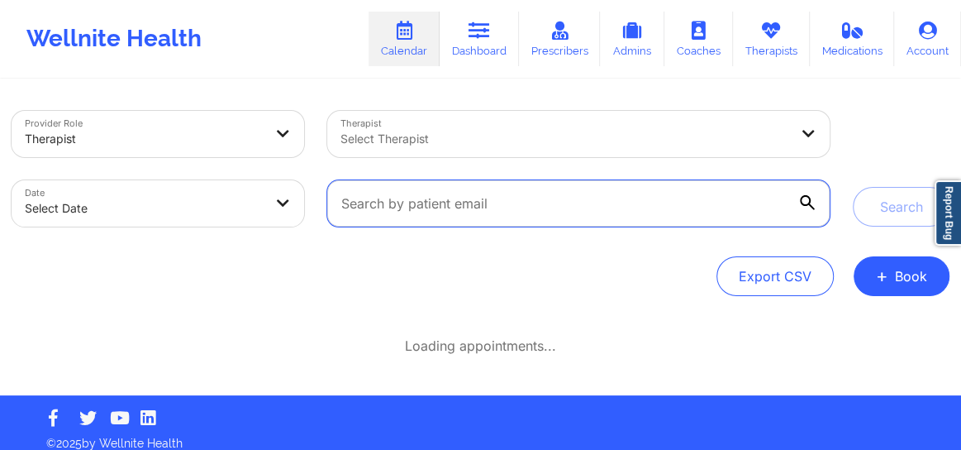
click at [408, 202] on input "text" at bounding box center [578, 203] width 503 height 46
paste input "[EMAIL_ADDRESS][DOMAIN_NAME]"
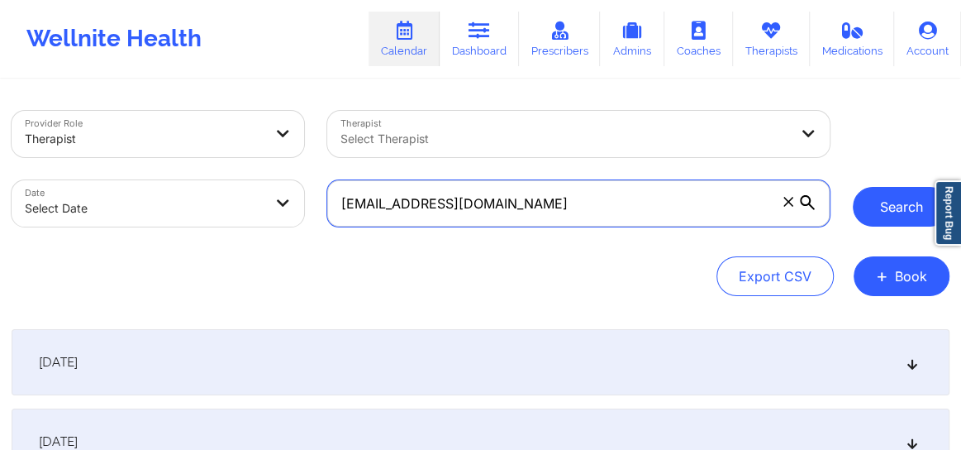
type input "[EMAIL_ADDRESS][DOMAIN_NAME]"
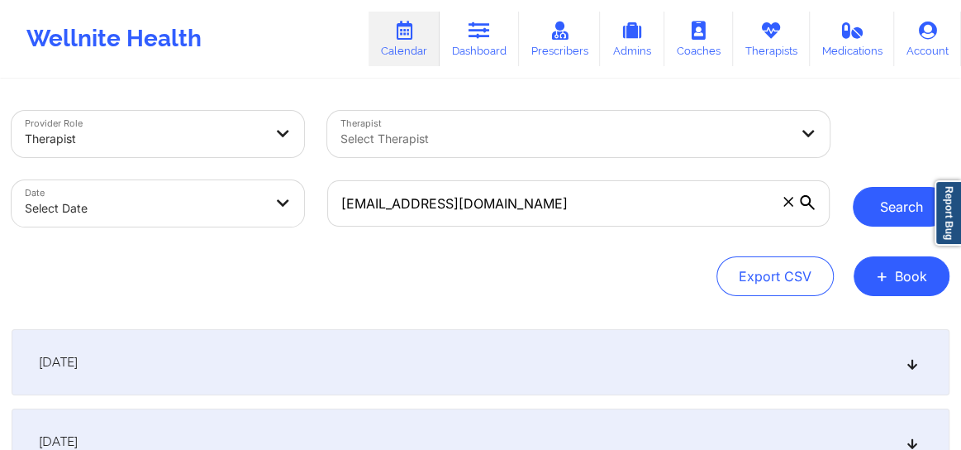
click at [889, 206] on button "Search" at bounding box center [901, 207] width 97 height 40
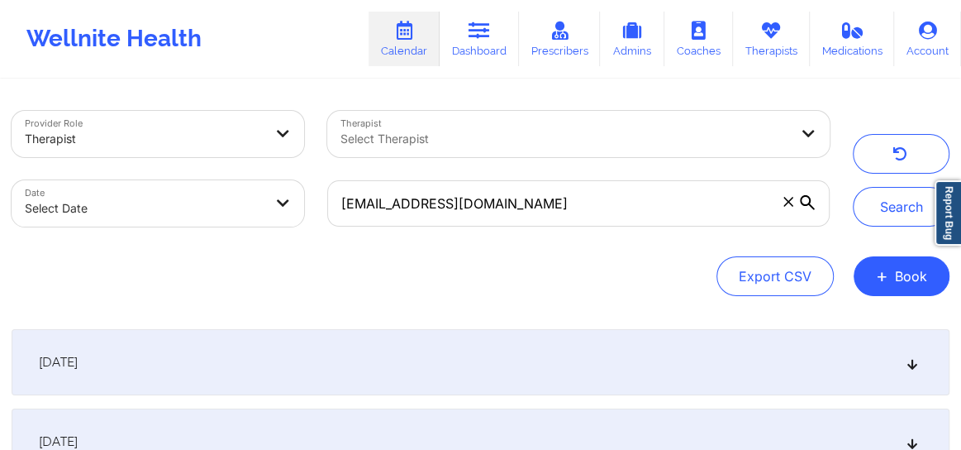
click at [909, 365] on icon at bounding box center [913, 362] width 14 height 12
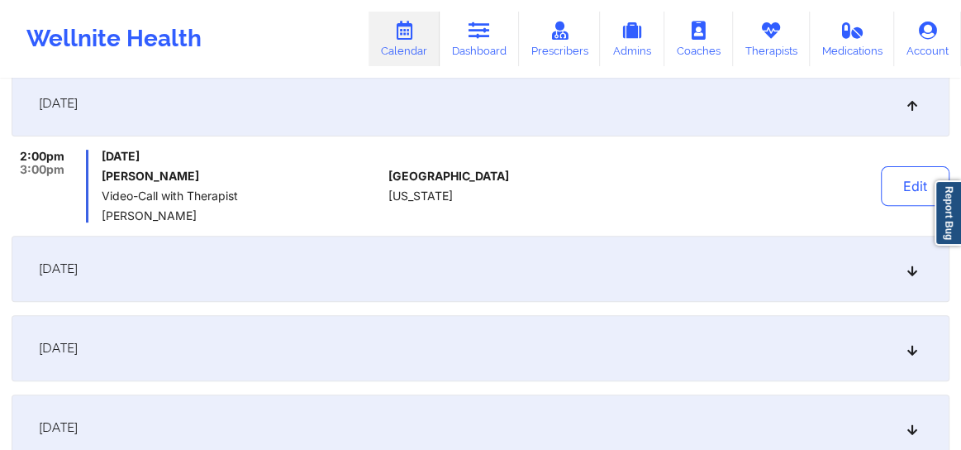
scroll to position [263, 0]
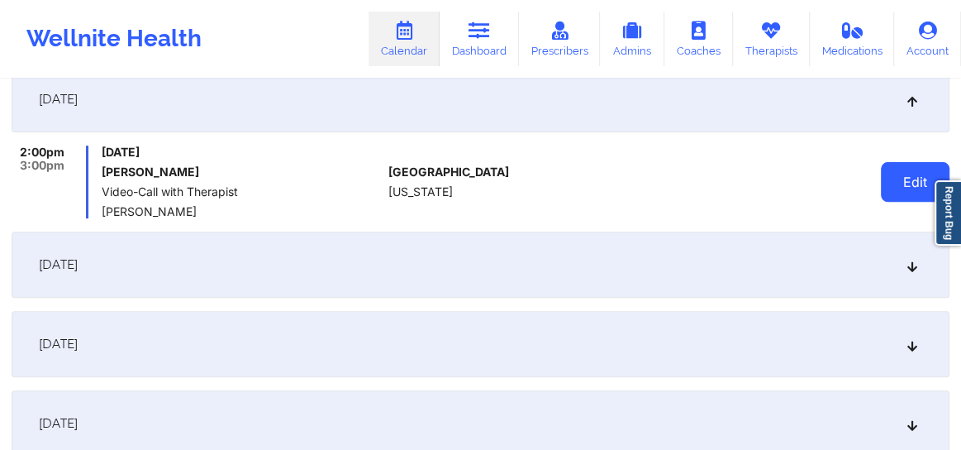
click at [897, 180] on button "Edit" at bounding box center [915, 182] width 69 height 40
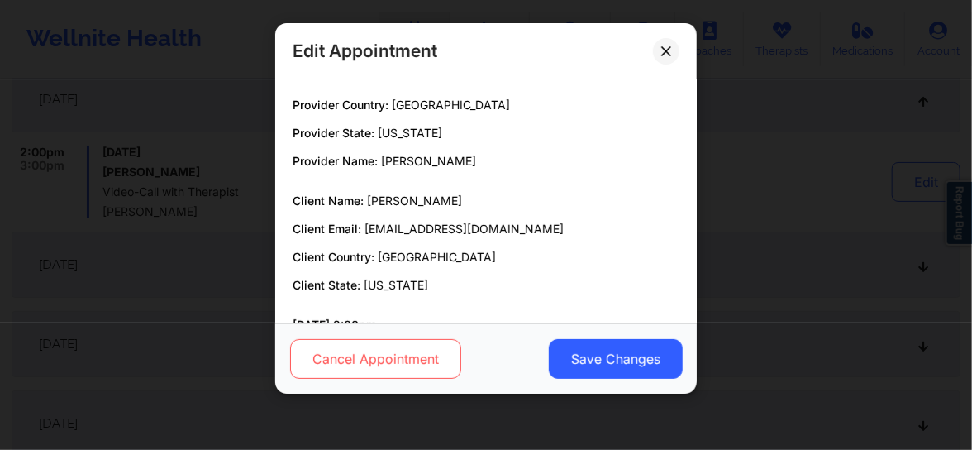
click at [401, 358] on button "Cancel Appointment" at bounding box center [375, 359] width 171 height 40
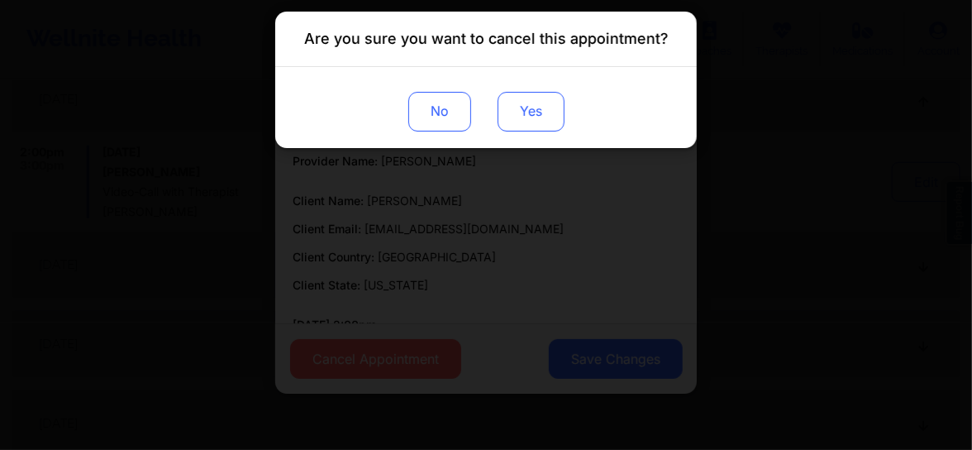
click at [547, 110] on button "Yes" at bounding box center [531, 112] width 67 height 40
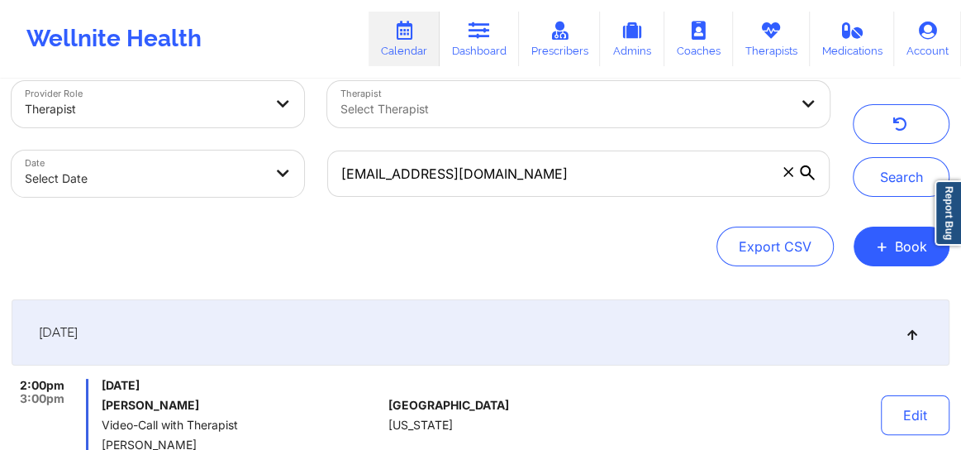
scroll to position [0, 0]
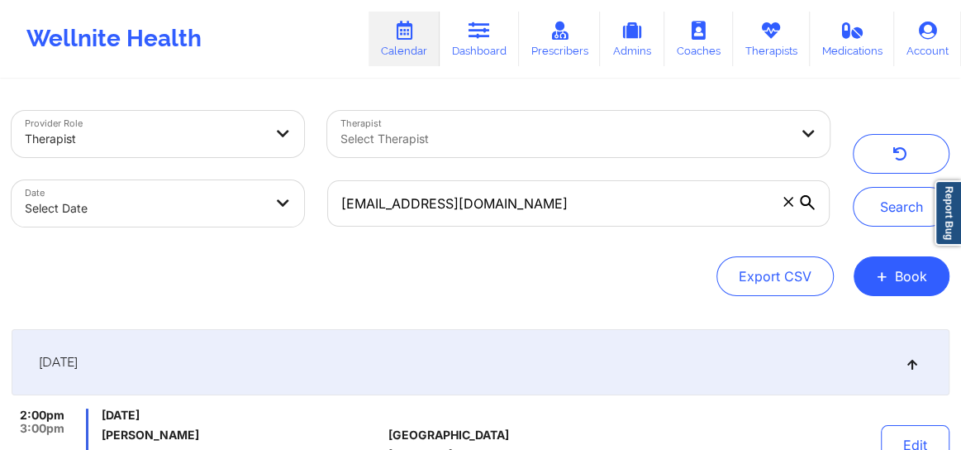
click at [785, 205] on icon at bounding box center [789, 202] width 10 height 10
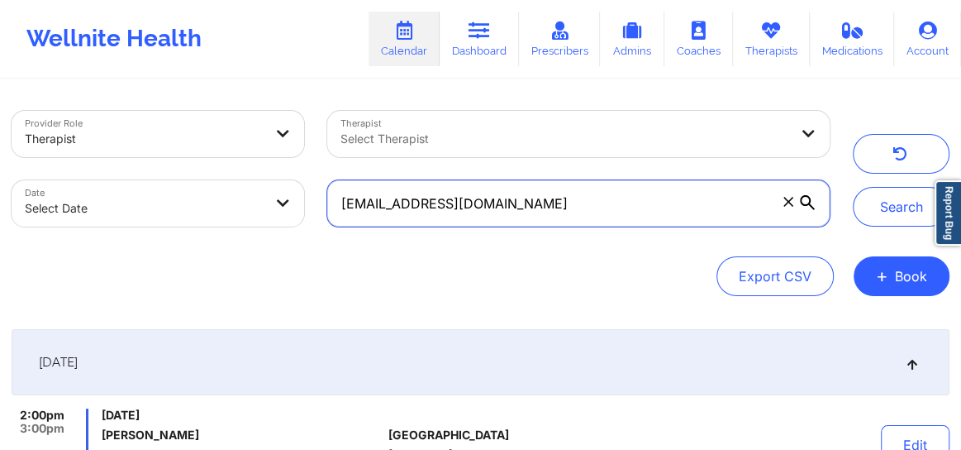
click at [785, 205] on input "[EMAIL_ADDRESS][DOMAIN_NAME]" at bounding box center [578, 203] width 503 height 46
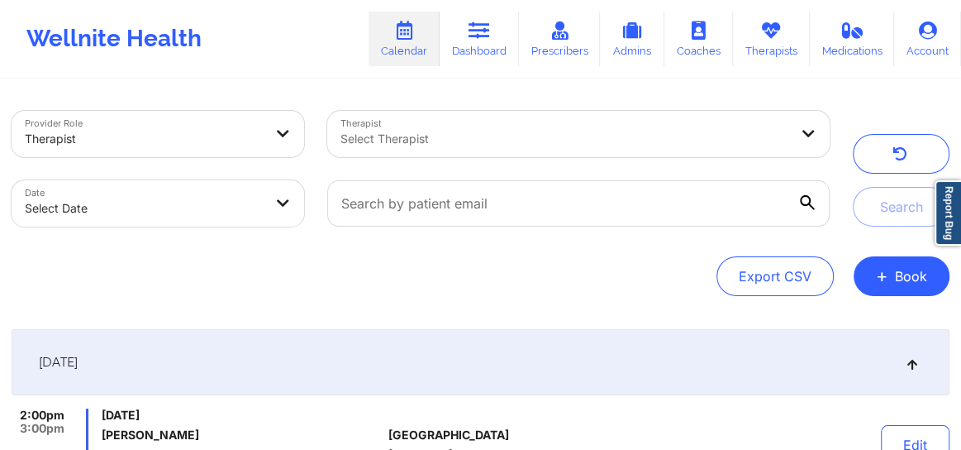
click at [466, 130] on div at bounding box center [565, 139] width 448 height 20
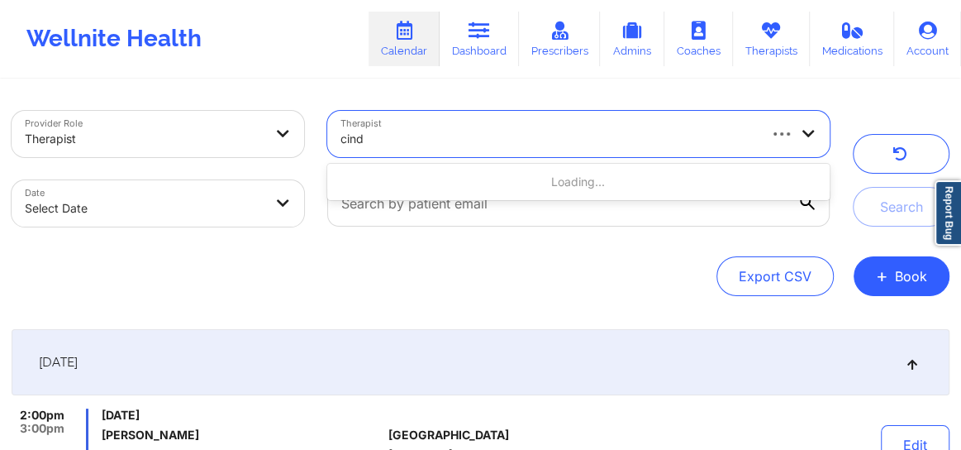
type input "cindy"
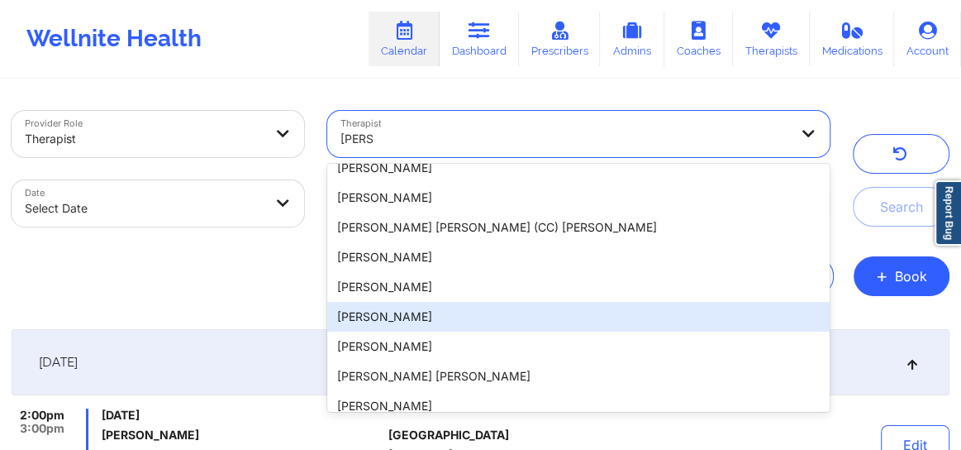
scroll to position [489, 0]
click at [454, 318] on div "[PERSON_NAME]" at bounding box center [578, 318] width 503 height 30
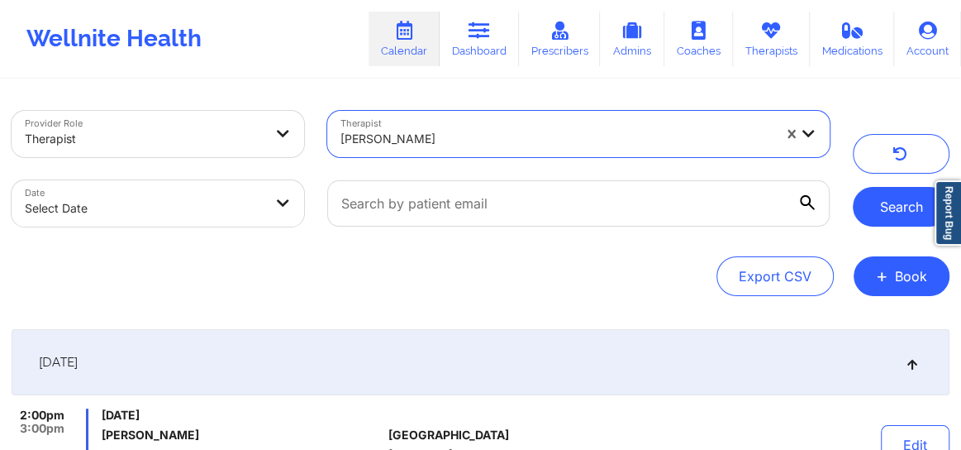
click at [893, 202] on button "Search" at bounding box center [901, 207] width 97 height 40
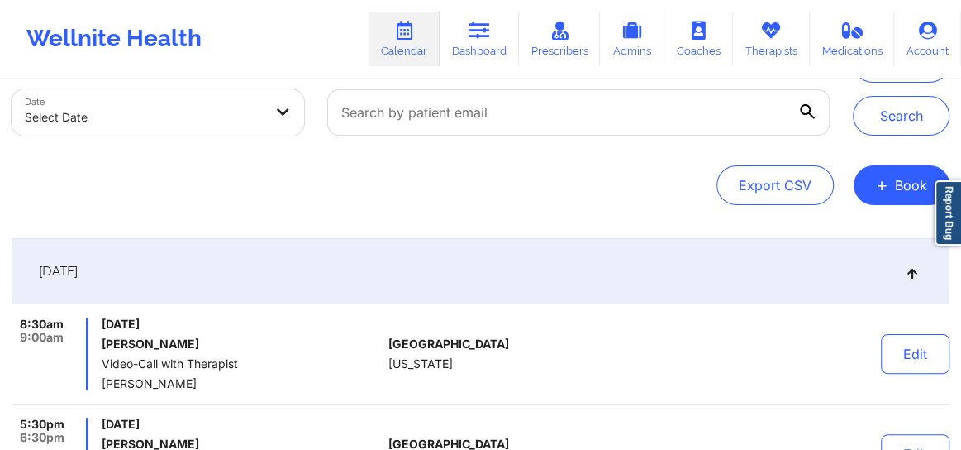
scroll to position [112, 0]
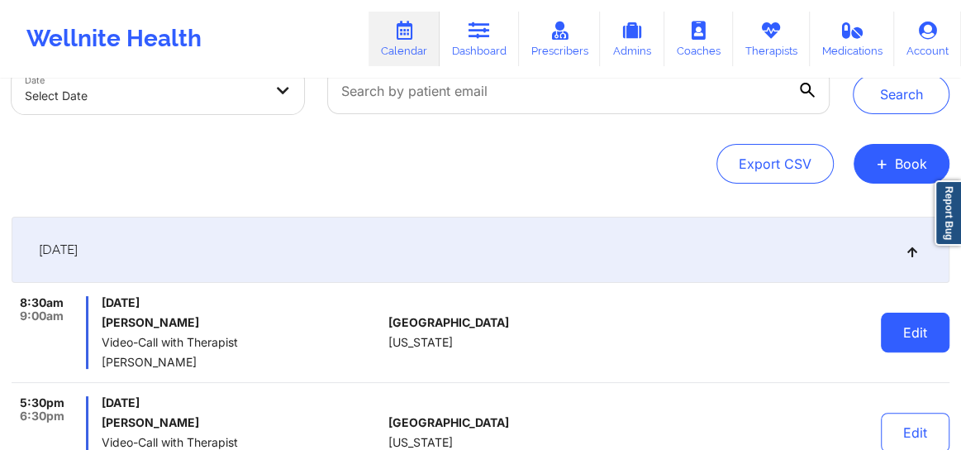
click at [904, 330] on button "Edit" at bounding box center [915, 332] width 69 height 40
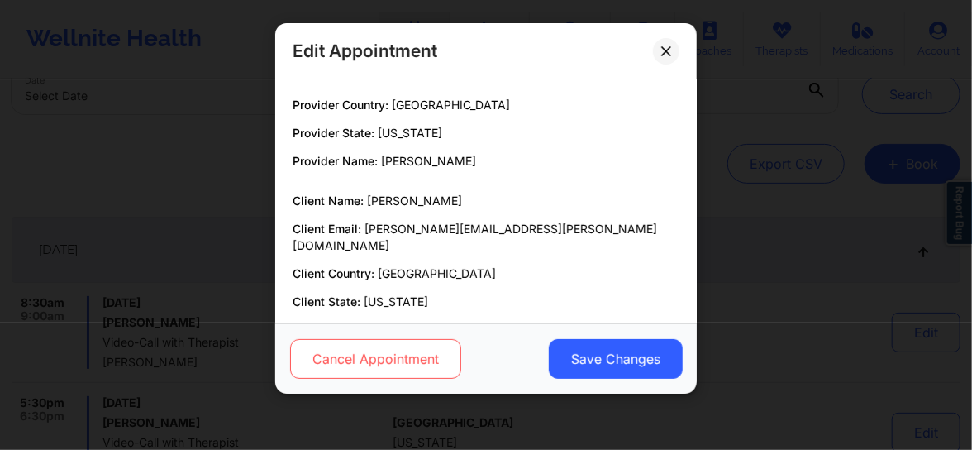
click at [401, 360] on button "Cancel Appointment" at bounding box center [375, 359] width 171 height 40
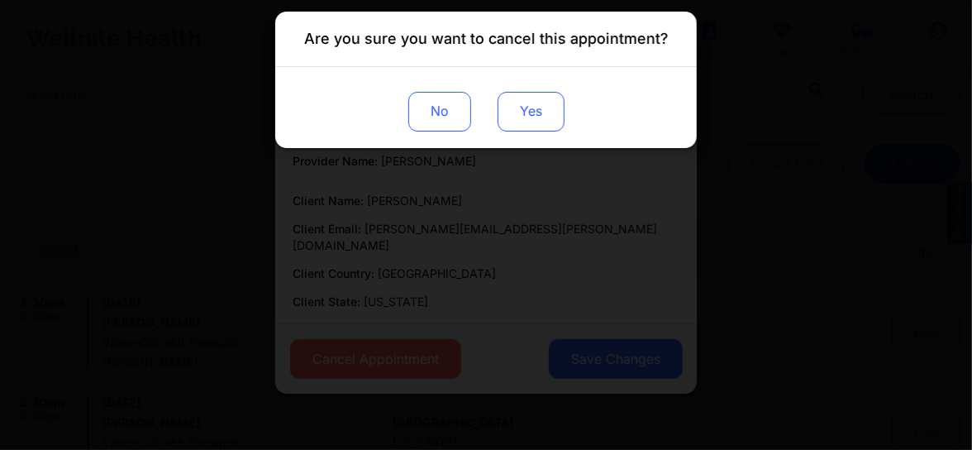
click at [531, 117] on button "Yes" at bounding box center [531, 112] width 67 height 40
